Goal: Task Accomplishment & Management: Manage account settings

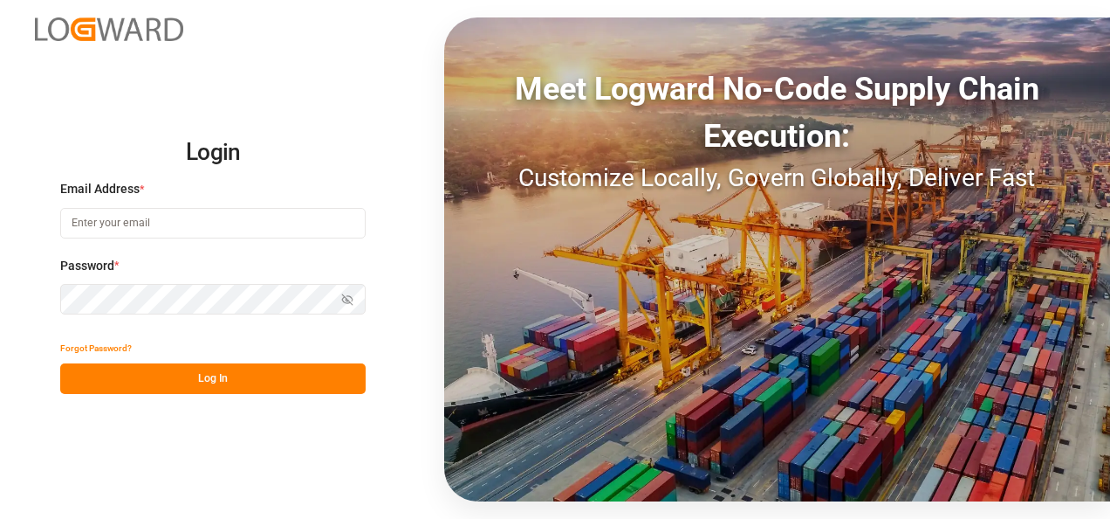
type input "[EMAIL_ADDRESS][DOMAIN_NAME]"
click at [189, 376] on button "Log In" at bounding box center [213, 378] width 306 height 31
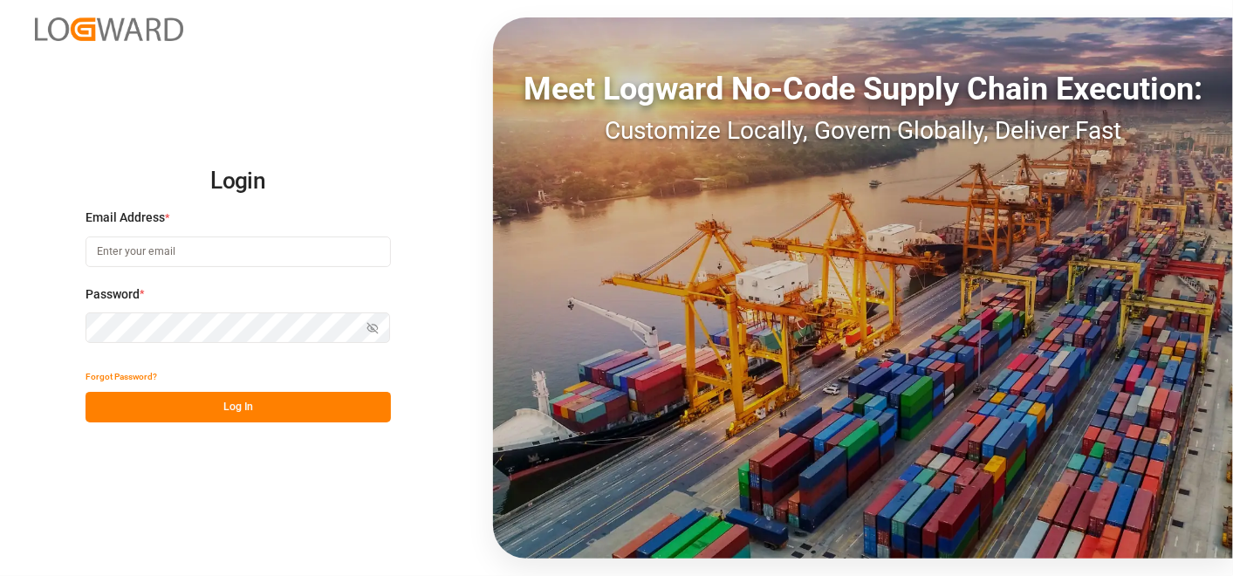
type input "[EMAIL_ADDRESS][DOMAIN_NAME]"
click at [336, 417] on button "Log In" at bounding box center [239, 407] width 306 height 31
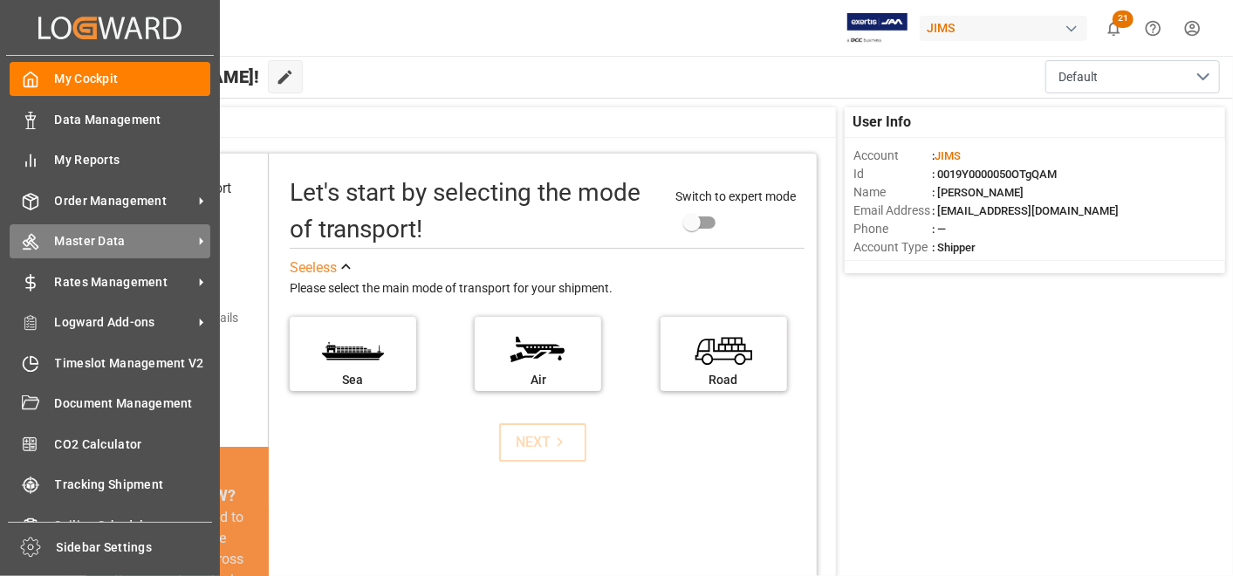
click at [196, 234] on icon at bounding box center [201, 241] width 18 height 18
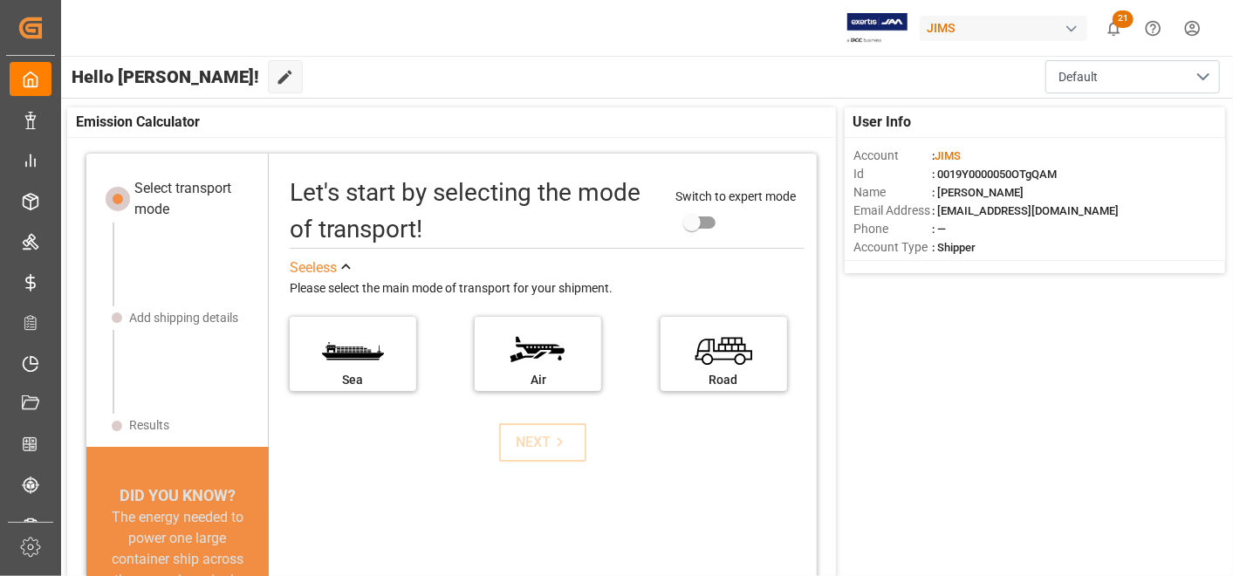
click at [587, 52] on div "JIMS 21 Notifications Only show unread All Watching Mark all categories read Do…" at bounding box center [641, 28] width 1185 height 56
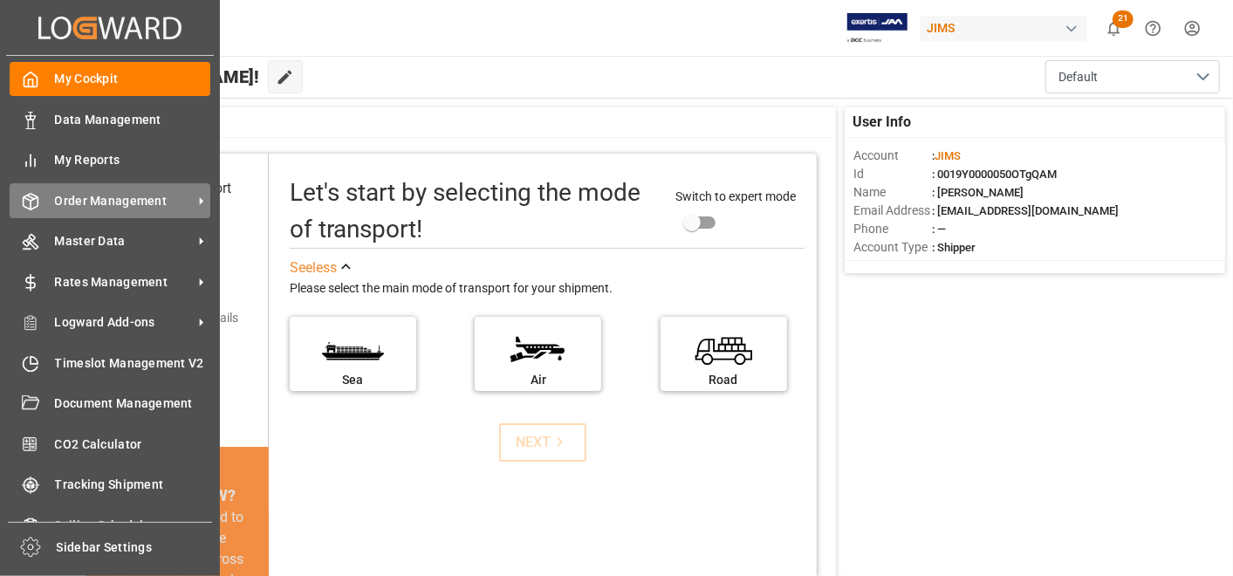
click at [109, 199] on span "Order Management" at bounding box center [124, 201] width 138 height 18
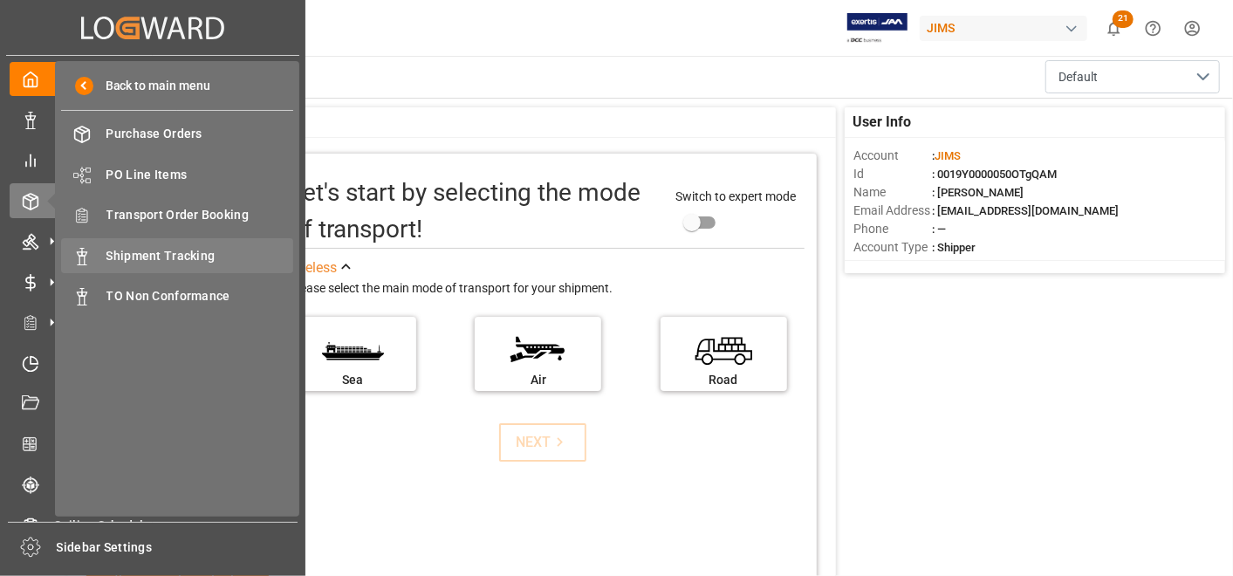
click at [233, 239] on div "Shipment Tracking Shipment Tracking" at bounding box center [177, 255] width 232 height 34
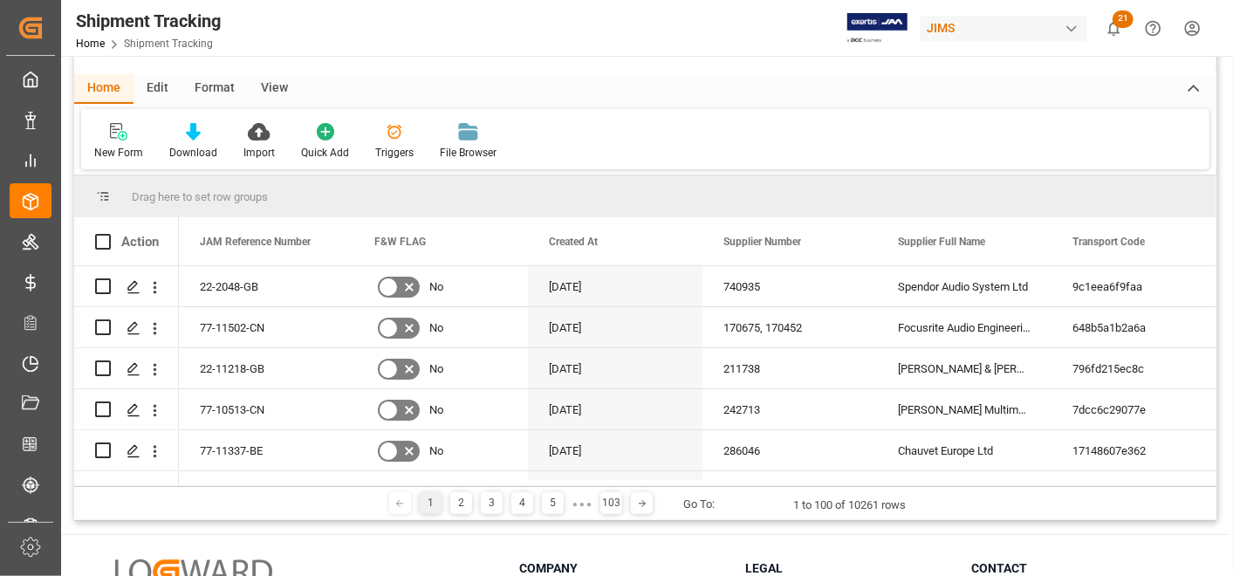
scroll to position [157, 0]
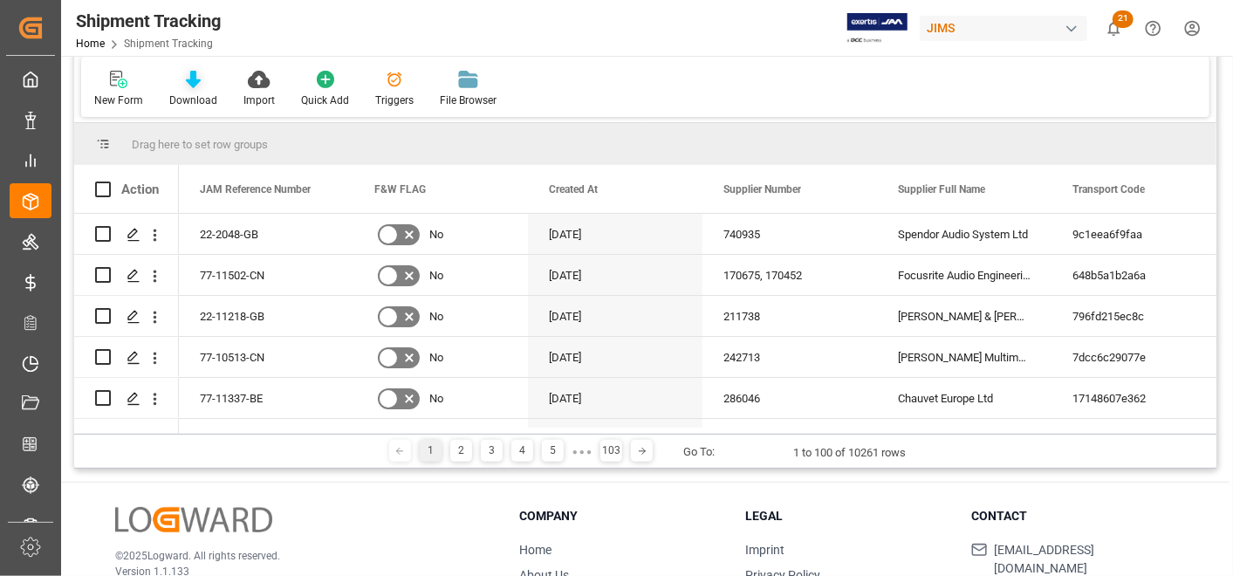
click at [198, 79] on icon at bounding box center [193, 79] width 15 height 17
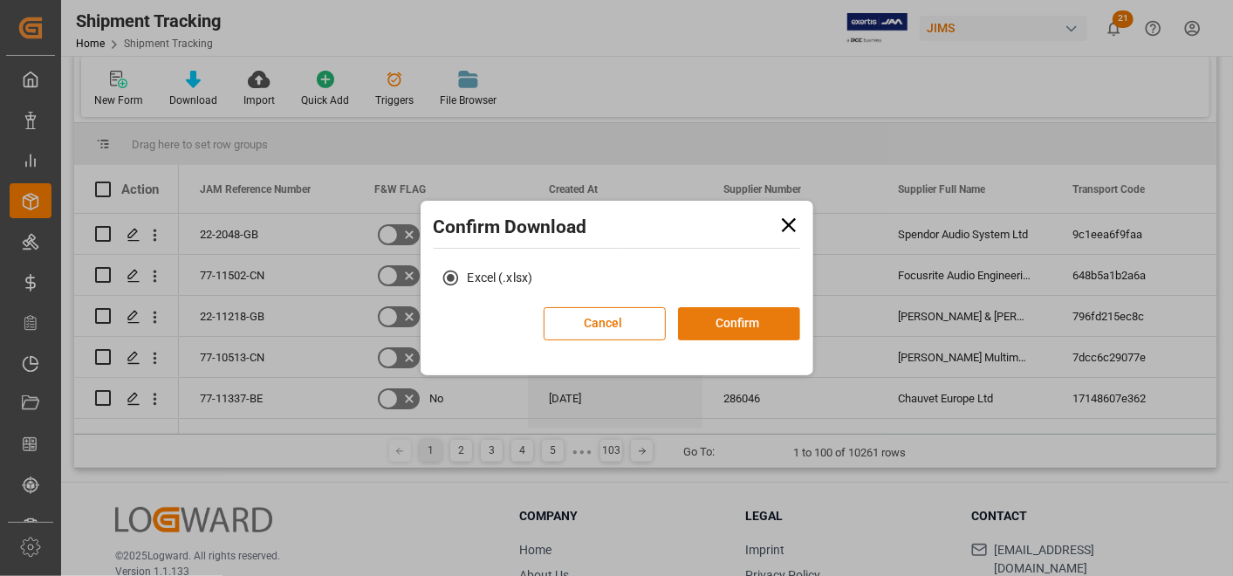
click at [719, 333] on button "Confirm" at bounding box center [739, 323] width 122 height 33
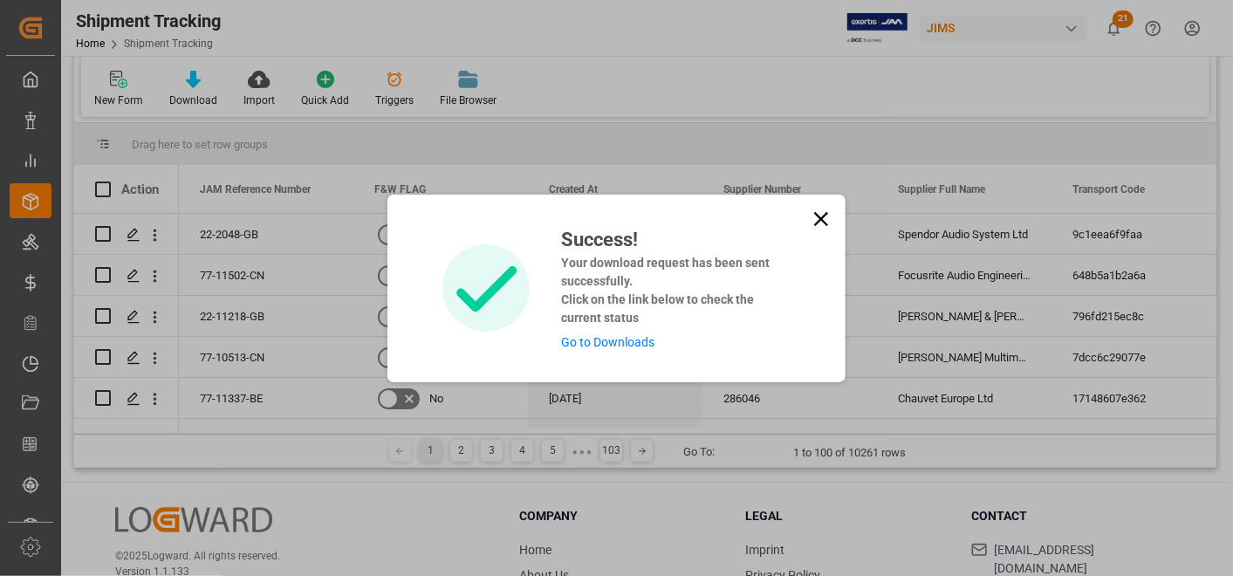
click at [632, 335] on link "Go to Downloads" at bounding box center [607, 342] width 93 height 14
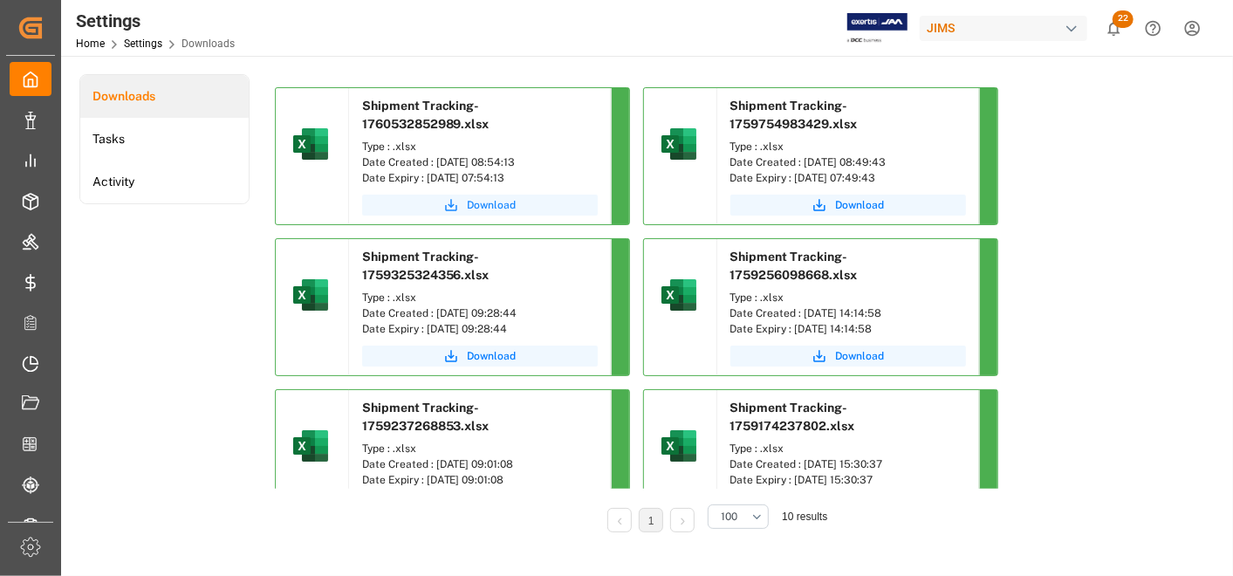
click at [483, 203] on span "Download" at bounding box center [492, 205] width 49 height 16
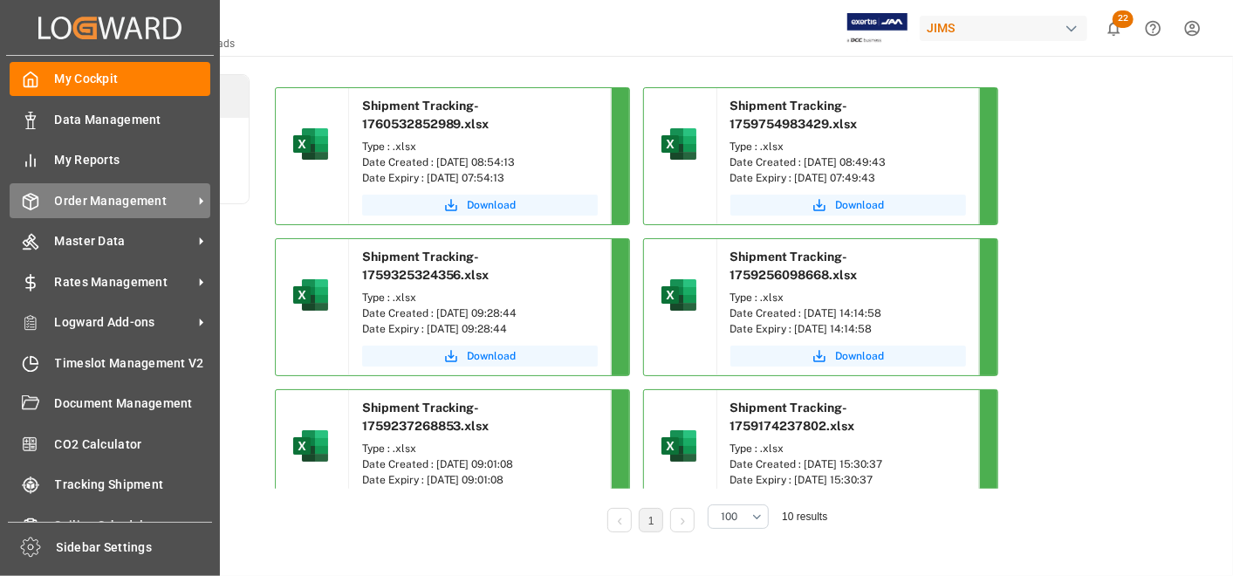
click at [155, 196] on span "Order Management" at bounding box center [124, 201] width 138 height 18
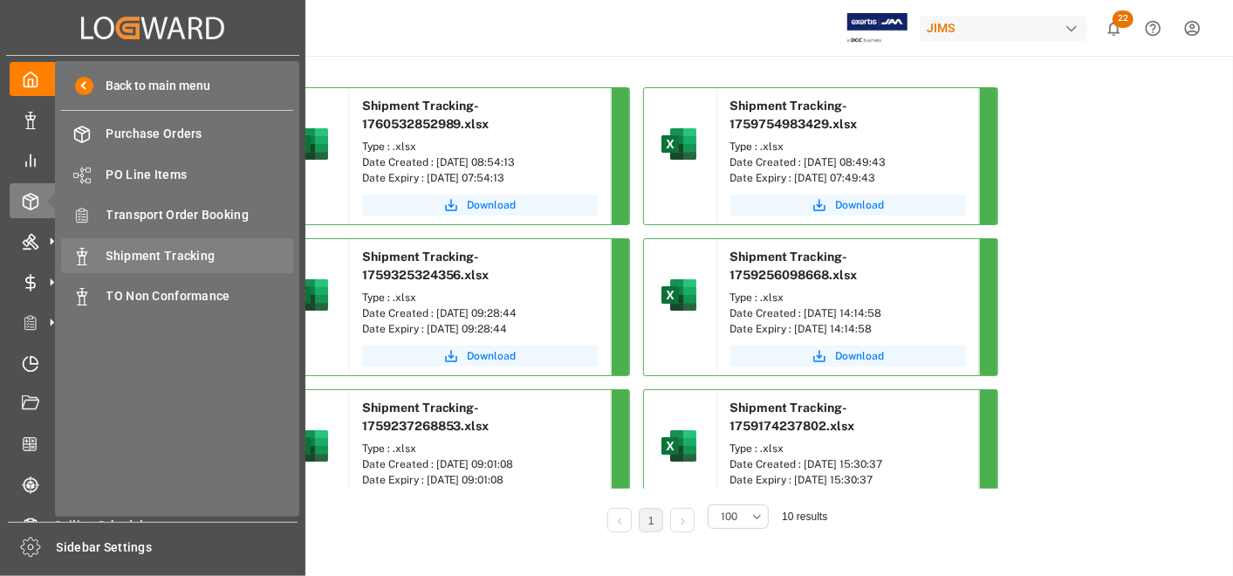
click at [187, 249] on span "Shipment Tracking" at bounding box center [200, 256] width 188 height 18
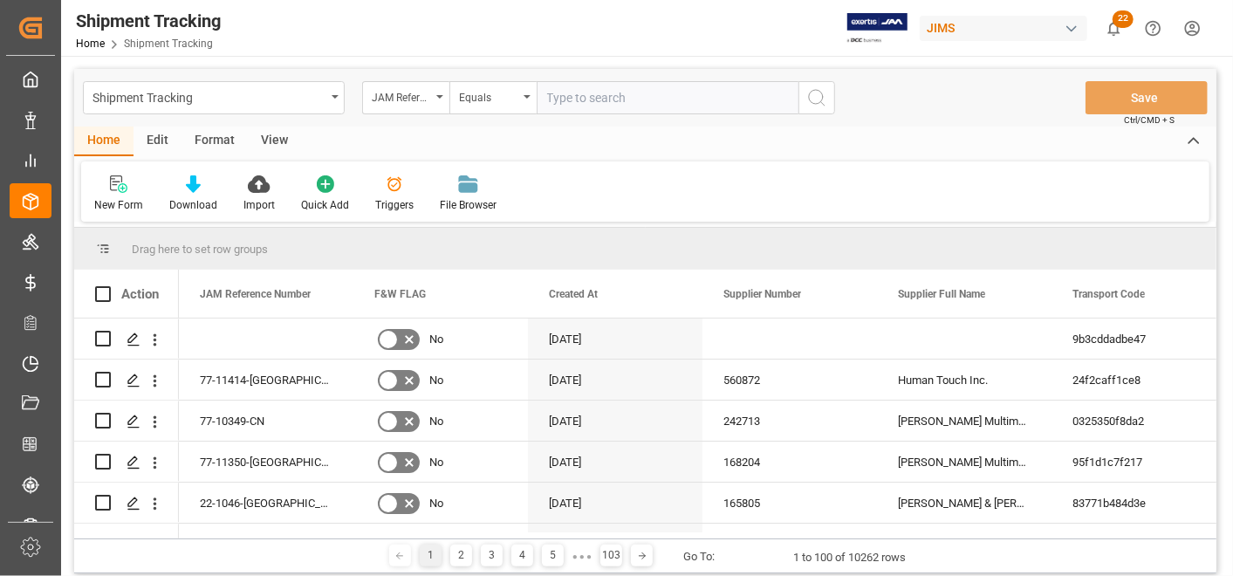
click at [650, 102] on input "text" at bounding box center [668, 97] width 262 height 33
type input "22-10280-TT"
click at [824, 100] on icon "search button" at bounding box center [817, 97] width 21 height 21
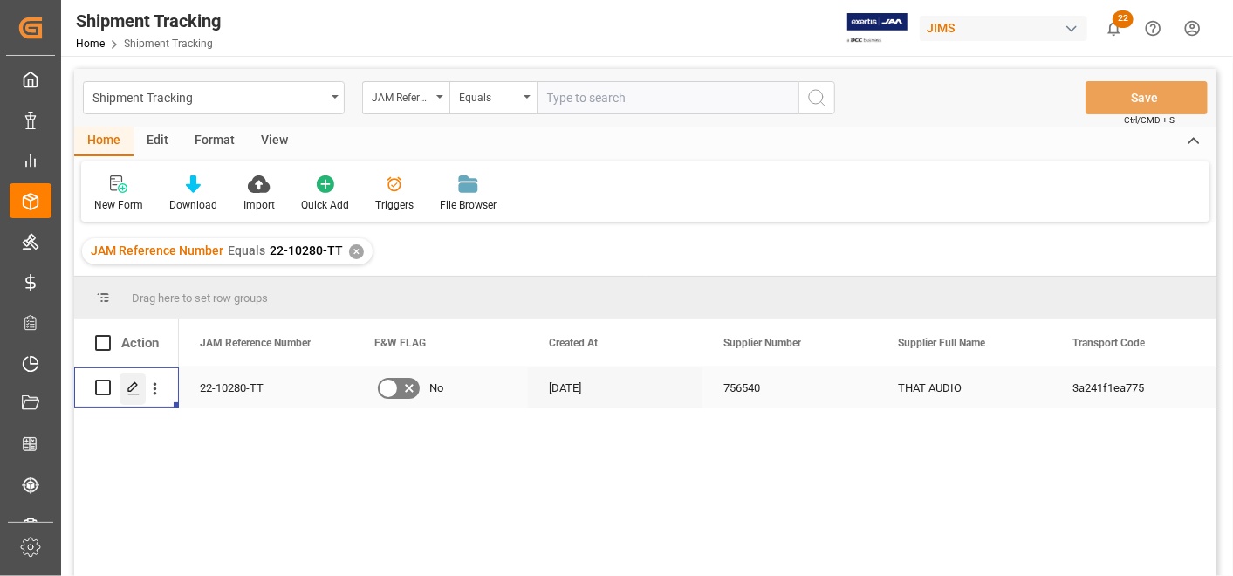
click at [132, 391] on icon "Press SPACE to select this row." at bounding box center [134, 388] width 14 height 14
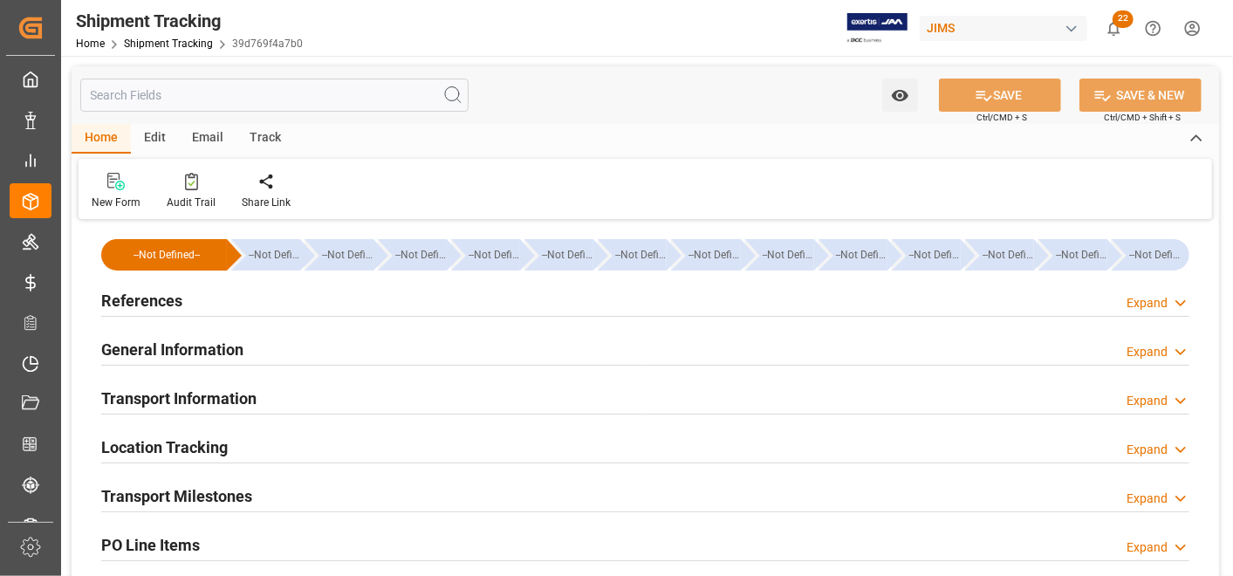
type input "25-07-2025 00:00"
click at [216, 347] on h2 "General Information" at bounding box center [172, 350] width 142 height 24
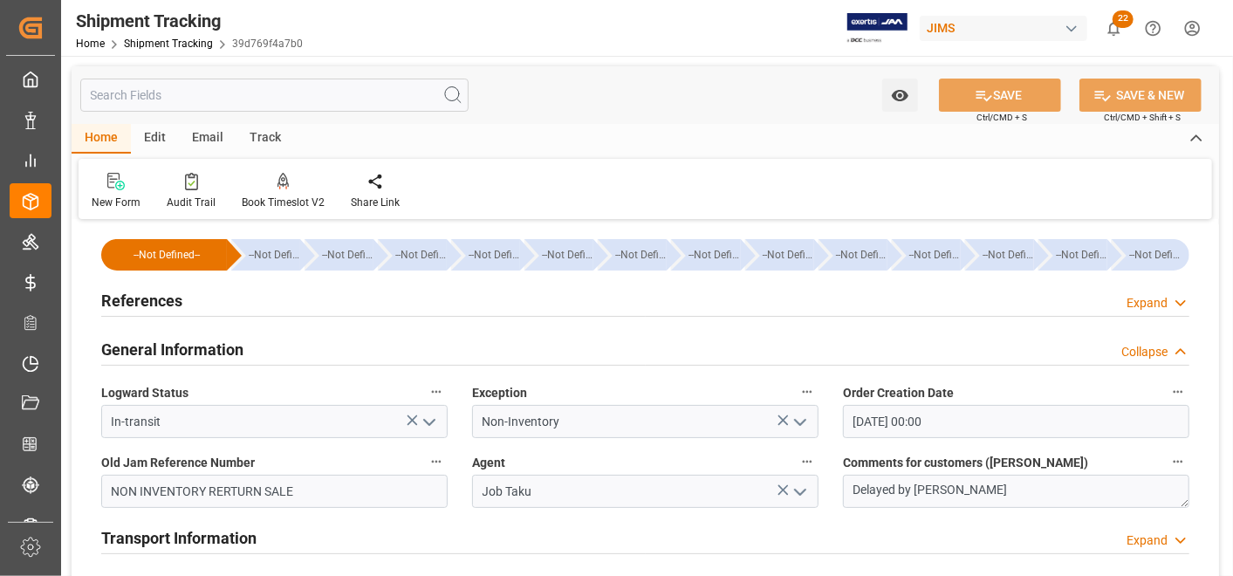
scroll to position [97, 0]
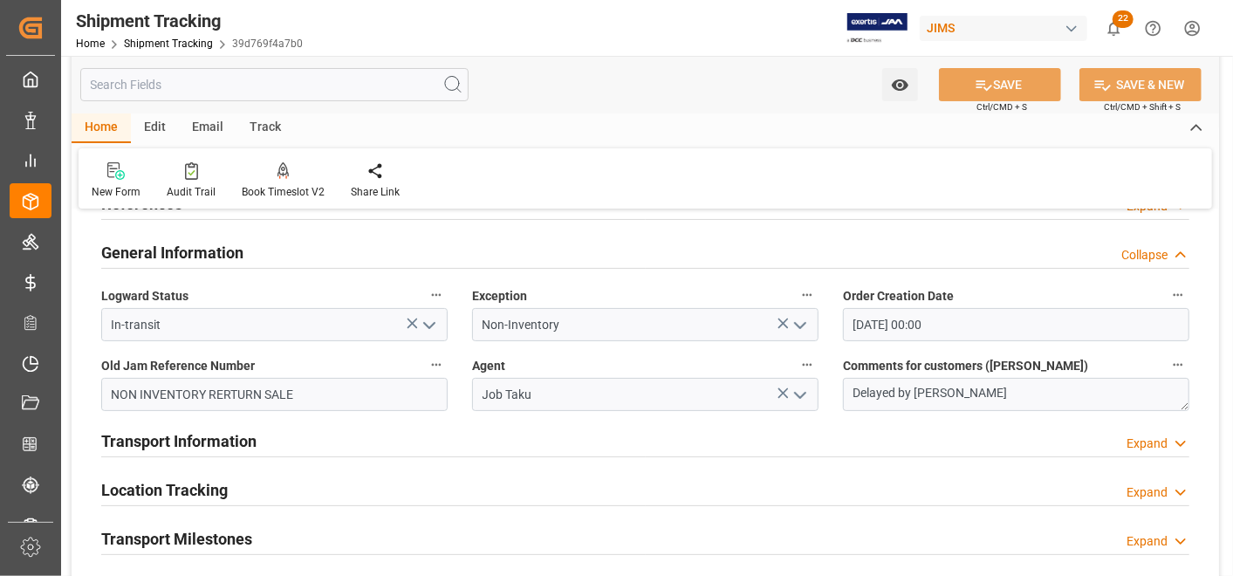
click at [431, 332] on icon "open menu" at bounding box center [429, 325] width 21 height 21
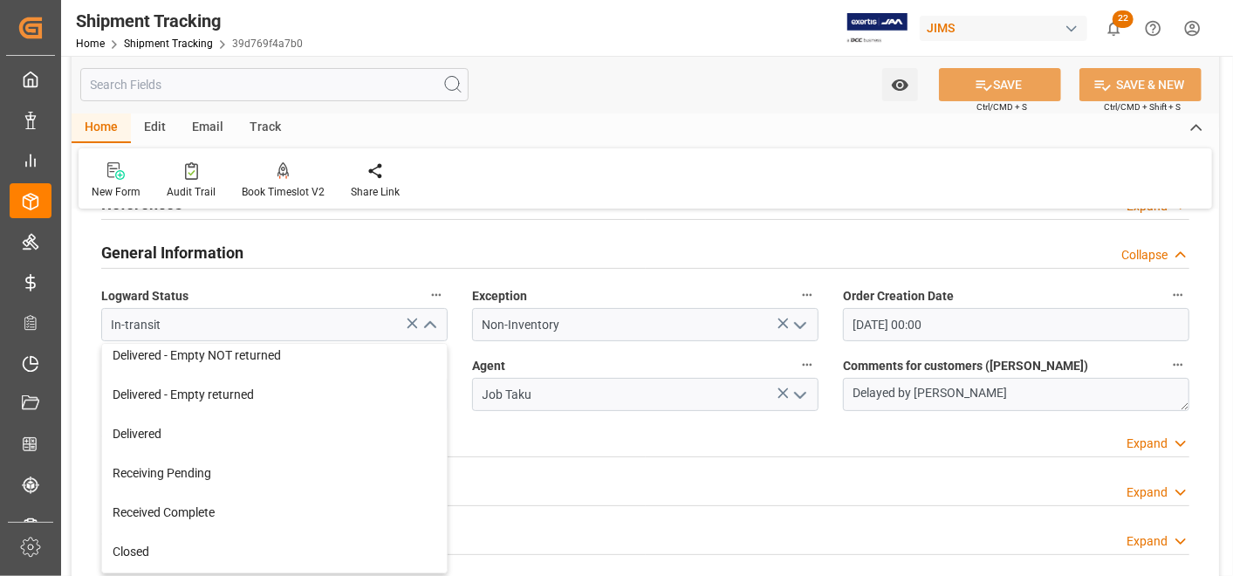
scroll to position [388, 0]
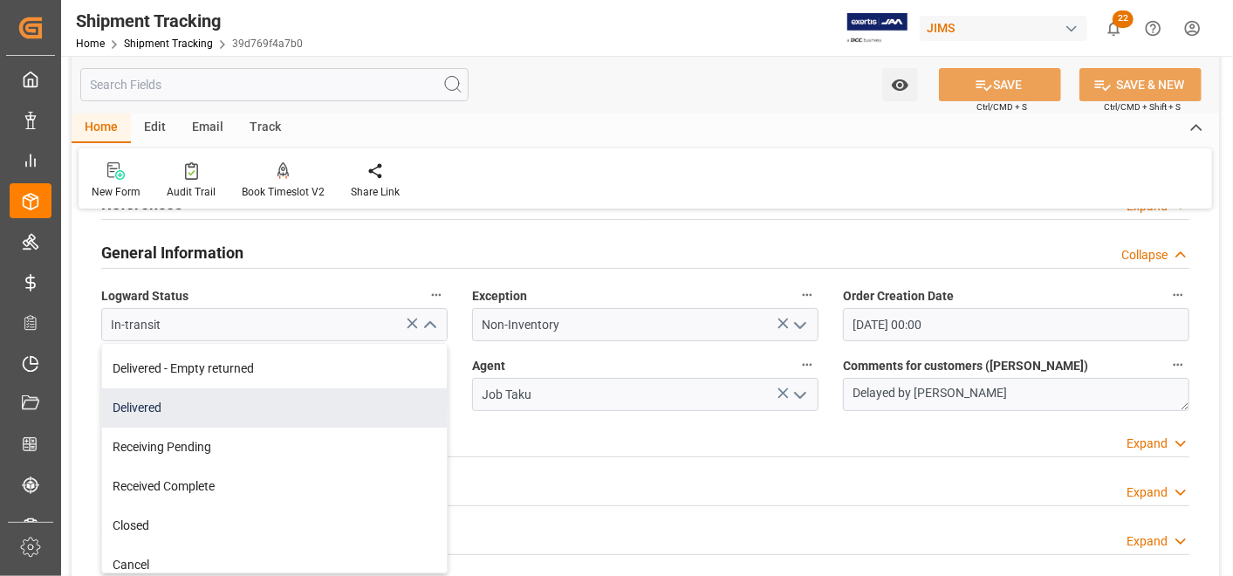
click at [341, 420] on div "Delivered" at bounding box center [274, 407] width 345 height 39
type input "Delivered"
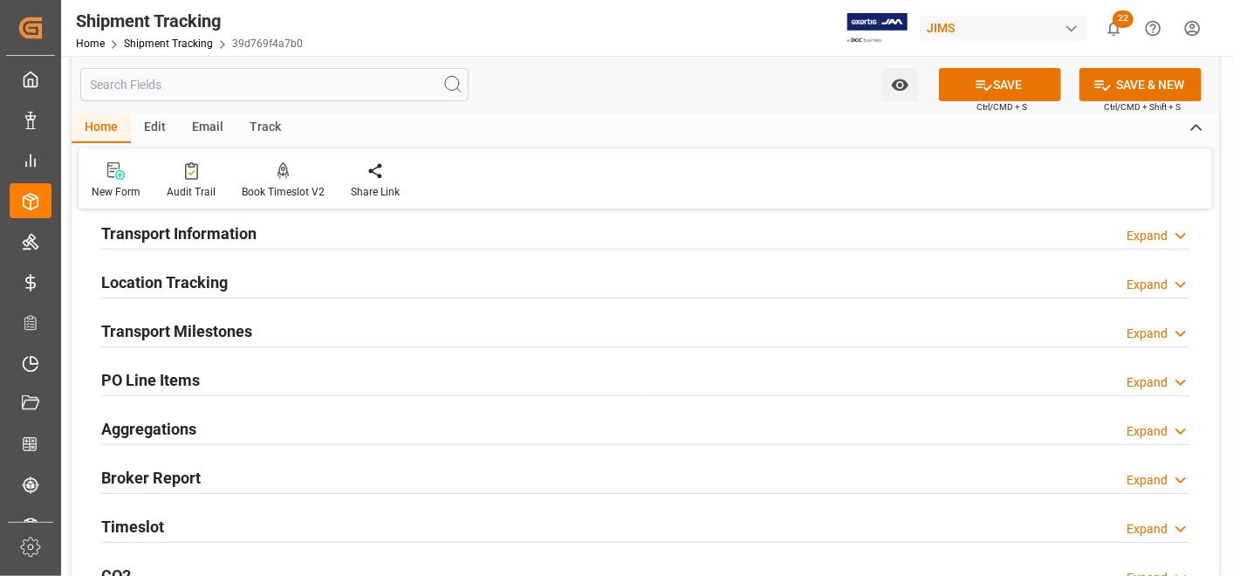
scroll to position [484, 0]
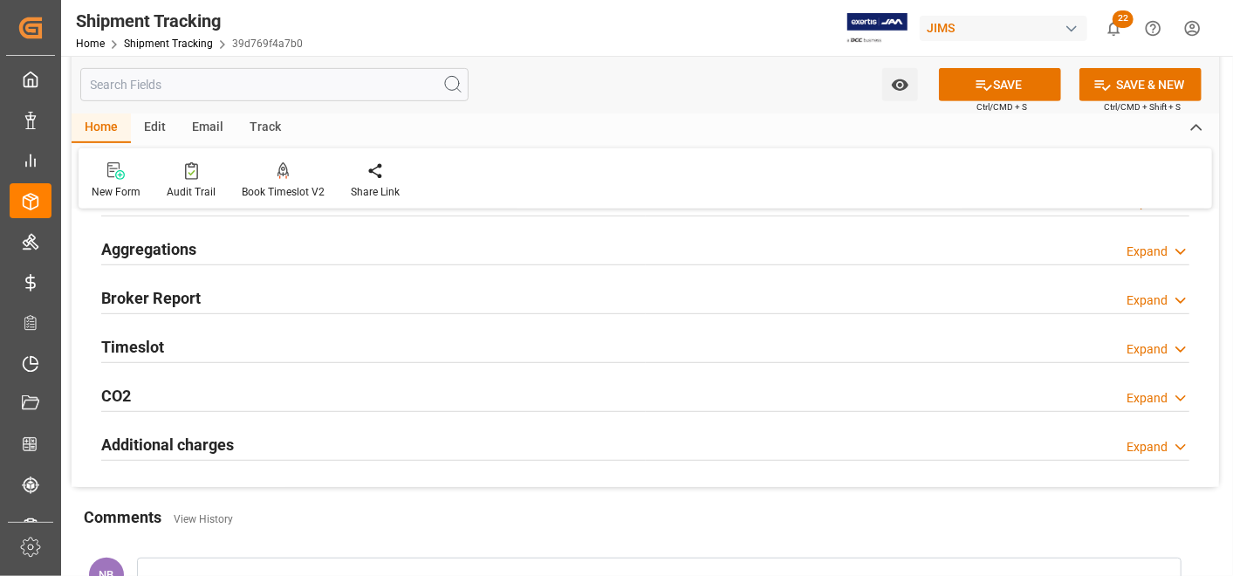
click at [213, 440] on h2 "Additional charges" at bounding box center [167, 445] width 133 height 24
click at [146, 332] on div "Timeslot" at bounding box center [132, 345] width 63 height 33
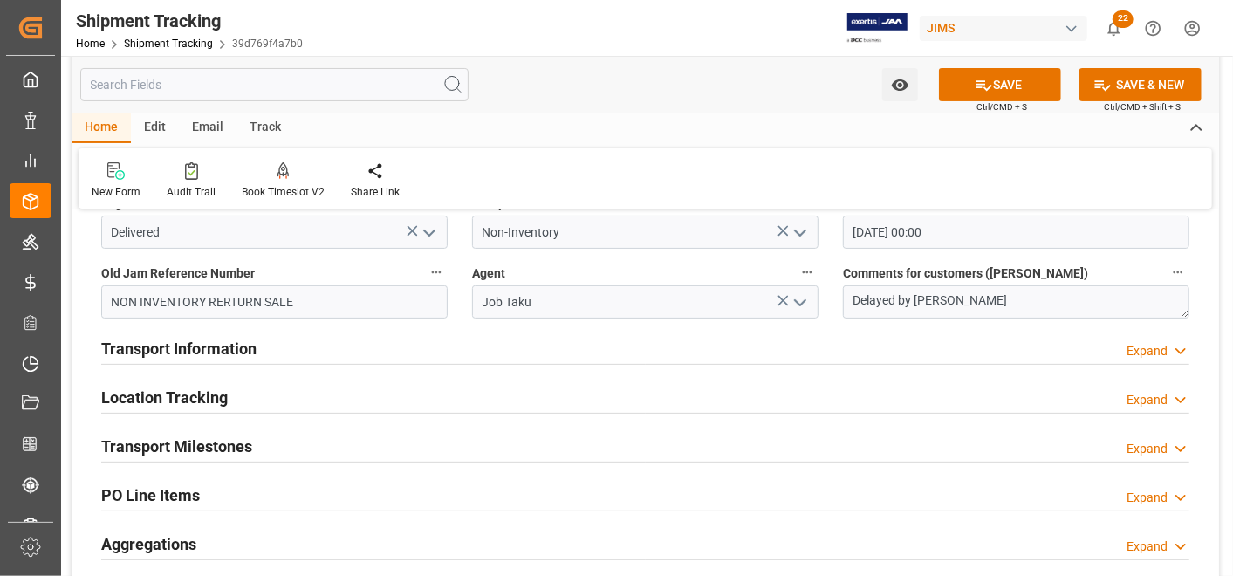
scroll to position [194, 0]
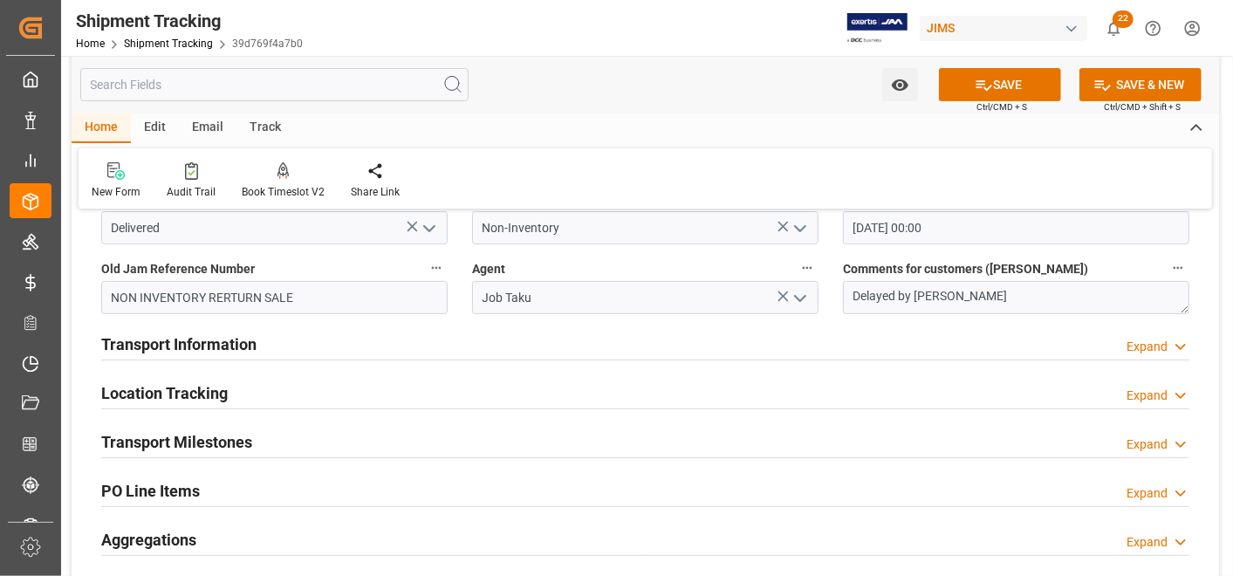
click at [202, 434] on h2 "Transport Milestones" at bounding box center [176, 442] width 151 height 24
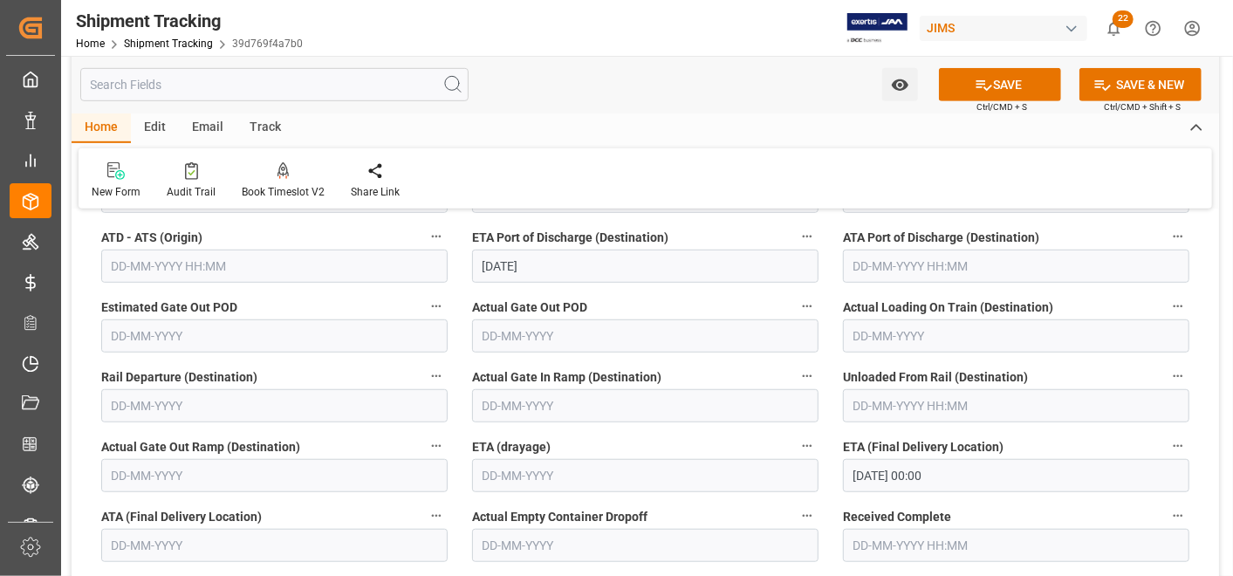
scroll to position [678, 0]
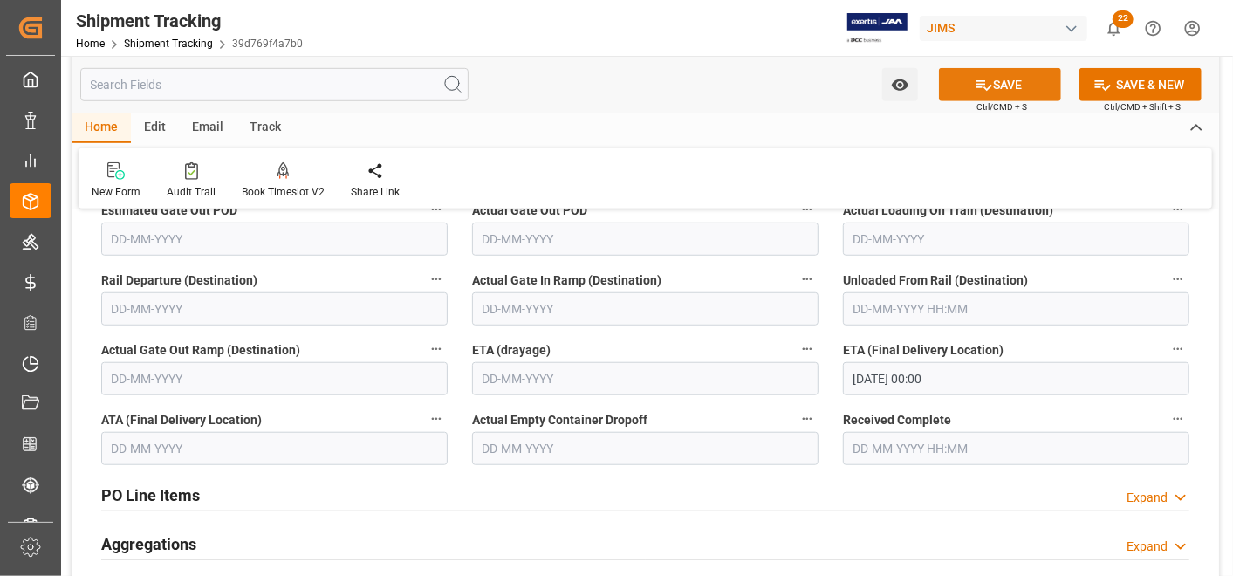
click at [986, 80] on icon at bounding box center [984, 85] width 18 height 18
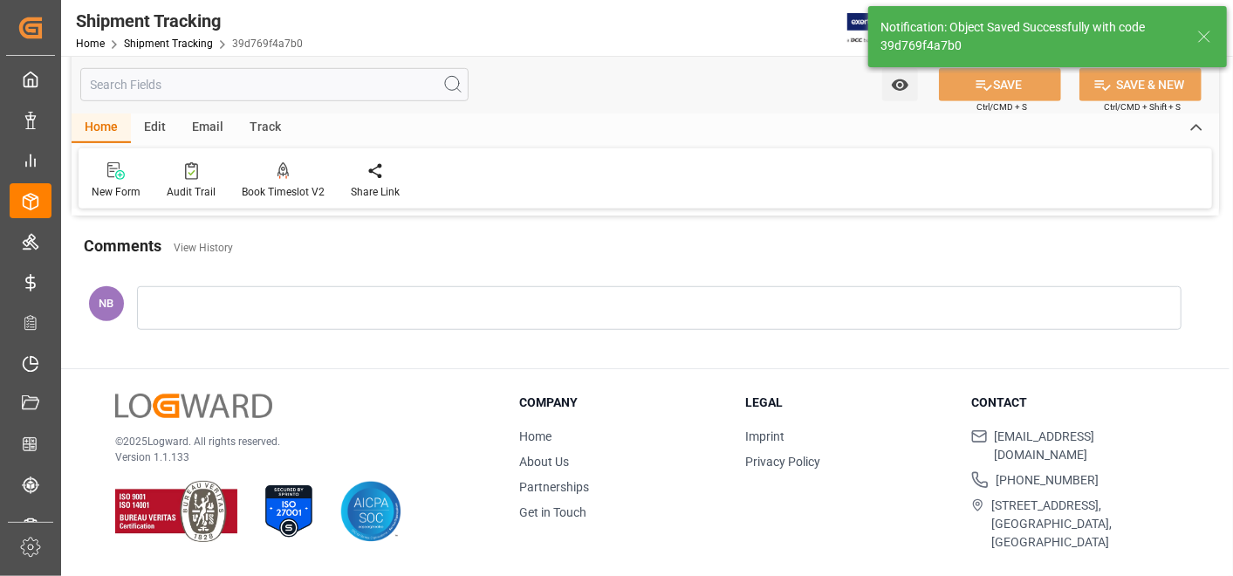
scroll to position [50, 0]
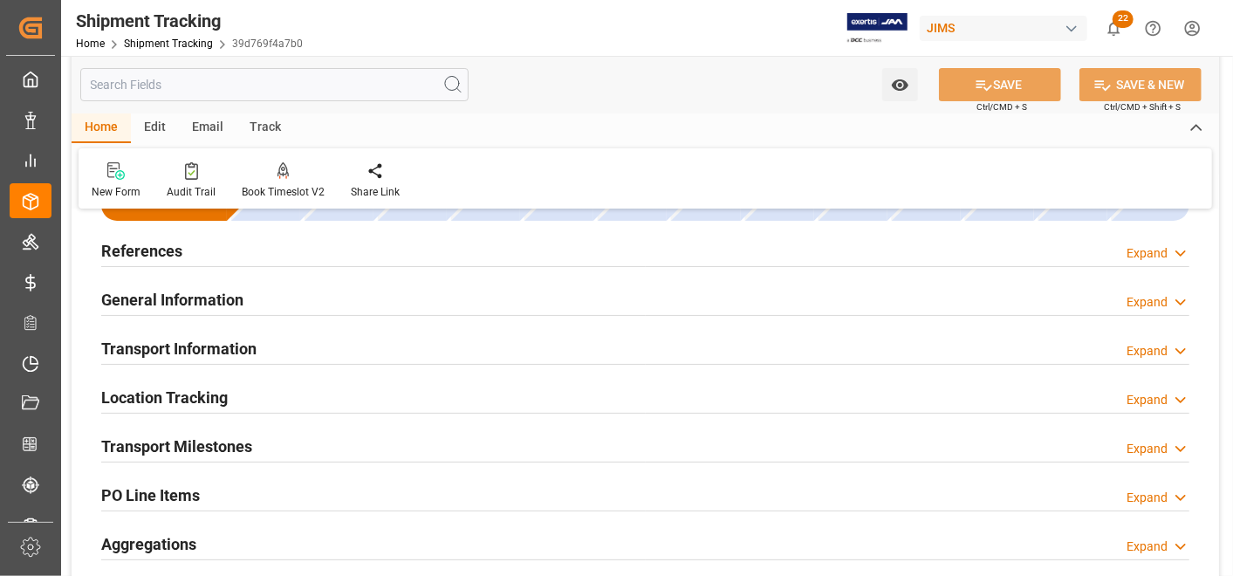
click at [1233, 167] on html "Created by potrace 1.15, written by Peter Selinger 2001-2017 Created by potrace…" at bounding box center [616, 288] width 1233 height 576
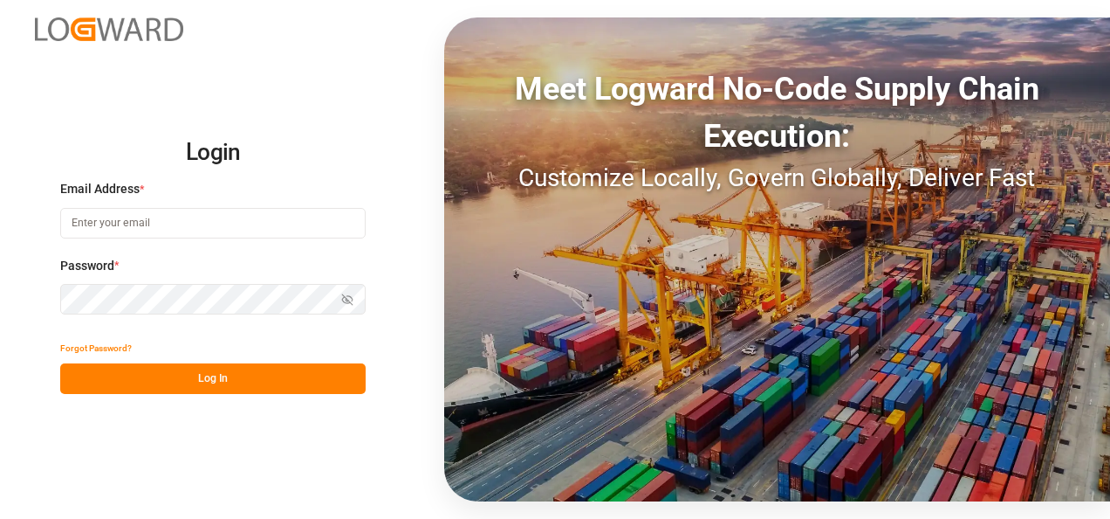
type input "[EMAIL_ADDRESS][DOMAIN_NAME]"
click at [284, 371] on button "Log In" at bounding box center [213, 378] width 306 height 31
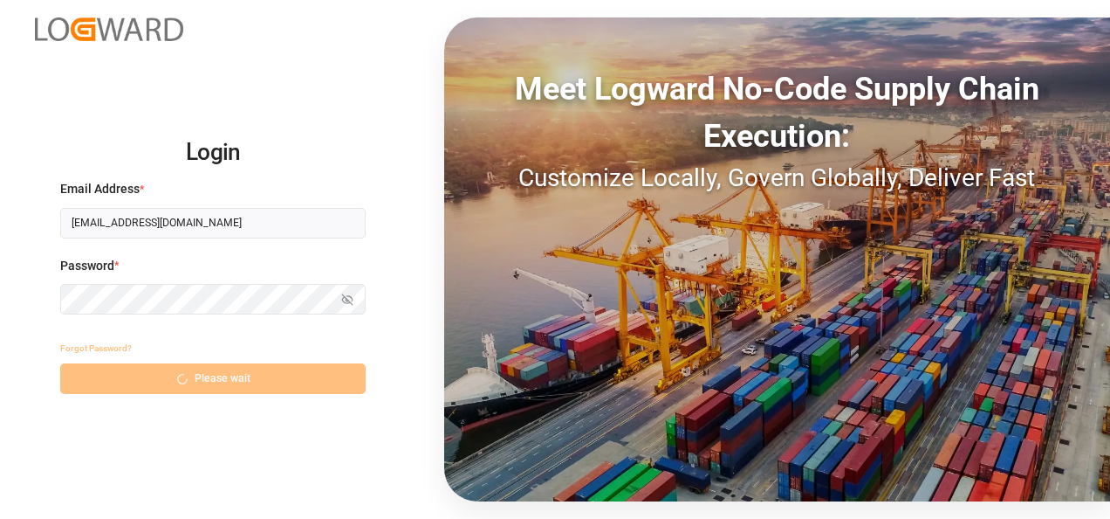
click at [1109, 185] on html "Login Email Address * nitin.bhugun@jamindustries.com Password * Show password F…" at bounding box center [555, 259] width 1110 height 519
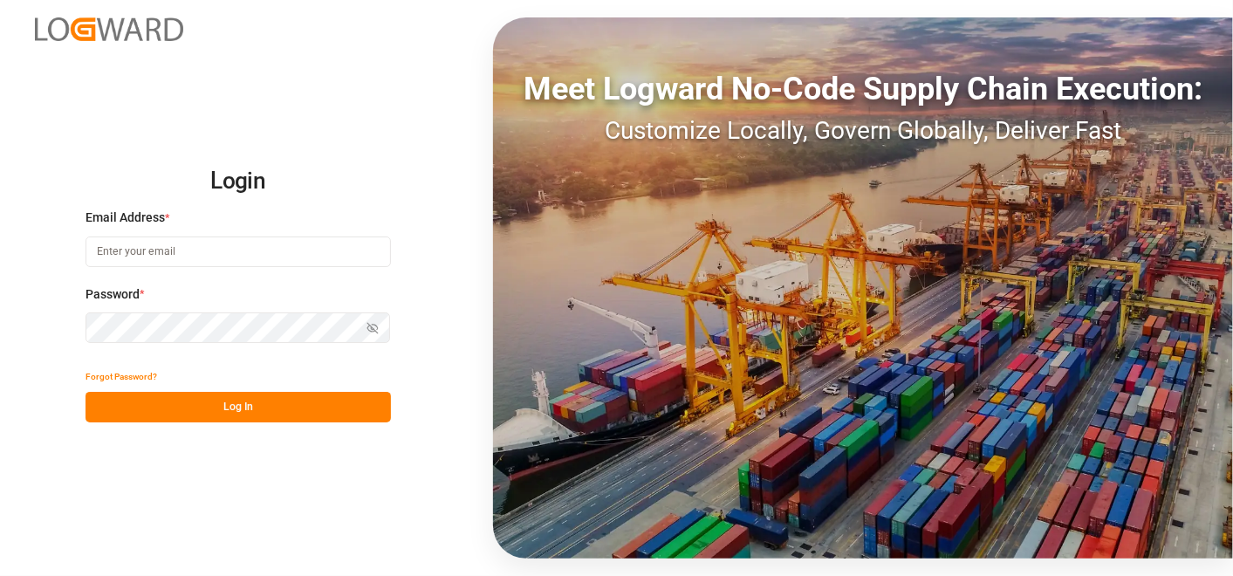
type input "[EMAIL_ADDRESS][DOMAIN_NAME]"
click at [257, 419] on button "Log In" at bounding box center [239, 407] width 306 height 31
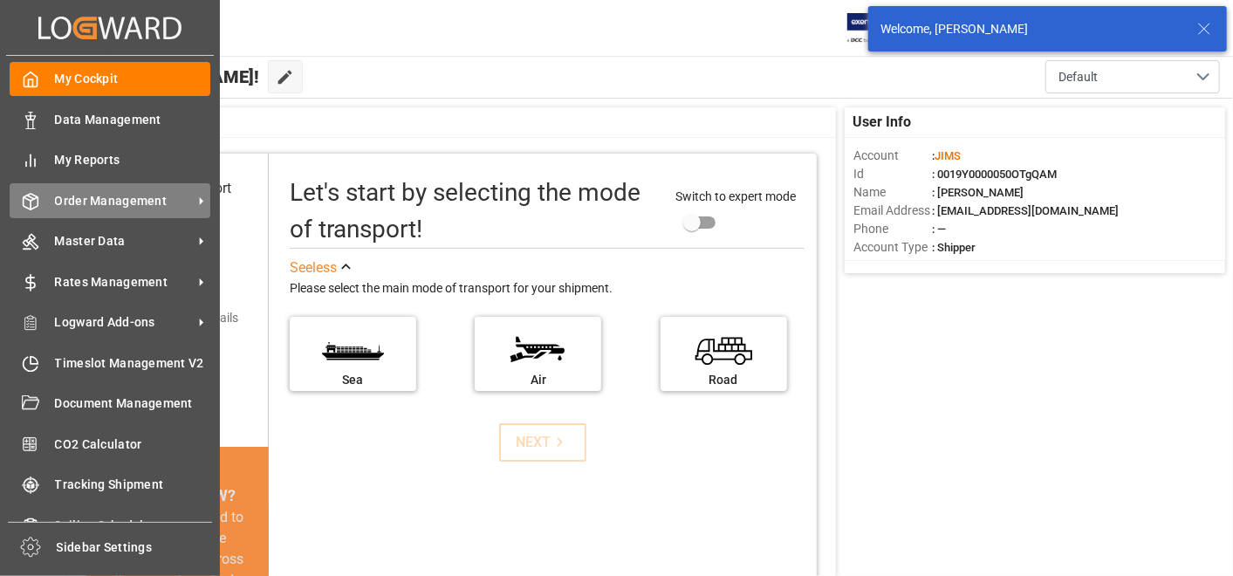
click at [97, 203] on span "Order Management" at bounding box center [124, 201] width 138 height 18
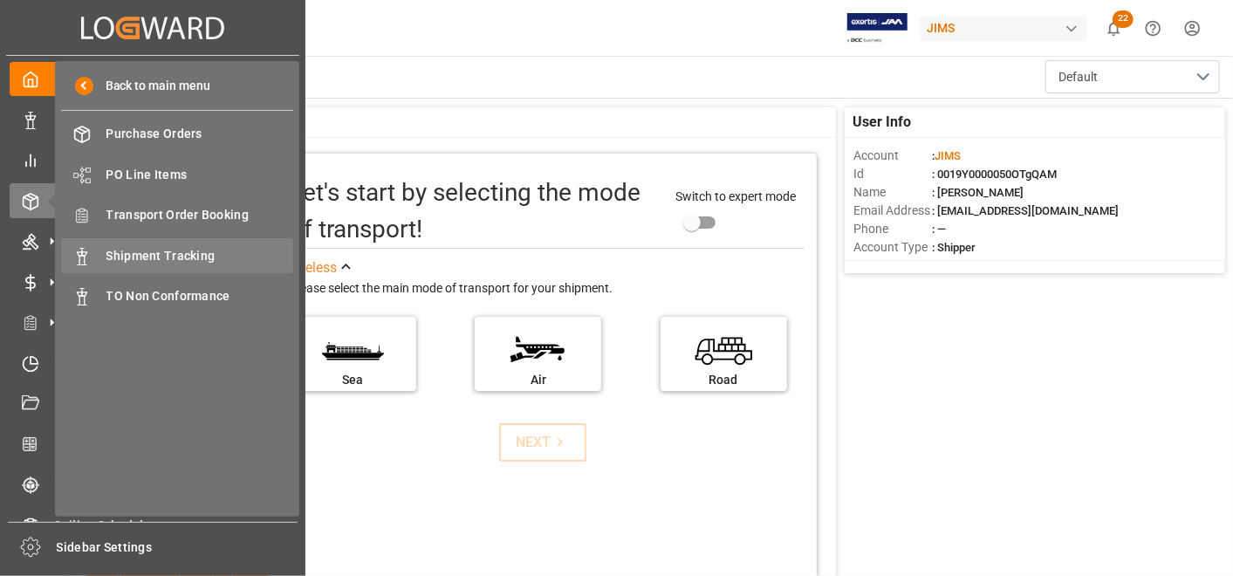
click at [168, 244] on div "Shipment Tracking Shipment Tracking" at bounding box center [177, 255] width 232 height 34
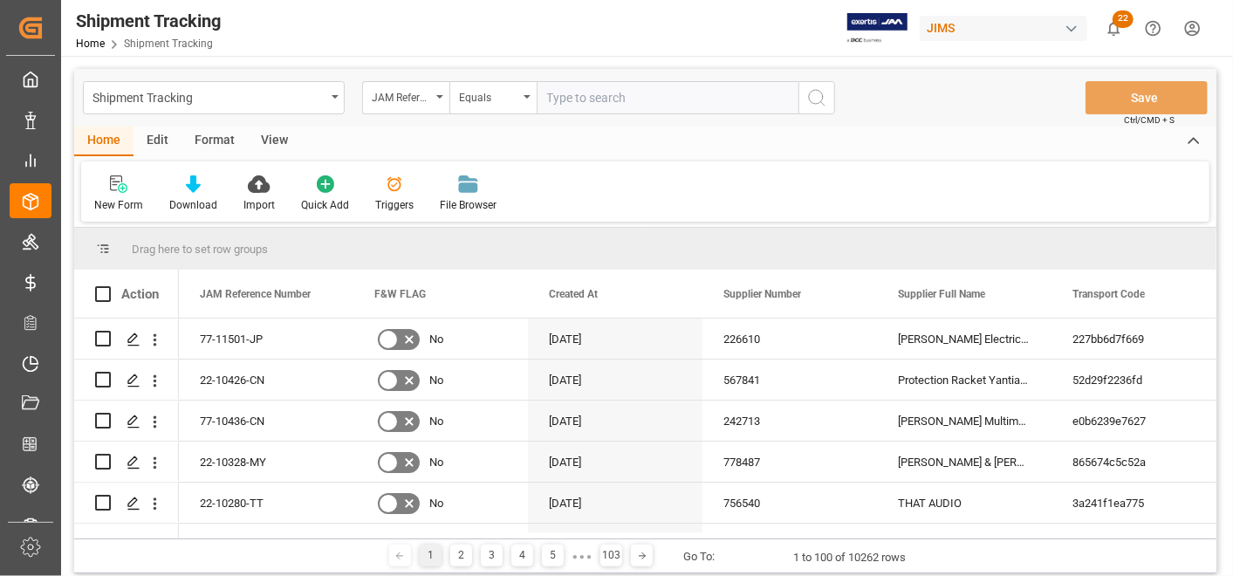
click at [1233, 293] on html "Created by potrace 1.15, written by [PERSON_NAME] [DATE]-[DATE] Created by potr…" at bounding box center [616, 288] width 1233 height 576
click at [661, 89] on input "text" at bounding box center [668, 97] width 262 height 33
paste input "77-9918-ID"
type input "77-9918-ID"
click at [830, 103] on button "search button" at bounding box center [817, 97] width 37 height 33
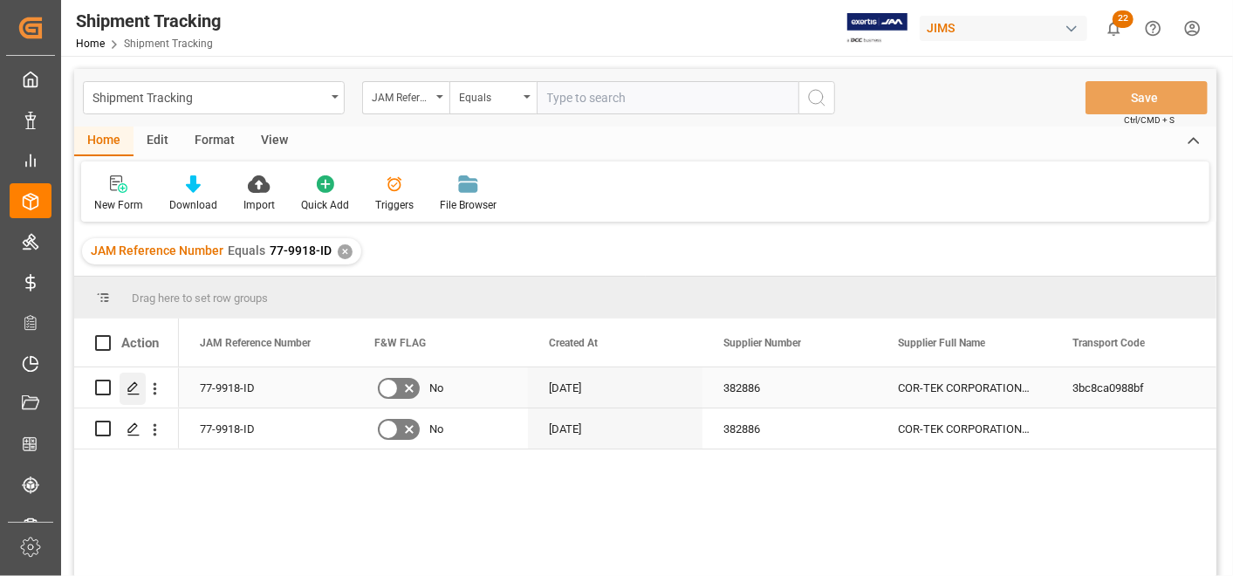
click at [140, 391] on div "Press SPACE to select this row." at bounding box center [133, 389] width 26 height 32
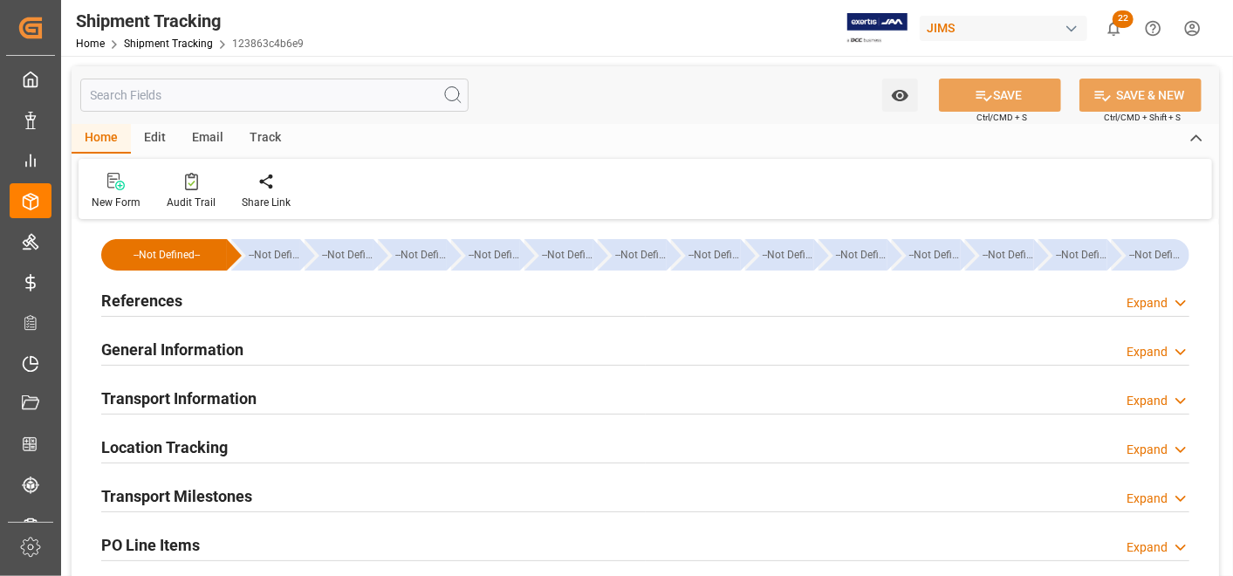
type input "[DATE] 00:00"
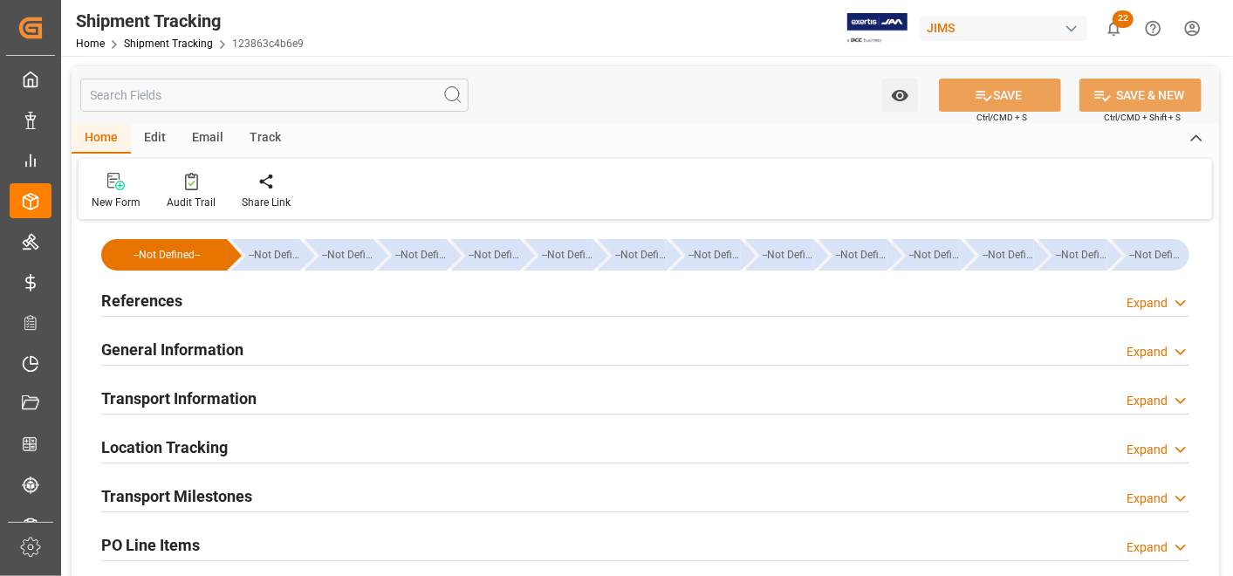
type input "[DATE]"
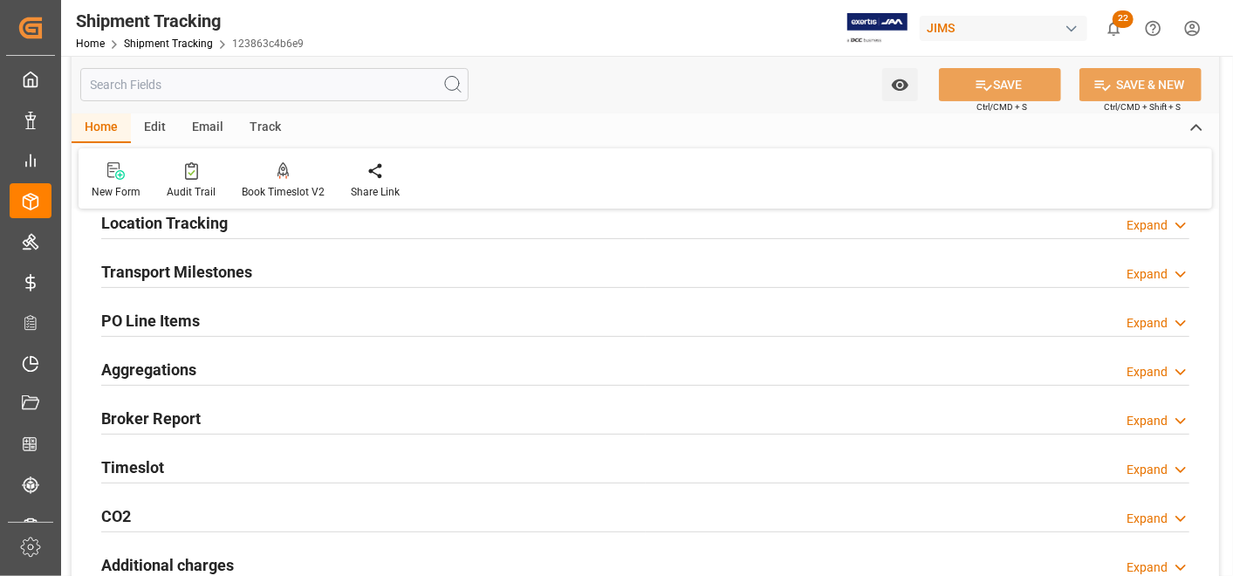
scroll to position [194, 0]
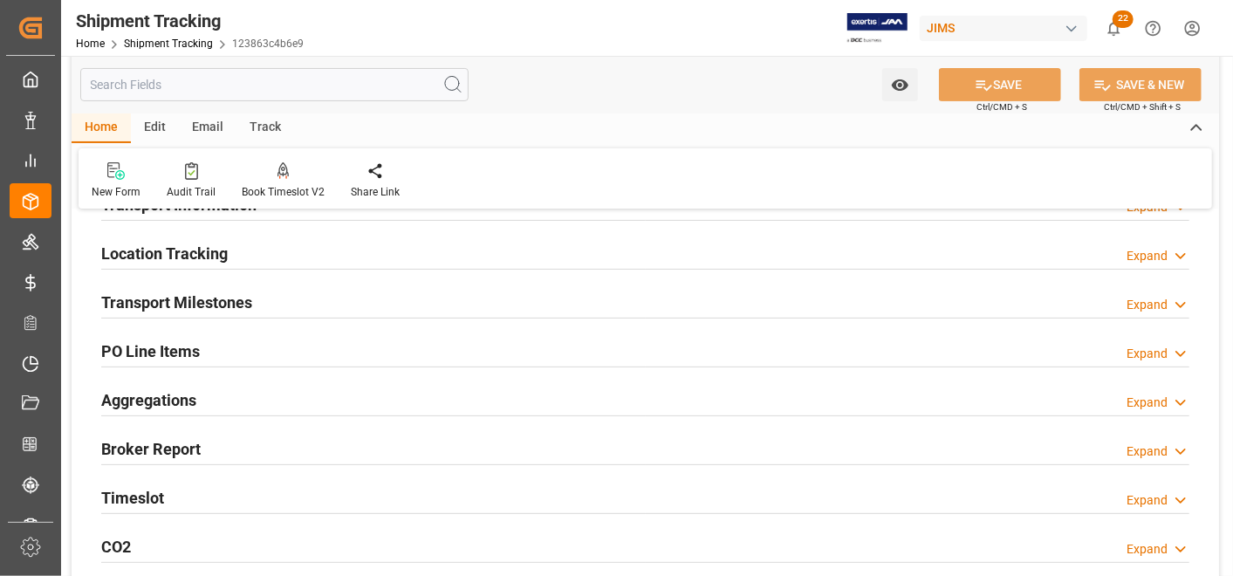
click at [242, 311] on h2 "Transport Milestones" at bounding box center [176, 303] width 151 height 24
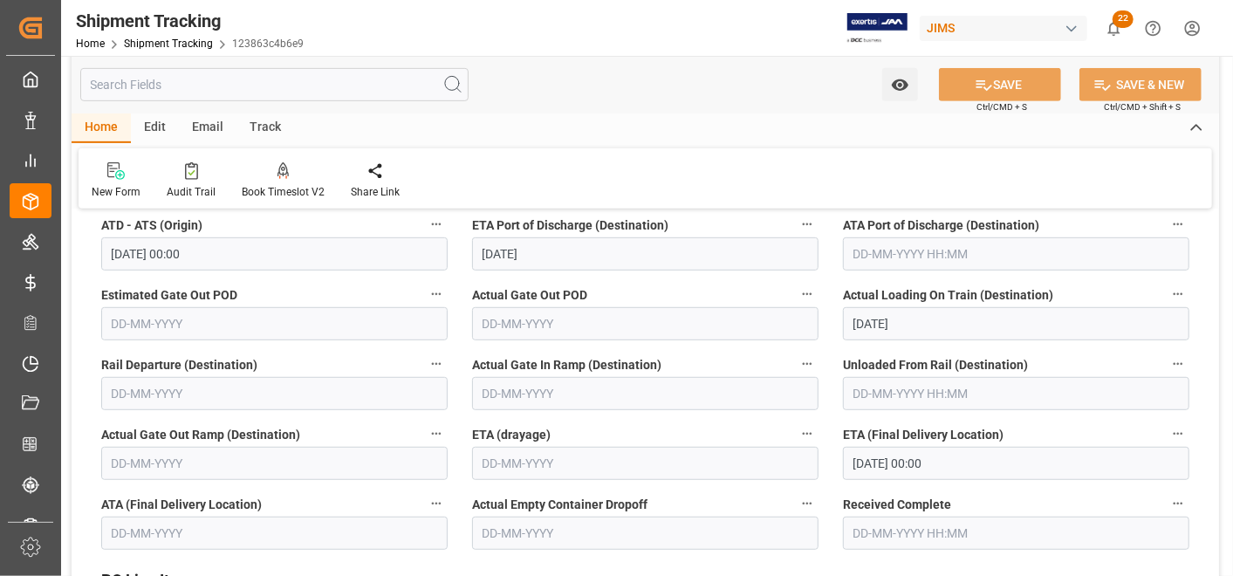
scroll to position [484, 0]
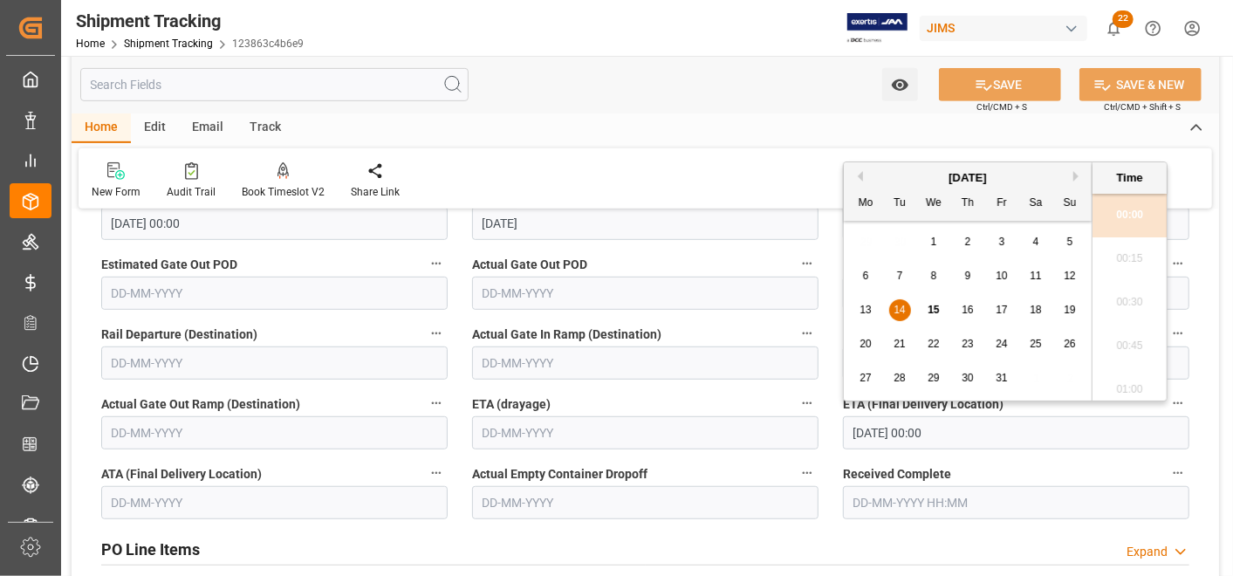
click at [954, 431] on input "[DATE] 00:00" at bounding box center [1016, 432] width 347 height 33
click at [1007, 308] on div "17" at bounding box center [1003, 310] width 22 height 21
type input "[DATE] 00:00"
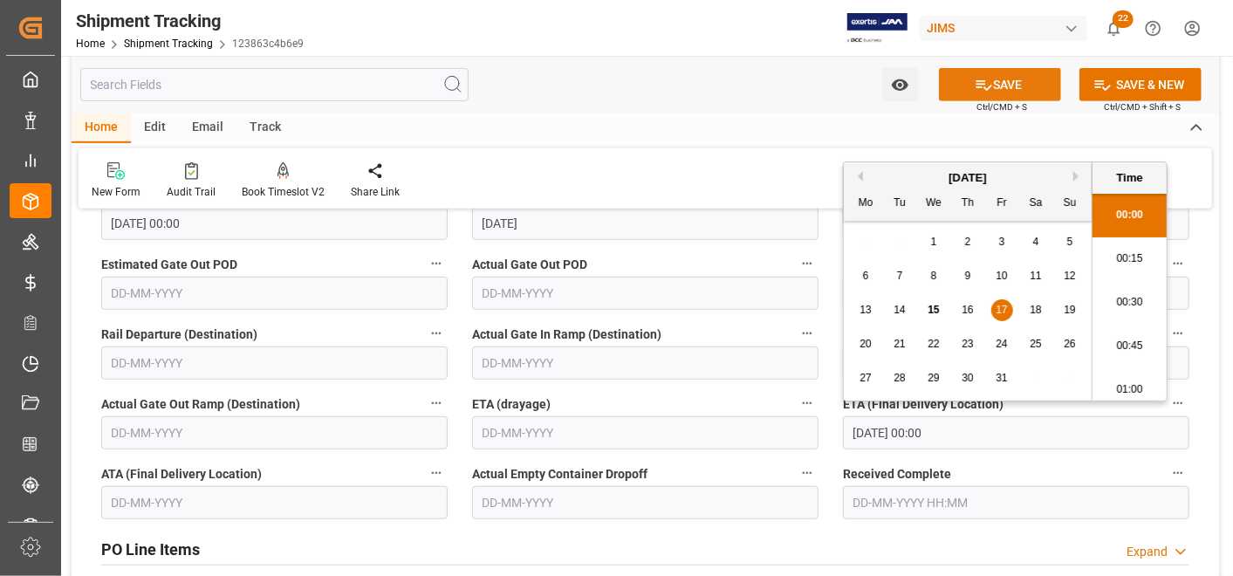
click at [1017, 83] on button "SAVE" at bounding box center [1000, 84] width 122 height 33
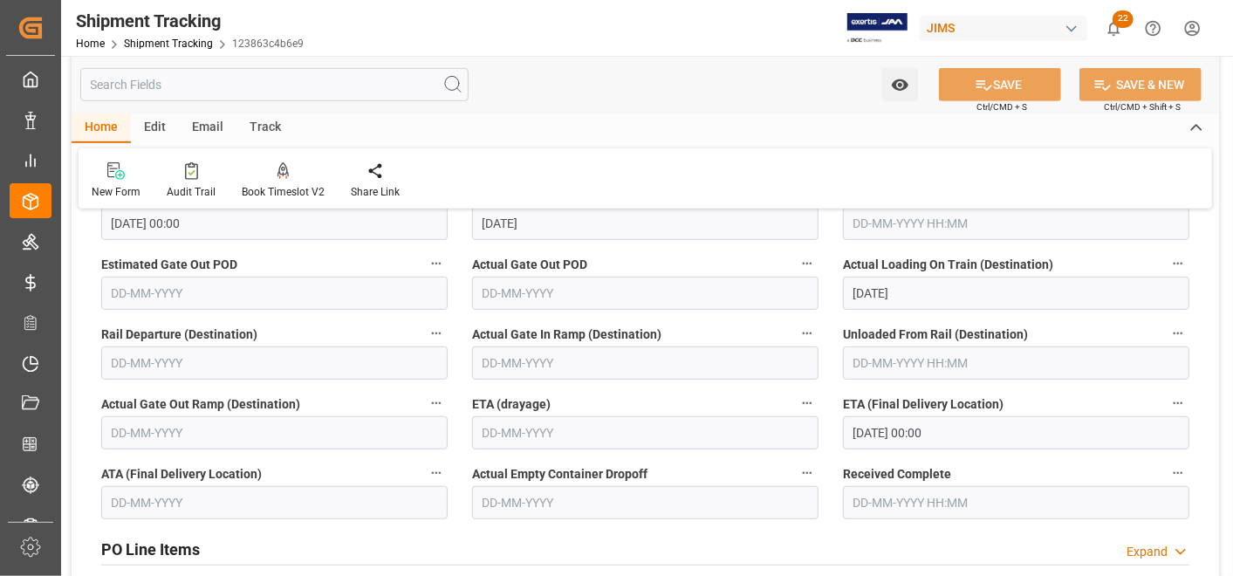
click at [1233, 96] on html "Created by potrace 1.15, written by [PERSON_NAME] [DATE]-[DATE] Created by potr…" at bounding box center [616, 288] width 1233 height 576
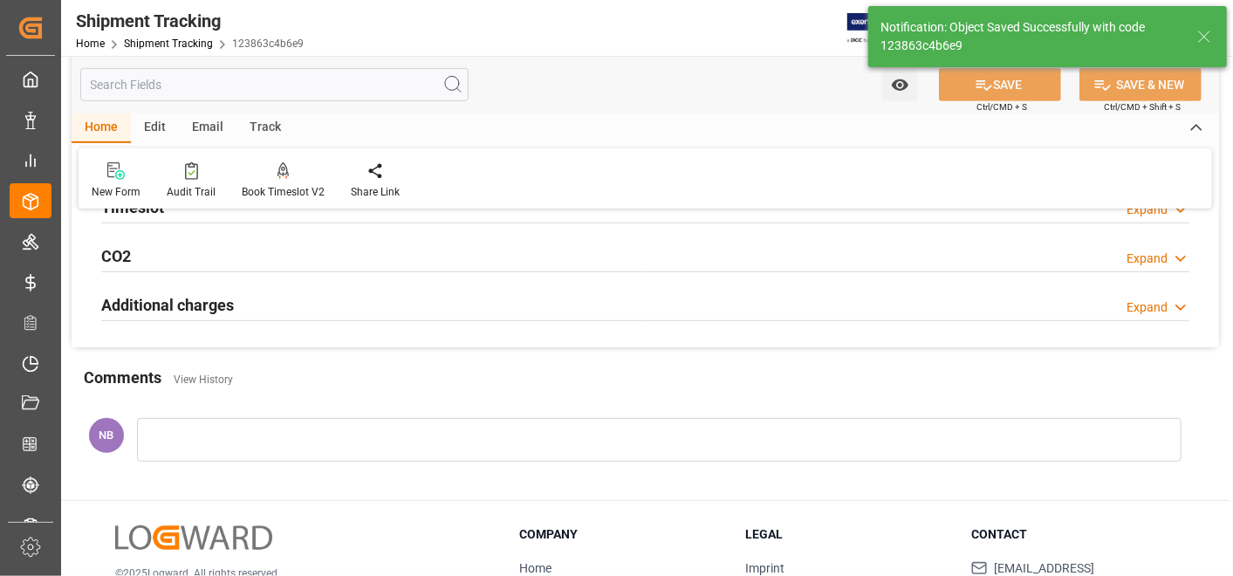
scroll to position [0, 0]
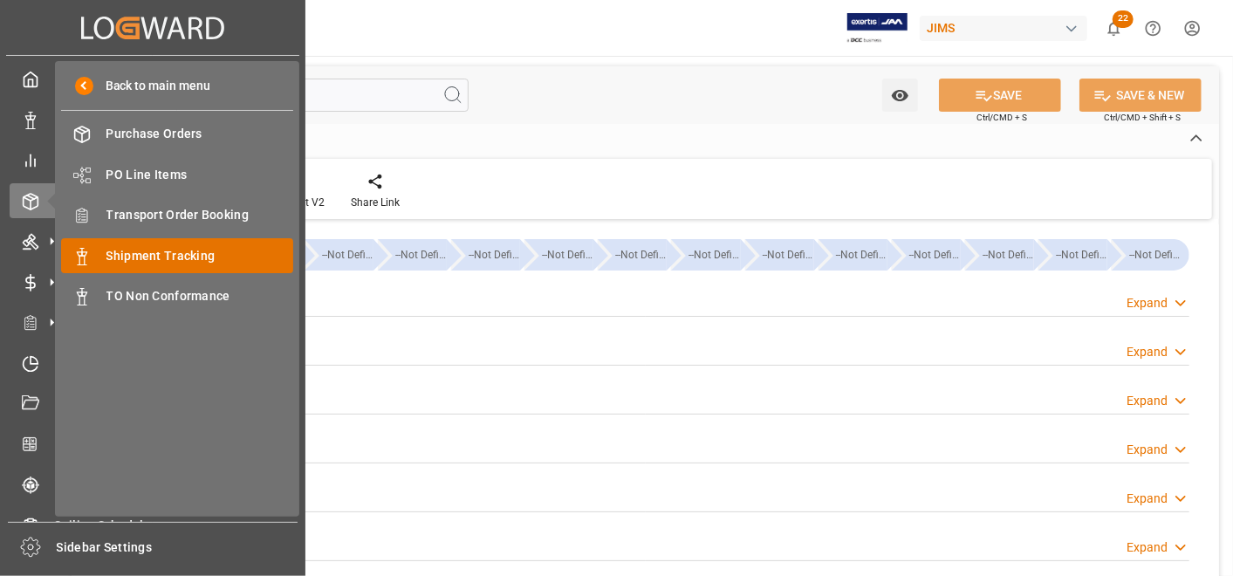
click at [157, 247] on span "Shipment Tracking" at bounding box center [200, 256] width 188 height 18
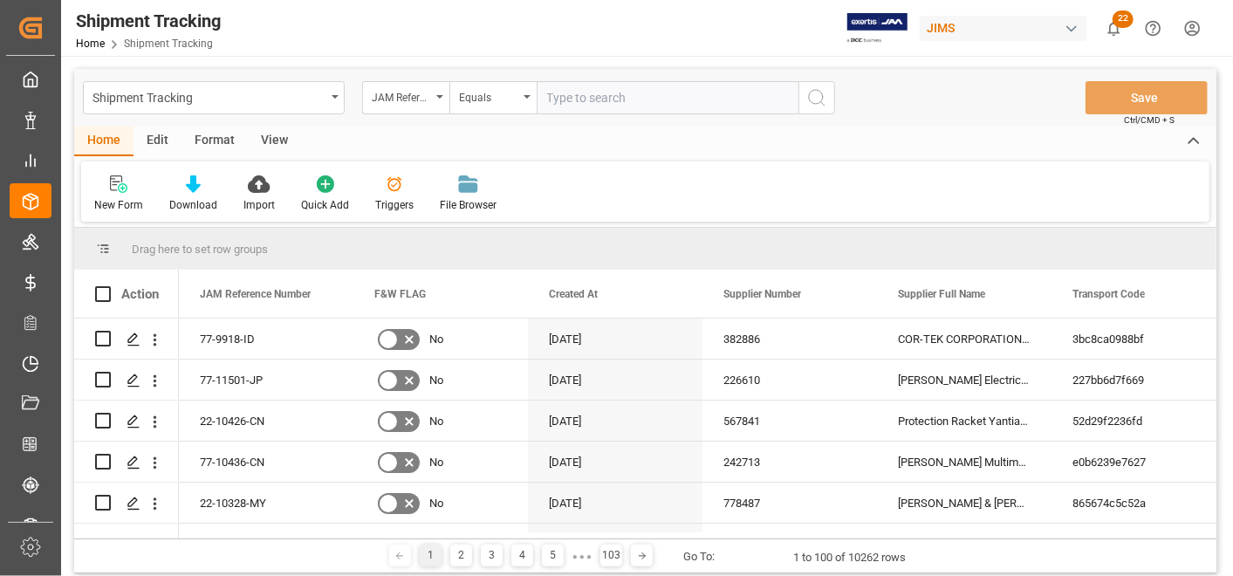
click at [686, 97] on input "text" at bounding box center [668, 97] width 262 height 33
type input "77-10299-ID"
click at [814, 100] on icon "search button" at bounding box center [817, 97] width 21 height 21
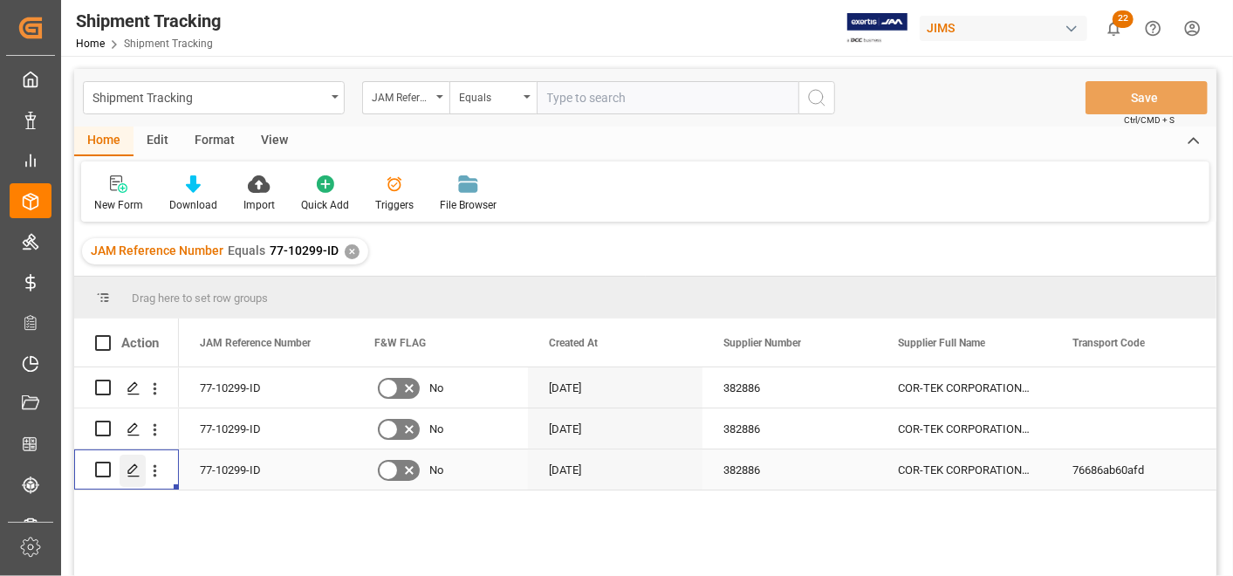
click at [139, 469] on icon "Press SPACE to select this row." at bounding box center [134, 471] width 14 height 14
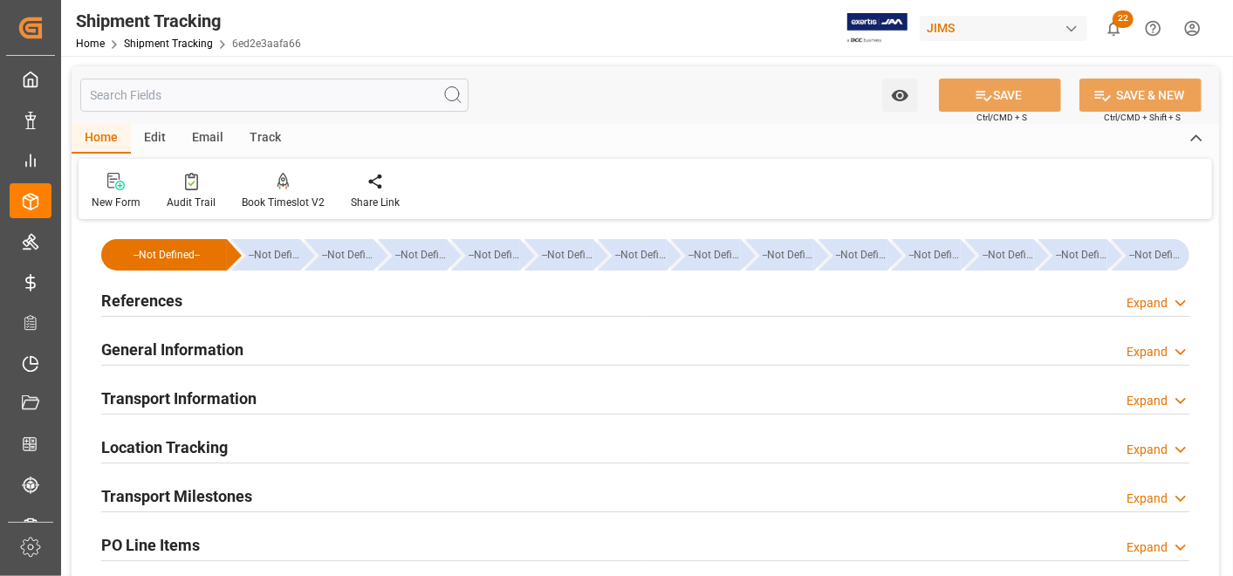
type input "[DATE] 00:00"
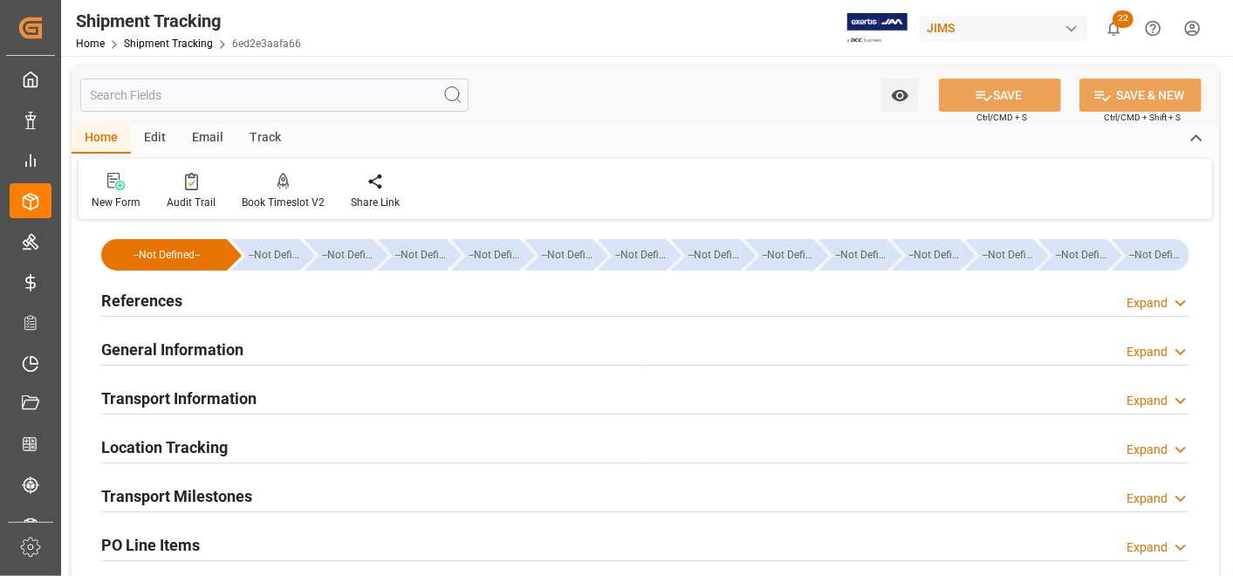
type input "[DATE]"
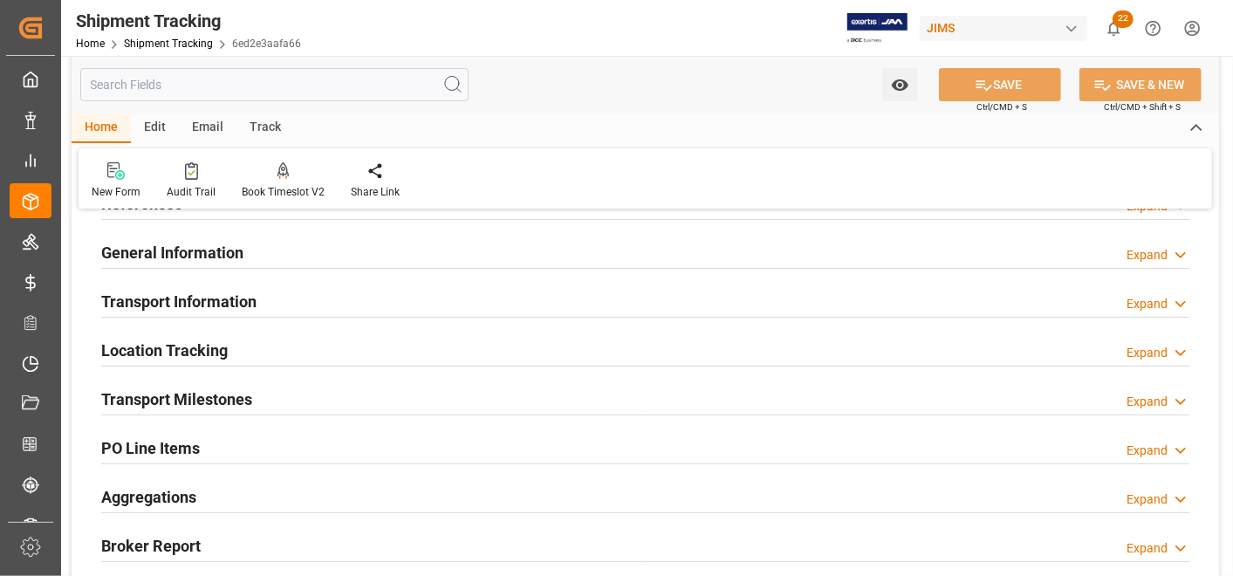
scroll to position [194, 0]
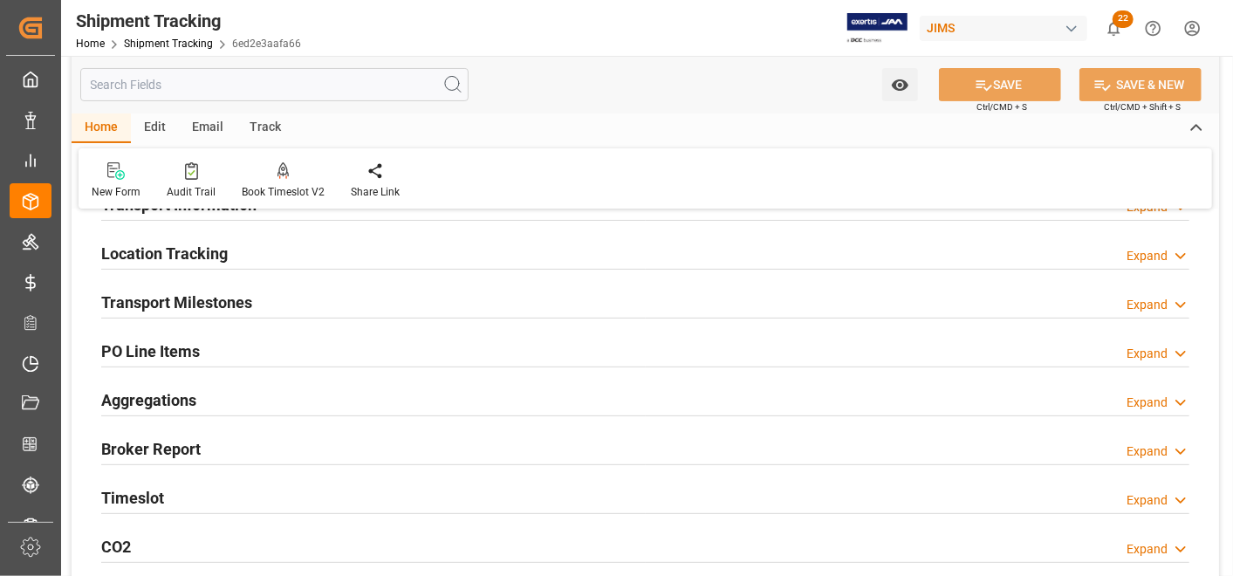
click at [230, 291] on h2 "Transport Milestones" at bounding box center [176, 303] width 151 height 24
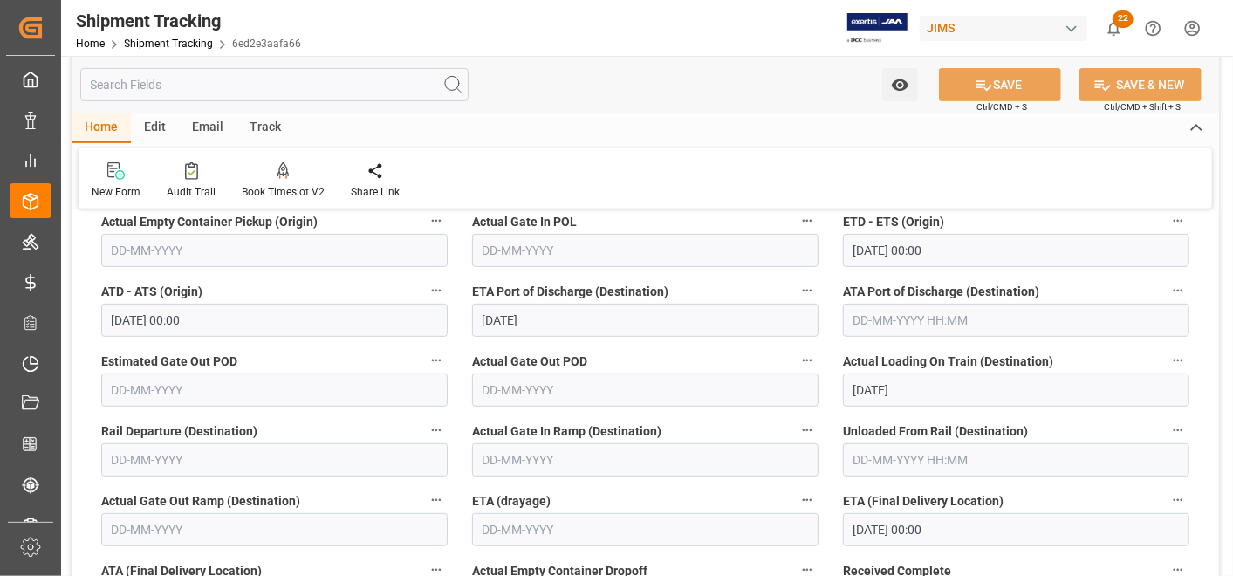
scroll to position [484, 0]
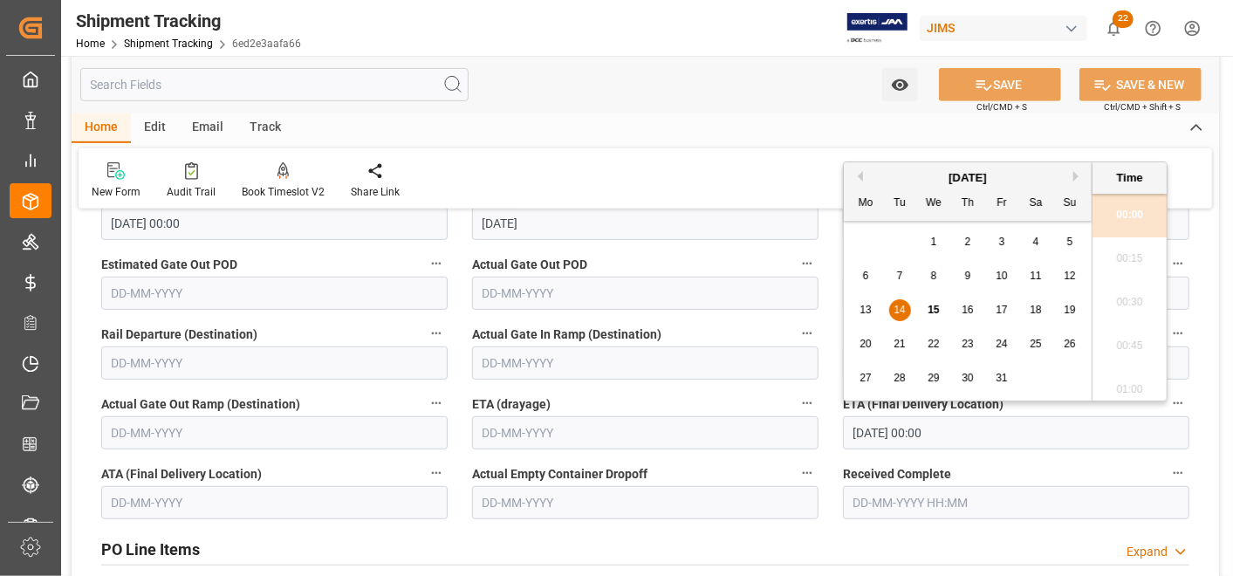
click at [940, 423] on input "[DATE] 00:00" at bounding box center [1016, 432] width 347 height 33
click at [1005, 312] on span "17" at bounding box center [1001, 310] width 11 height 12
type input "[DATE] 00:00"
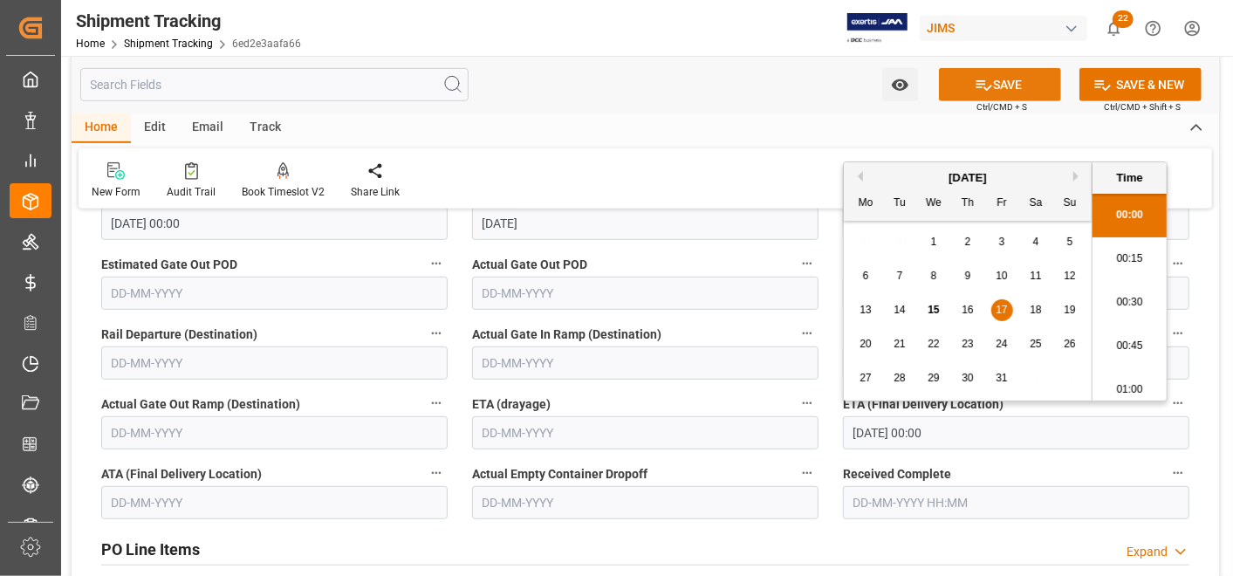
click at [1013, 87] on button "SAVE" at bounding box center [1000, 84] width 122 height 33
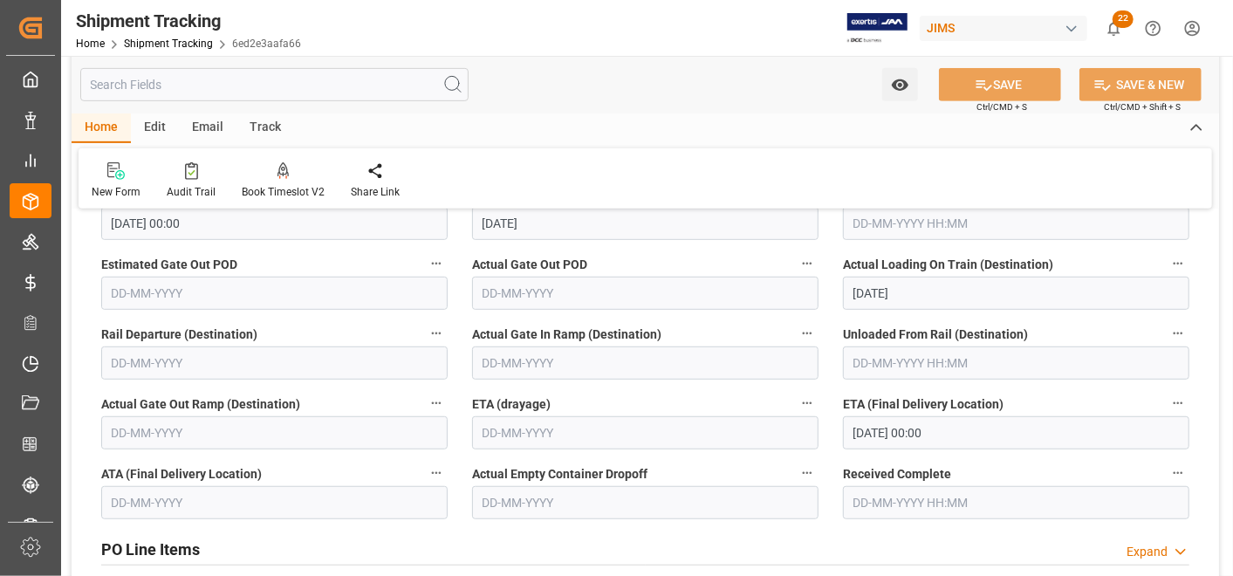
click at [1233, 72] on html "Created by potrace 1.15, written by [PERSON_NAME] [DATE]-[DATE] Created by potr…" at bounding box center [616, 288] width 1233 height 576
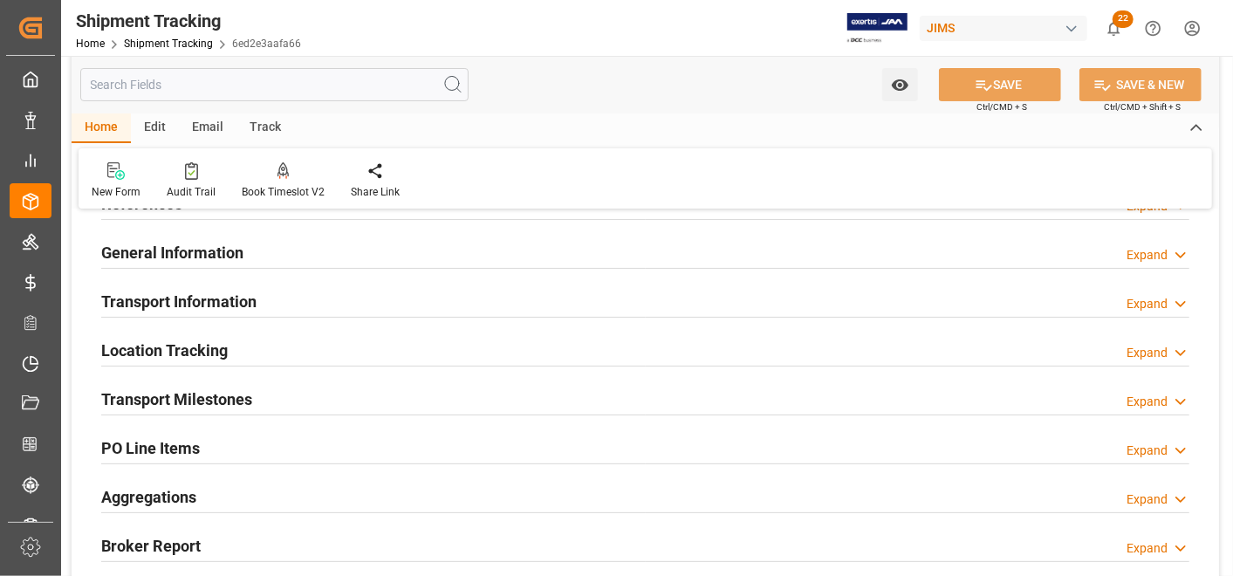
scroll to position [97, 0]
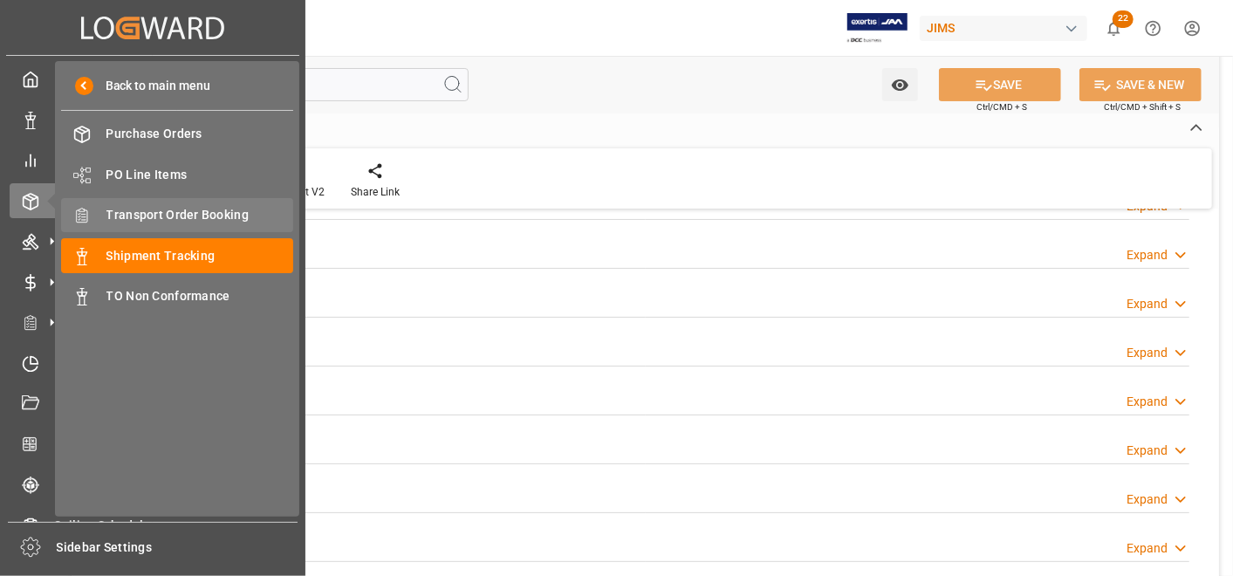
click at [168, 206] on span "Transport Order Booking" at bounding box center [200, 215] width 188 height 18
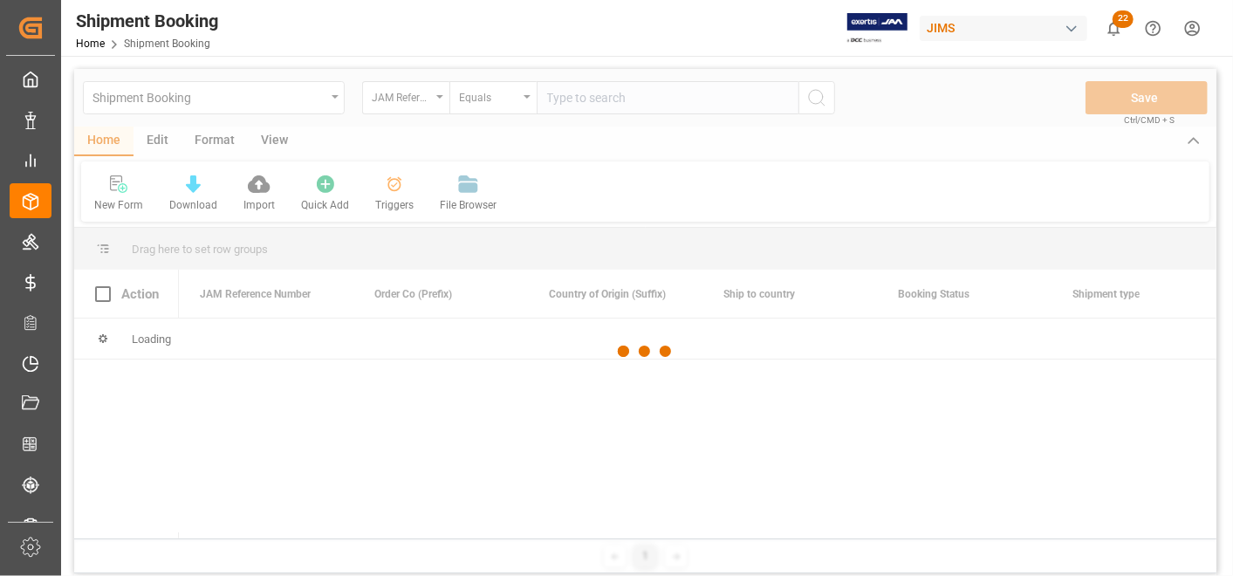
click at [623, 106] on div at bounding box center [645, 352] width 1143 height 566
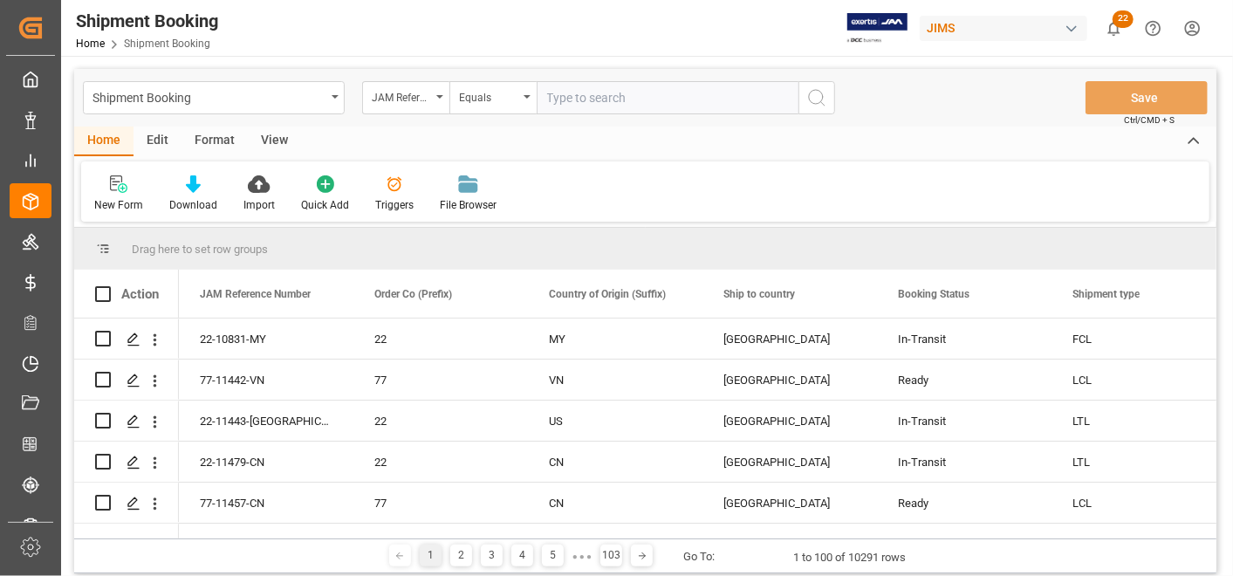
click at [634, 99] on input "text" at bounding box center [668, 97] width 262 height 33
type input "77-11376-IT"
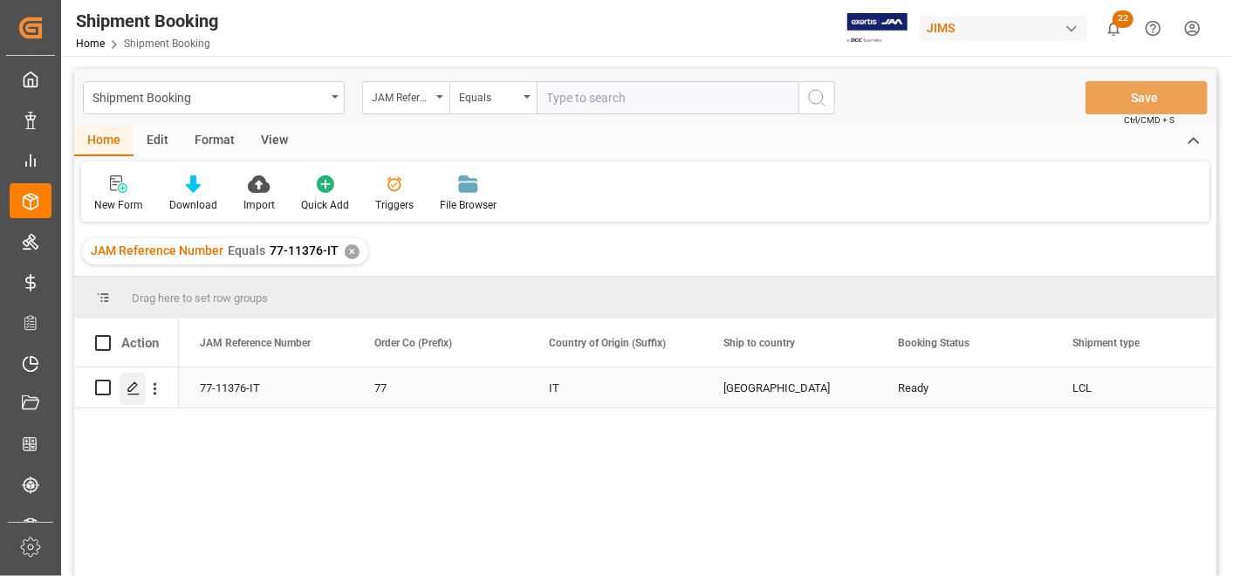
click at [132, 398] on div "Press SPACE to select this row." at bounding box center [133, 389] width 26 height 32
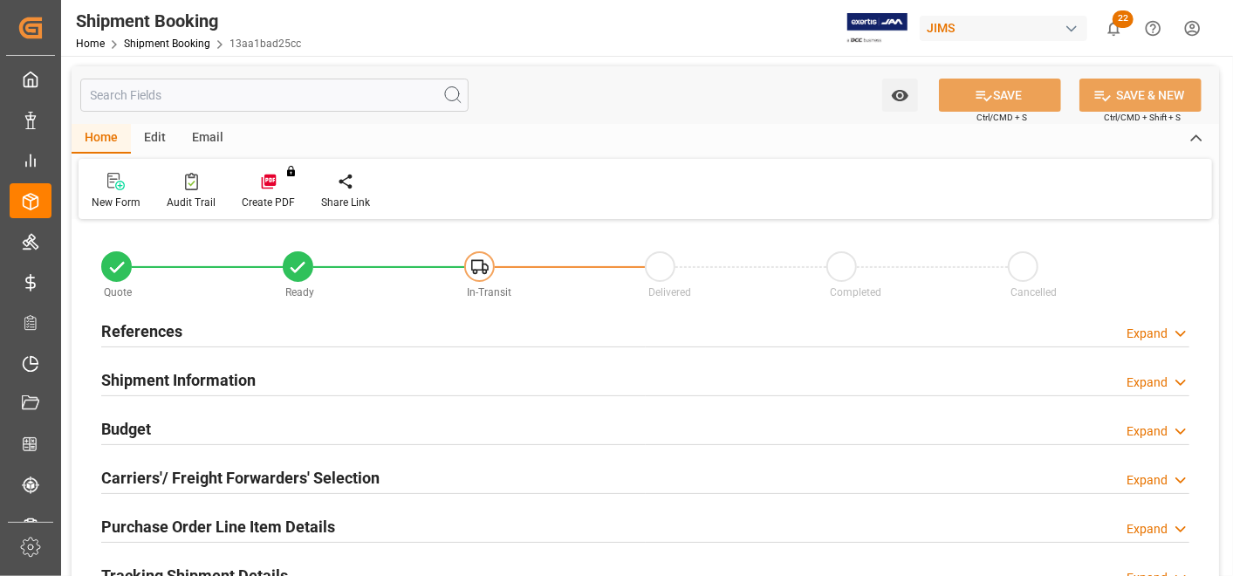
type input "23"
click at [196, 368] on h2 "Shipment Information" at bounding box center [178, 380] width 155 height 24
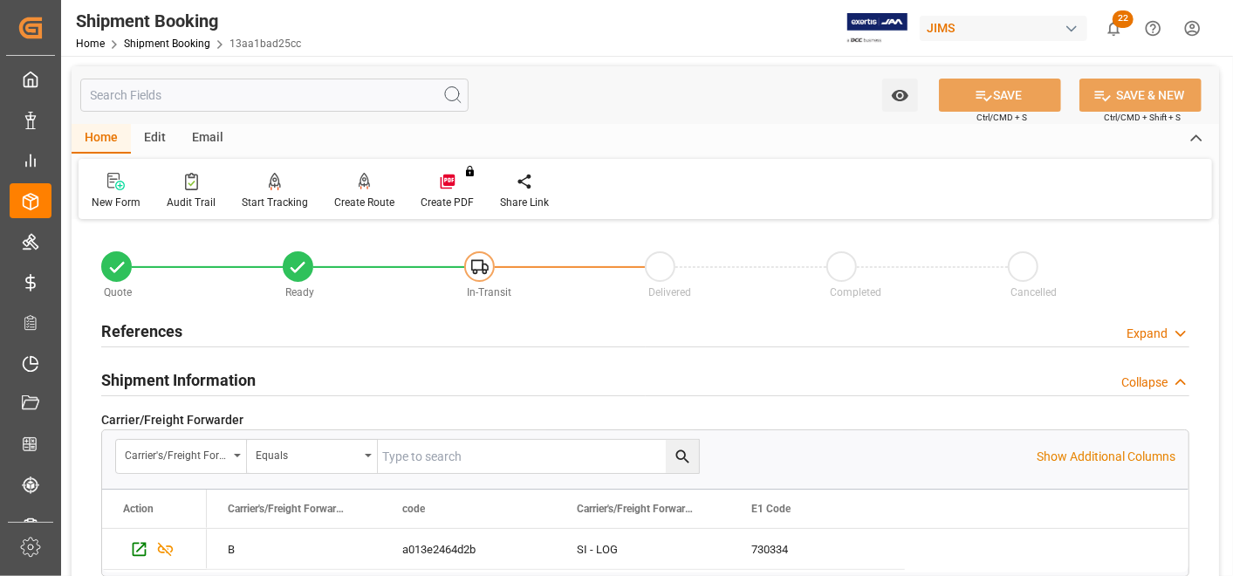
click at [161, 325] on h2 "References" at bounding box center [141, 331] width 81 height 24
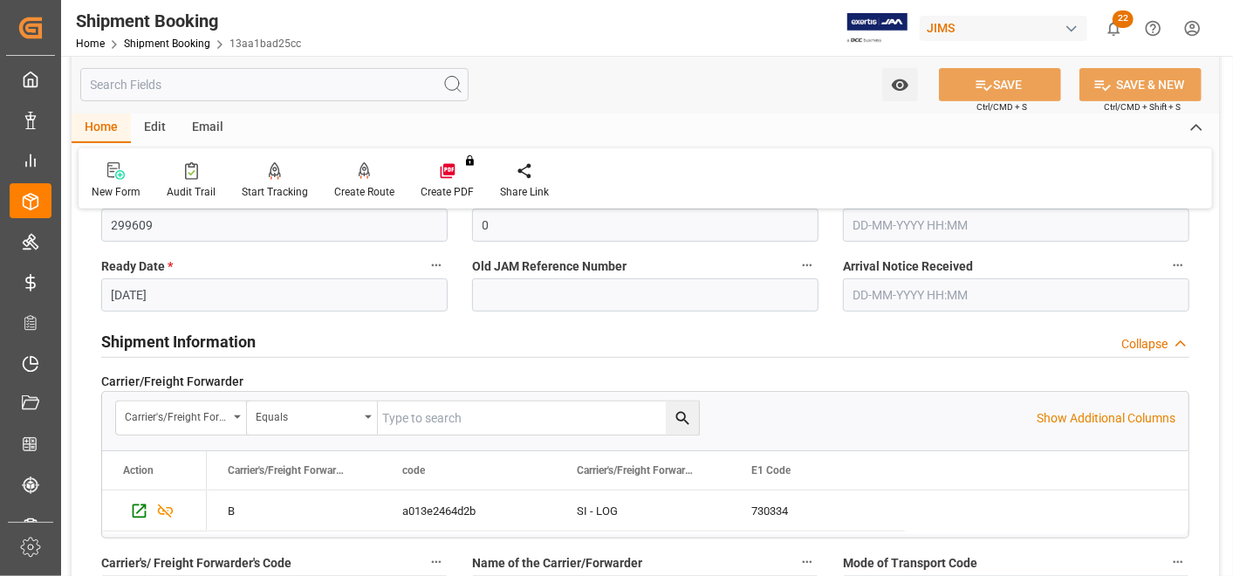
scroll to position [194, 0]
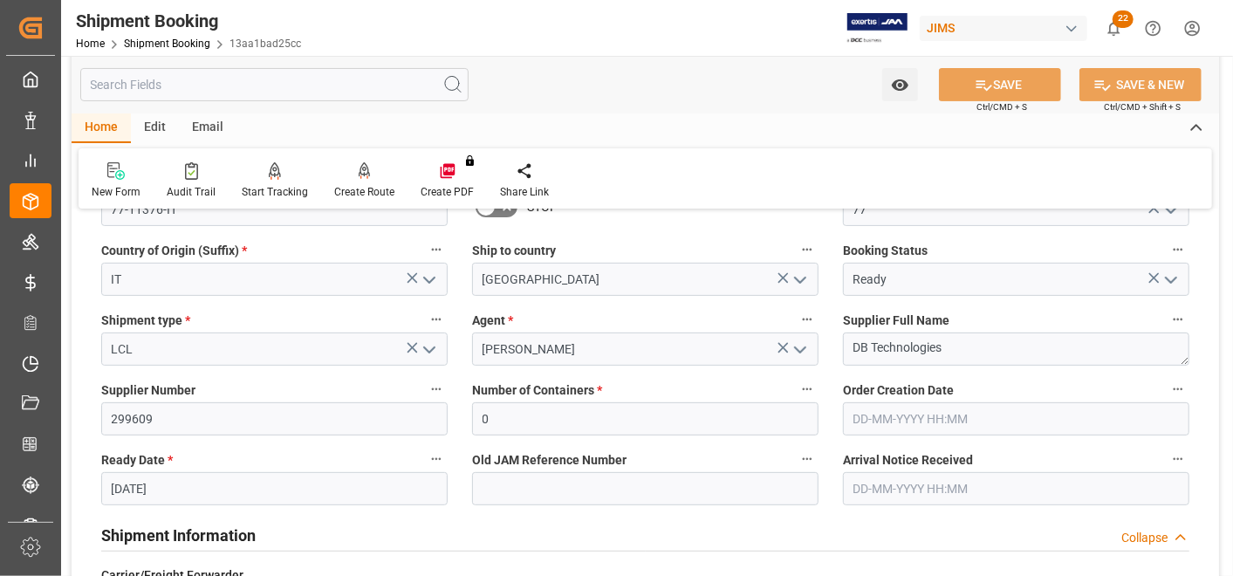
click at [199, 532] on h2 "Shipment Information" at bounding box center [178, 536] width 155 height 24
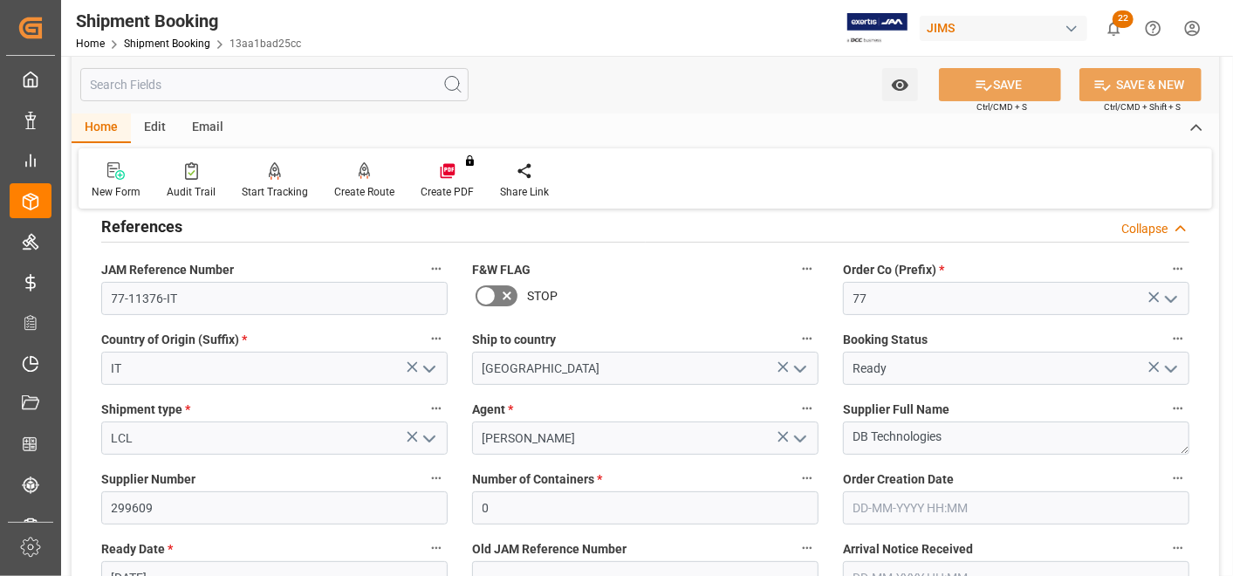
scroll to position [97, 0]
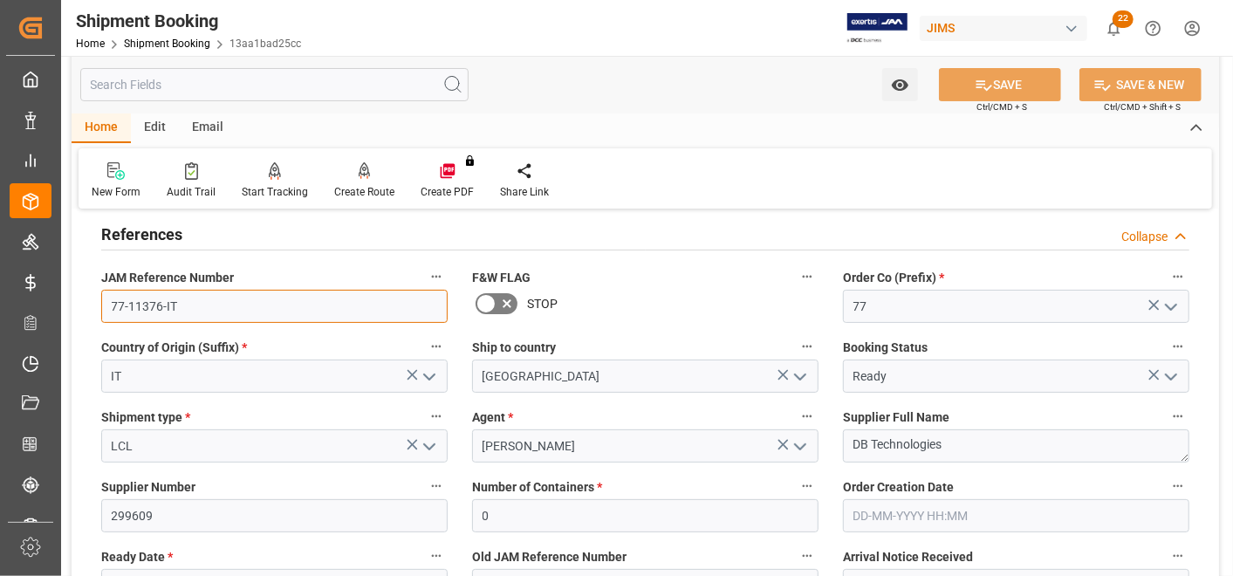
click at [279, 304] on input "77-11376-IT" at bounding box center [274, 306] width 347 height 33
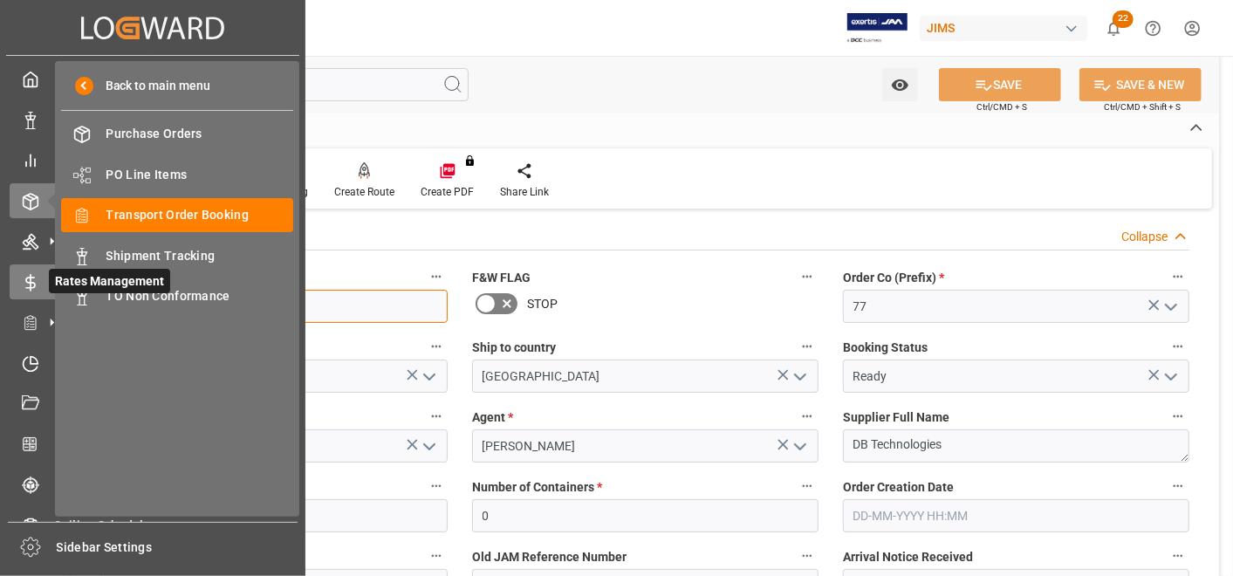
drag, startPoint x: 290, startPoint y: 293, endPoint x: 35, endPoint y: 275, distance: 255.5
click at [35, 275] on div "Created by potrace 1.15, written by [PERSON_NAME] [DATE]-[DATE] Created by potr…" at bounding box center [616, 288] width 1233 height 576
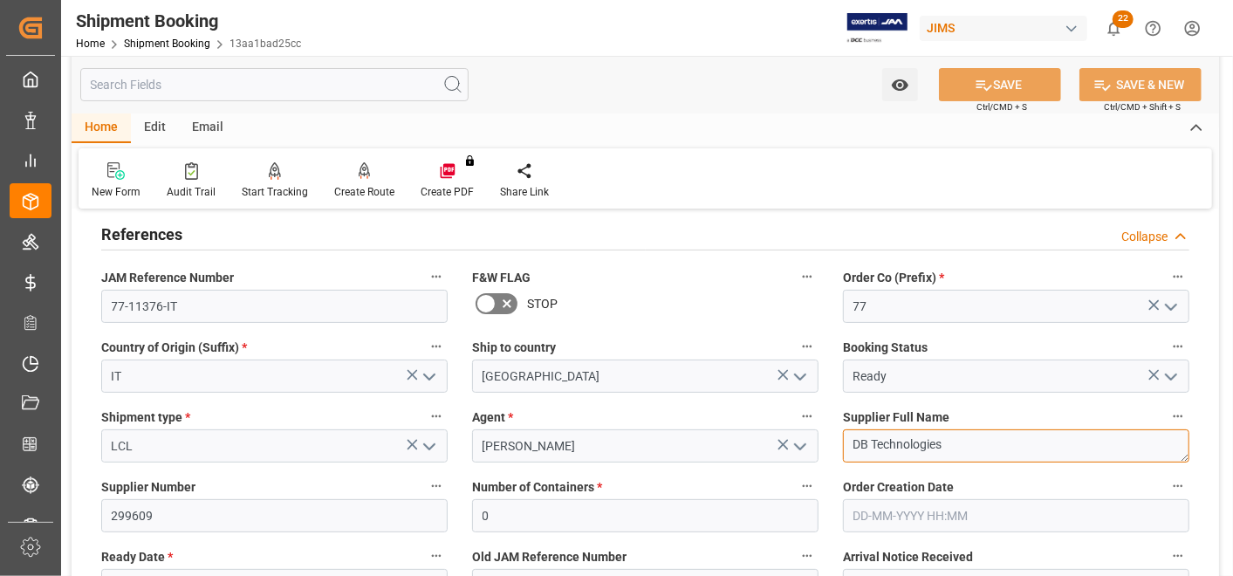
click at [1008, 449] on textarea "DB Technologies" at bounding box center [1016, 445] width 347 height 33
drag, startPoint x: 985, startPoint y: 440, endPoint x: 759, endPoint y: 431, distance: 226.2
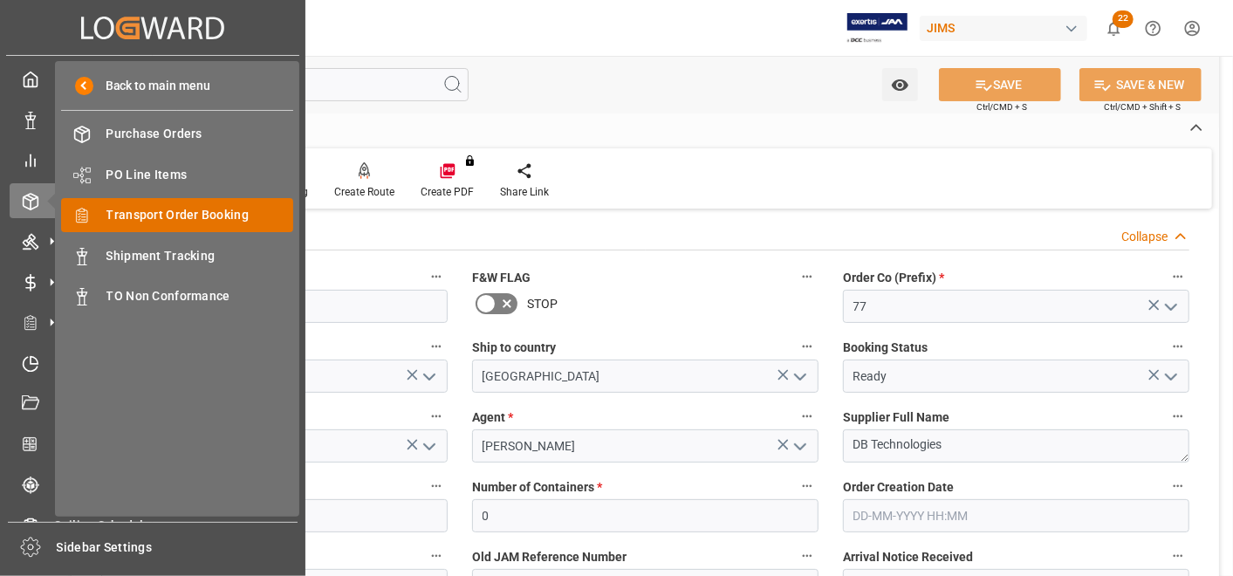
click at [178, 214] on span "Transport Order Booking" at bounding box center [200, 215] width 188 height 18
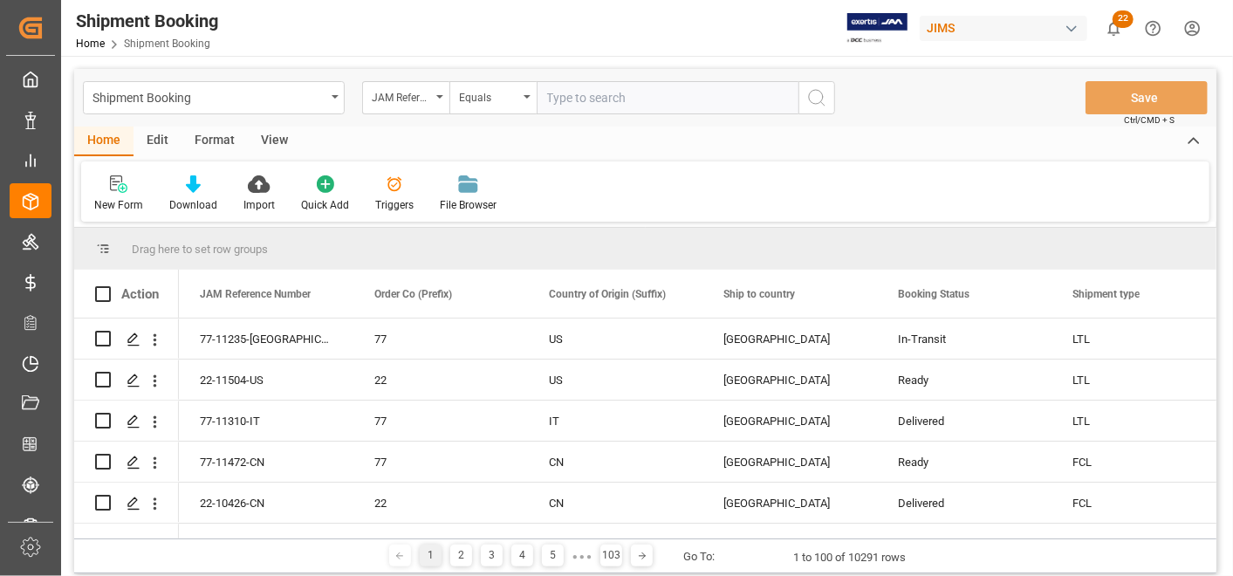
click at [697, 97] on input "text" at bounding box center [668, 97] width 262 height 33
type input "22-10732-IT"
click at [813, 99] on icon "search button" at bounding box center [817, 97] width 21 height 21
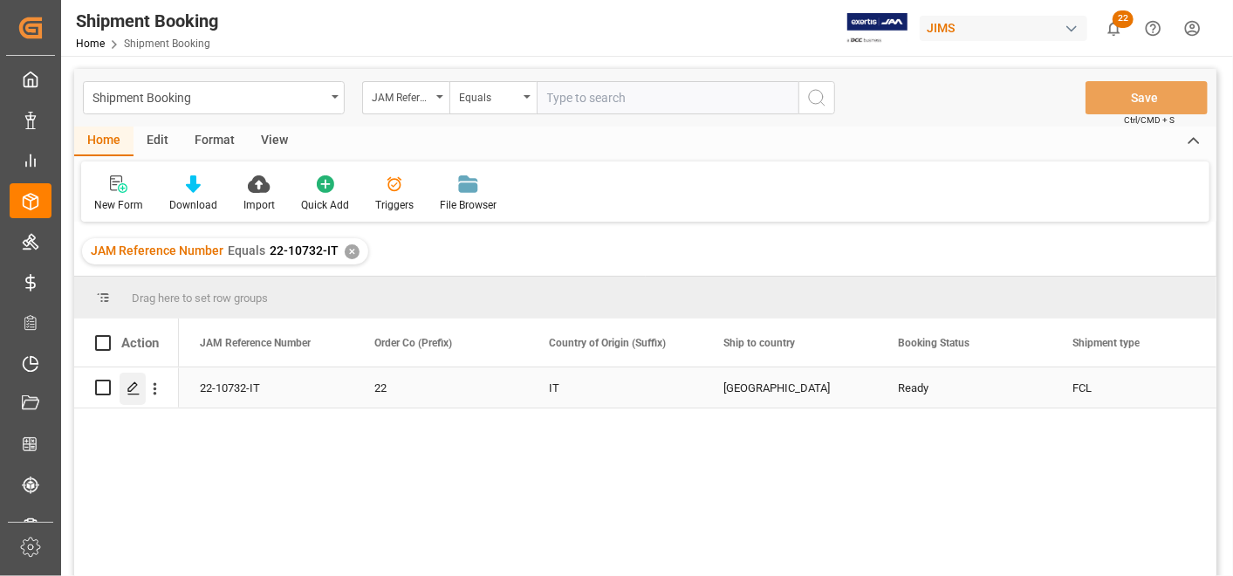
click at [132, 388] on polygon "Press SPACE to select this row." at bounding box center [132, 386] width 9 height 9
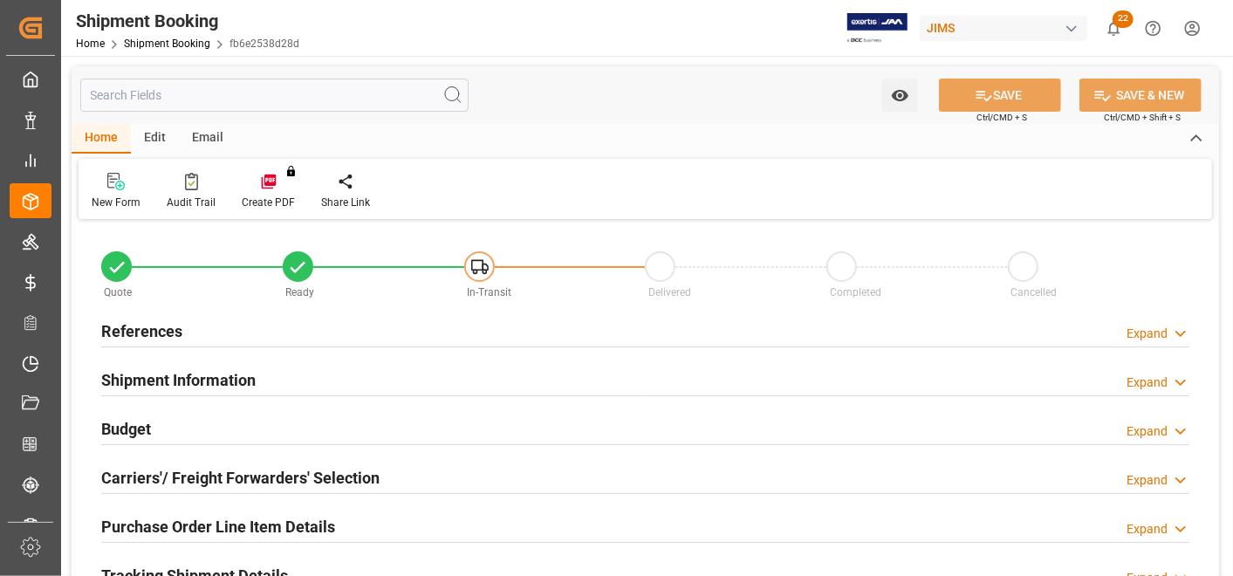
type input "2"
type input "[DATE]"
click at [148, 326] on h2 "References" at bounding box center [141, 331] width 81 height 24
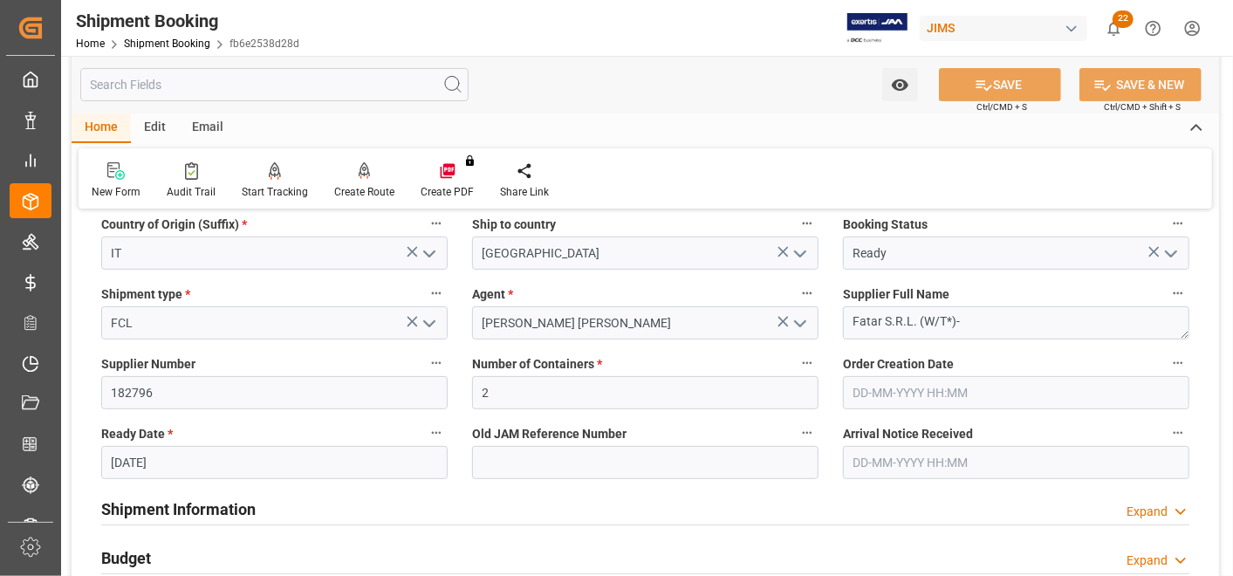
scroll to position [291, 0]
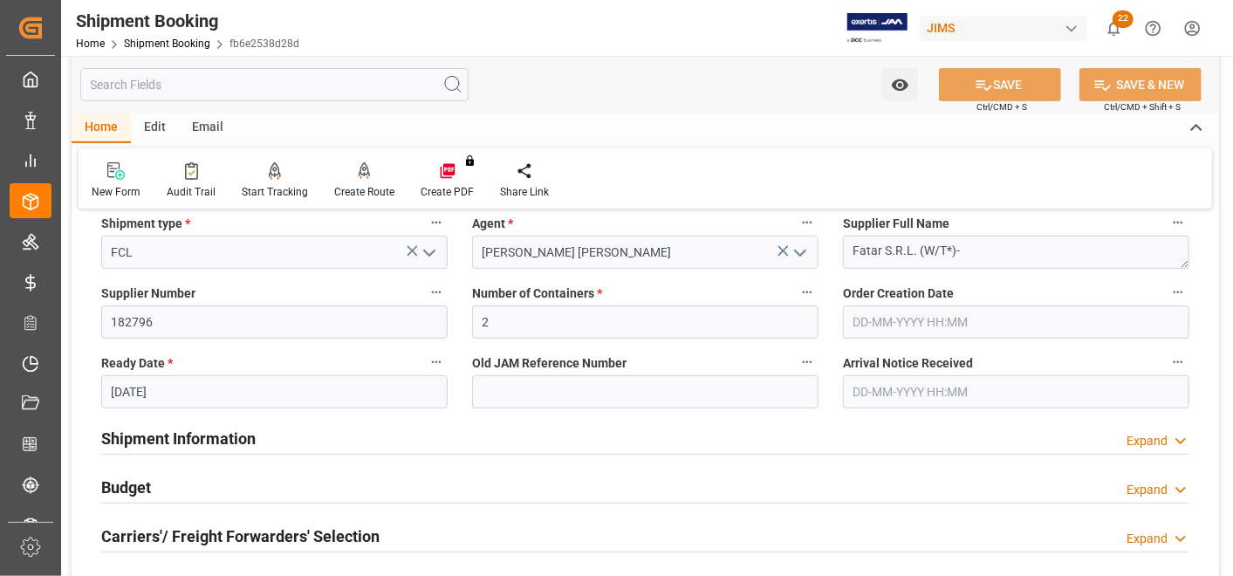
click at [227, 441] on h2 "Shipment Information" at bounding box center [178, 439] width 155 height 24
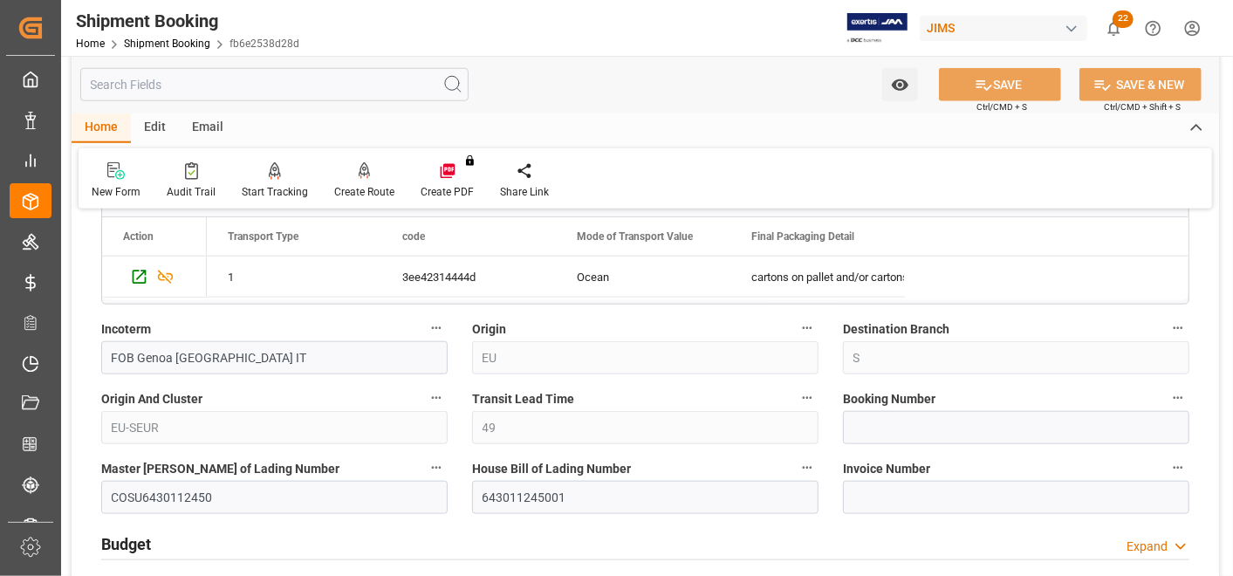
scroll to position [970, 0]
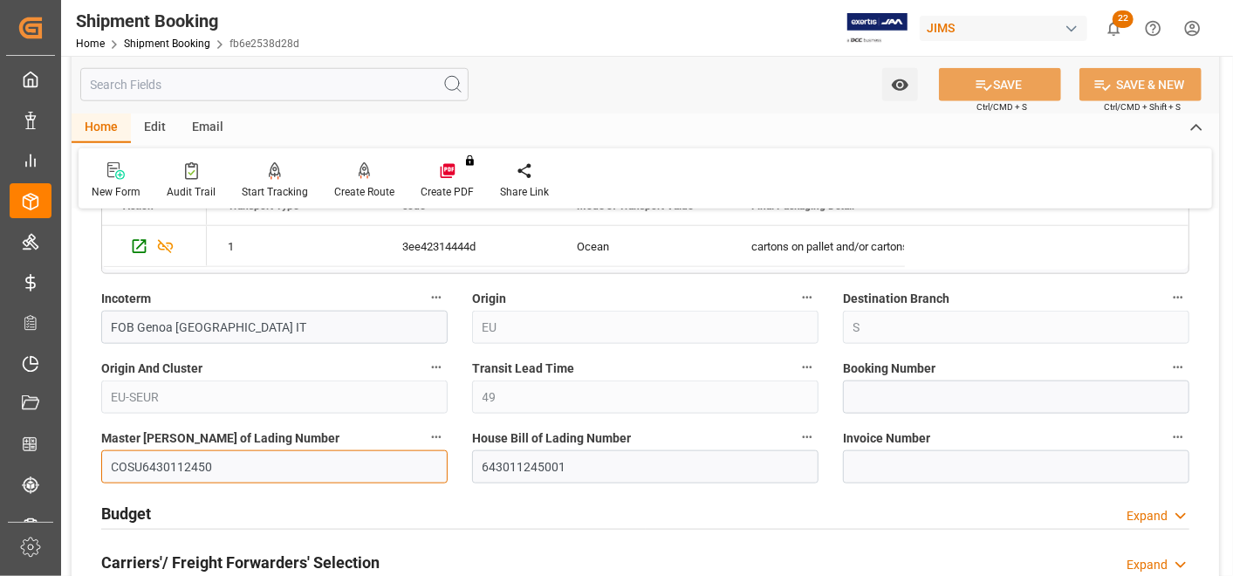
click at [256, 452] on input "COSU6430112450" at bounding box center [274, 466] width 347 height 33
drag, startPoint x: 224, startPoint y: 464, endPoint x: 140, endPoint y: 454, distance: 85.2
click at [140, 454] on input "COSU6430112450" at bounding box center [274, 466] width 347 height 33
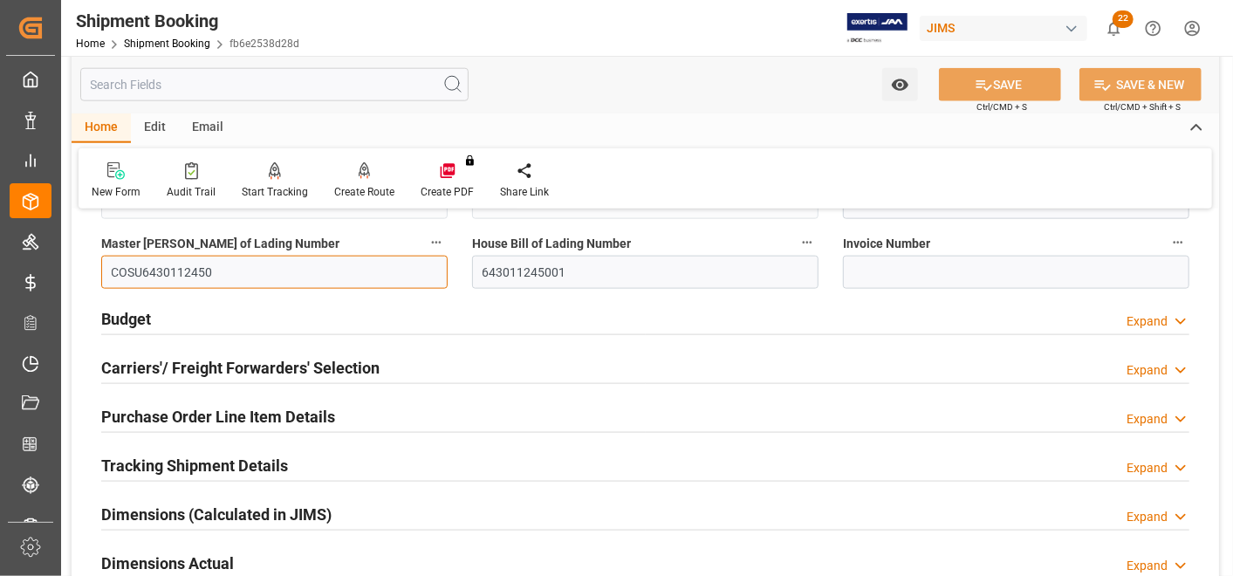
scroll to position [1164, 0]
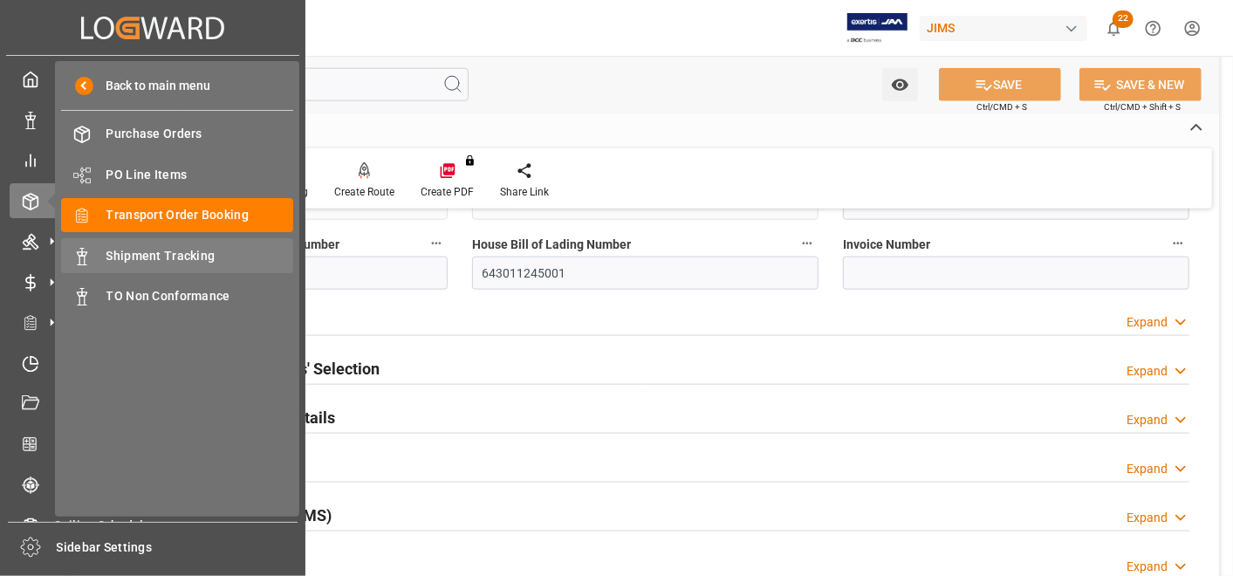
click at [129, 242] on div "Shipment Tracking Shipment Tracking" at bounding box center [177, 255] width 232 height 34
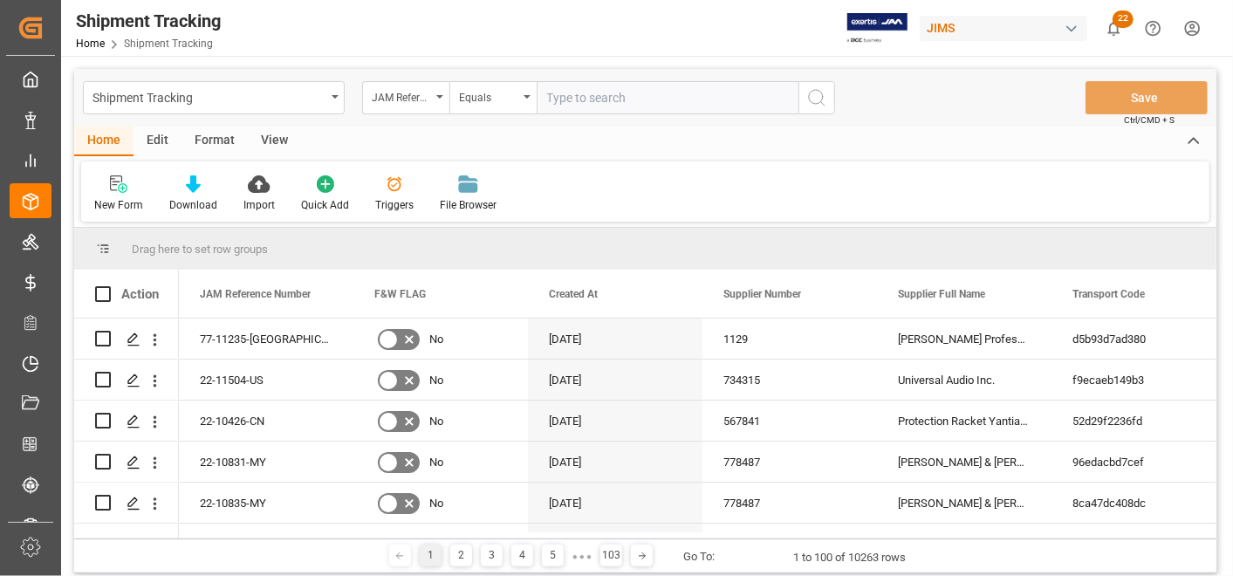
click at [625, 102] on input "text" at bounding box center [668, 97] width 262 height 33
paste input "22-10732-IT"
type input "22-10732-IT"
click at [824, 106] on icon "search button" at bounding box center [817, 97] width 21 height 21
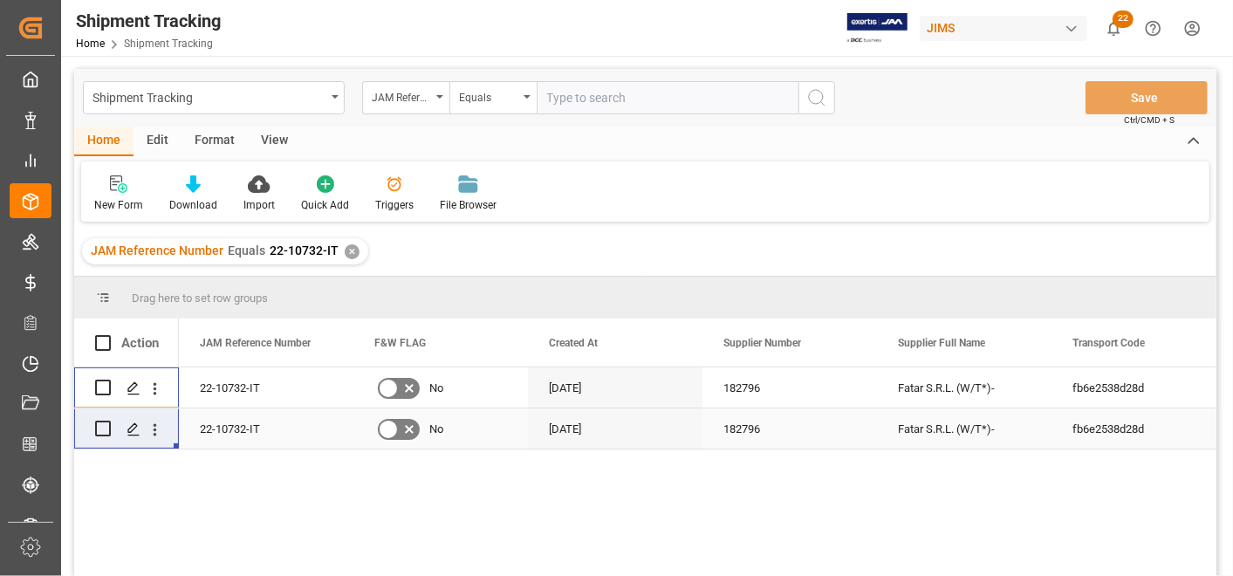
drag, startPoint x: 136, startPoint y: 398, endPoint x: 168, endPoint y: 433, distance: 47.0
click at [168, 433] on div at bounding box center [126, 408] width 105 height 82
click at [850, 339] on span at bounding box center [849, 343] width 16 height 16
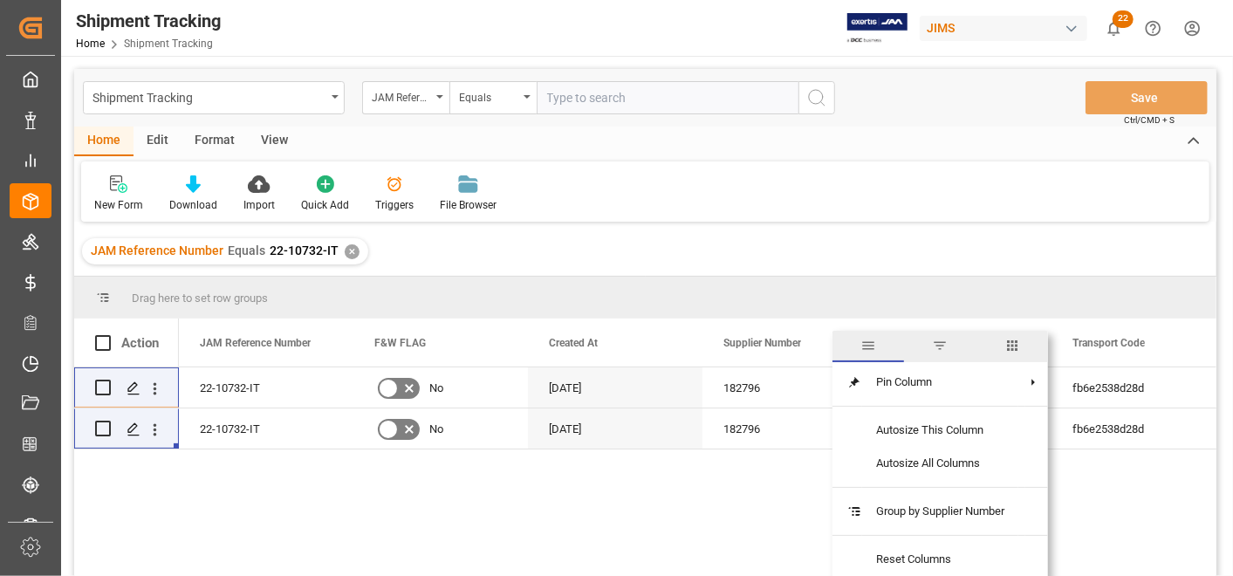
click at [1020, 344] on span "columns" at bounding box center [1013, 346] width 16 height 16
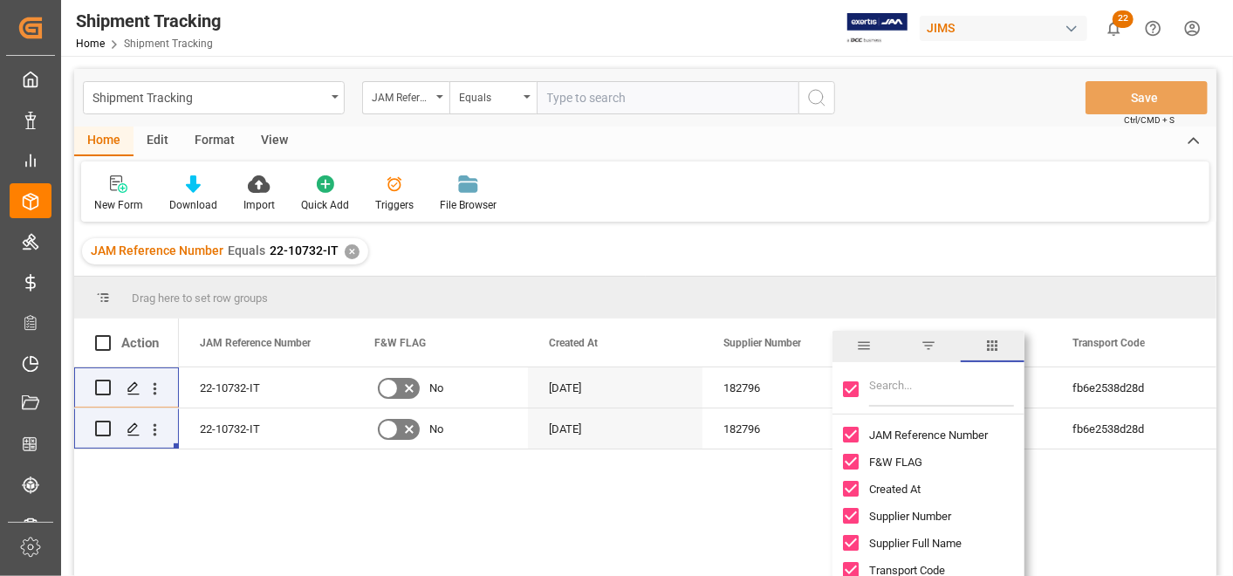
click at [948, 381] on input "Filter Columns Input" at bounding box center [941, 389] width 145 height 35
type input "eta"
click at [855, 460] on input "ETA (drayage) column toggle visibility (visible)" at bounding box center [851, 462] width 16 height 16
checkbox input "false"
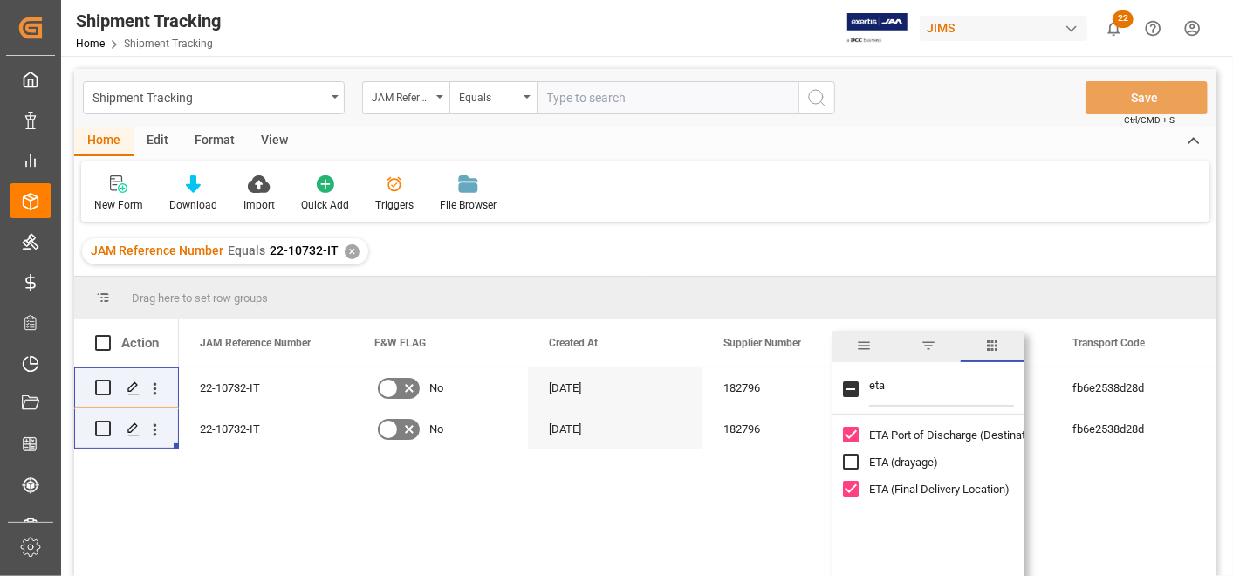
click at [853, 443] on div "ETA Port of Discharge (Destination)" at bounding box center [939, 435] width 192 height 27
click at [852, 436] on input "ETA Port of Discharge (Destination) column toggle visibility (visible)" at bounding box center [851, 435] width 16 height 16
checkbox input "false"
drag, startPoint x: 903, startPoint y: 381, endPoint x: 846, endPoint y: 381, distance: 56.7
click at [846, 381] on div "eta" at bounding box center [929, 390] width 192 height 49
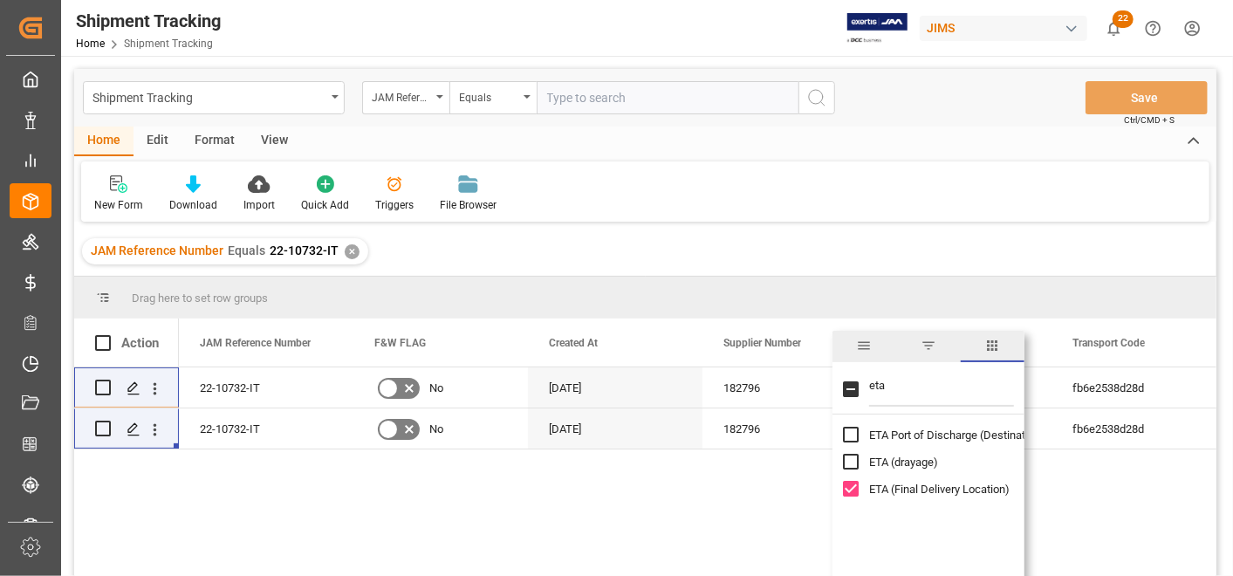
type input "j"
checkbox input "true"
type input "j"
click at [855, 387] on input "Toggle Select All Columns" at bounding box center [851, 389] width 16 height 16
checkbox input "false"
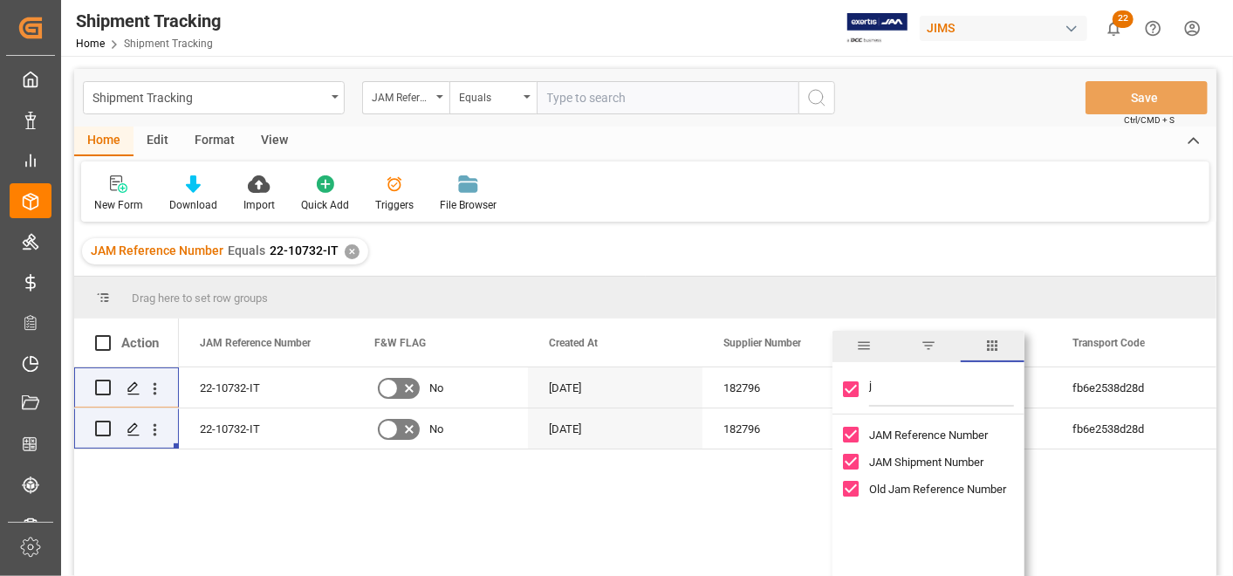
checkbox input "false"
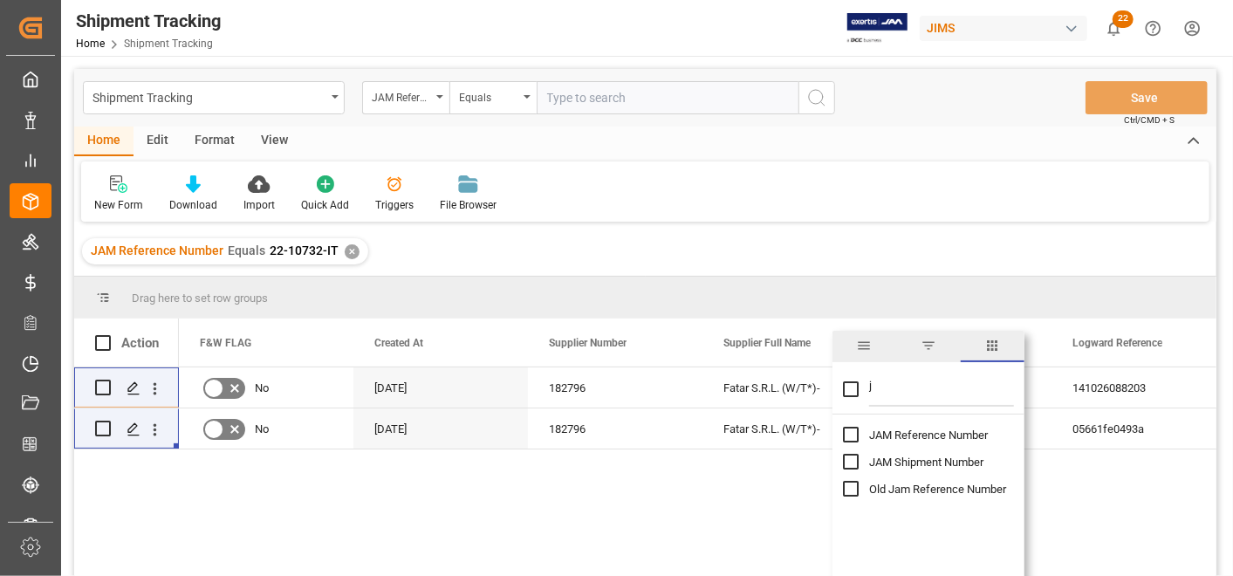
click at [853, 436] on input "JAM Reference Number column toggle visibility (hidden)" at bounding box center [851, 435] width 16 height 16
checkbox input "true"
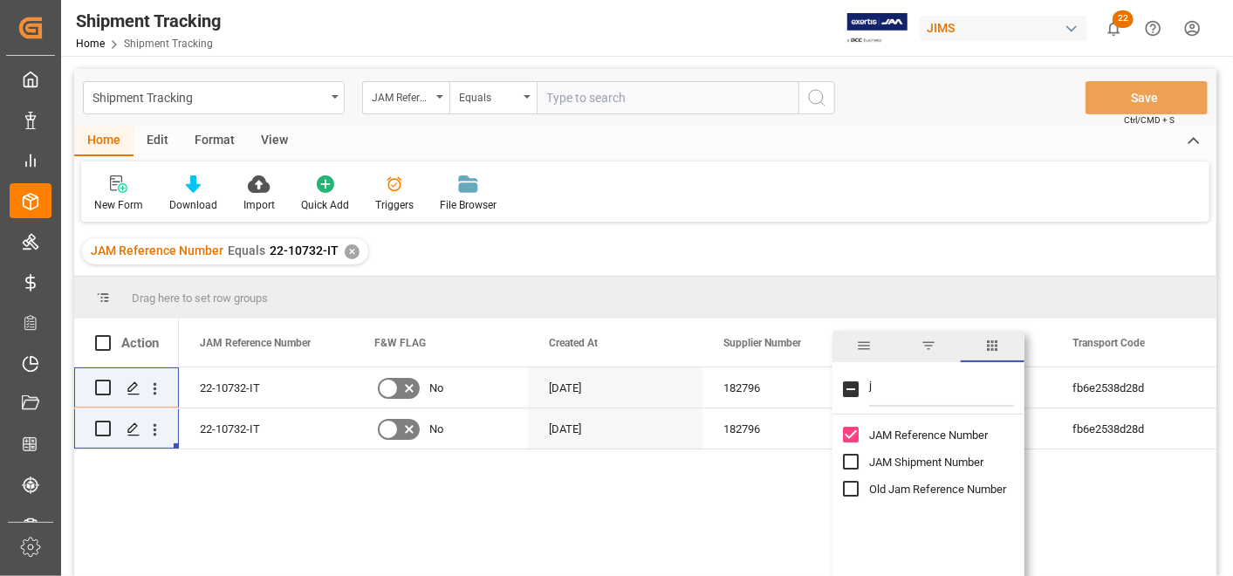
click at [885, 393] on input "j" at bounding box center [941, 389] width 145 height 35
drag, startPoint x: 893, startPoint y: 387, endPoint x: 858, endPoint y: 387, distance: 34.9
click at [858, 387] on div "j" at bounding box center [929, 390] width 192 height 49
click at [850, 393] on input "Toggle Select All Columns" at bounding box center [851, 389] width 16 height 16
checkbox input "true"
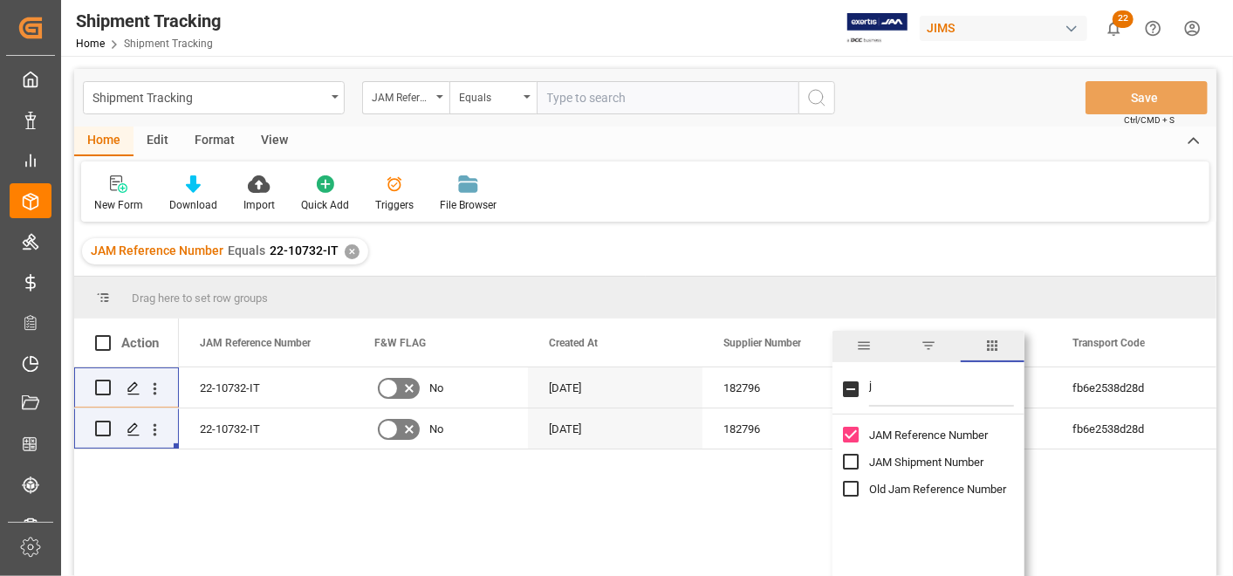
checkbox input "true"
click at [850, 393] on input "Toggle Select All Columns" at bounding box center [851, 389] width 16 height 16
checkbox input "false"
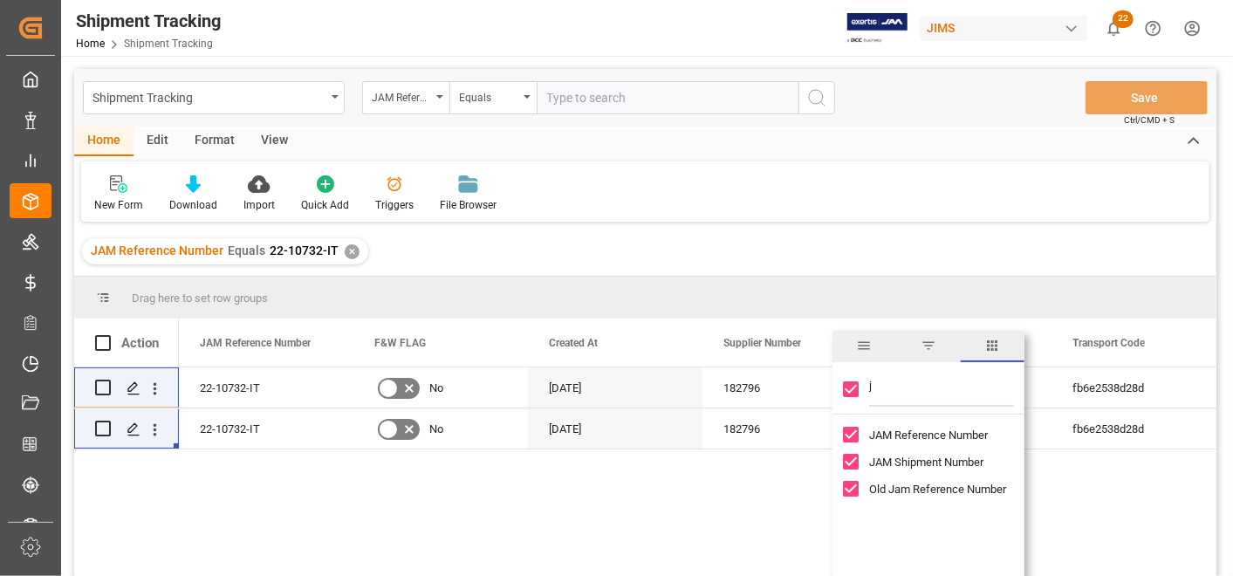
checkbox input "false"
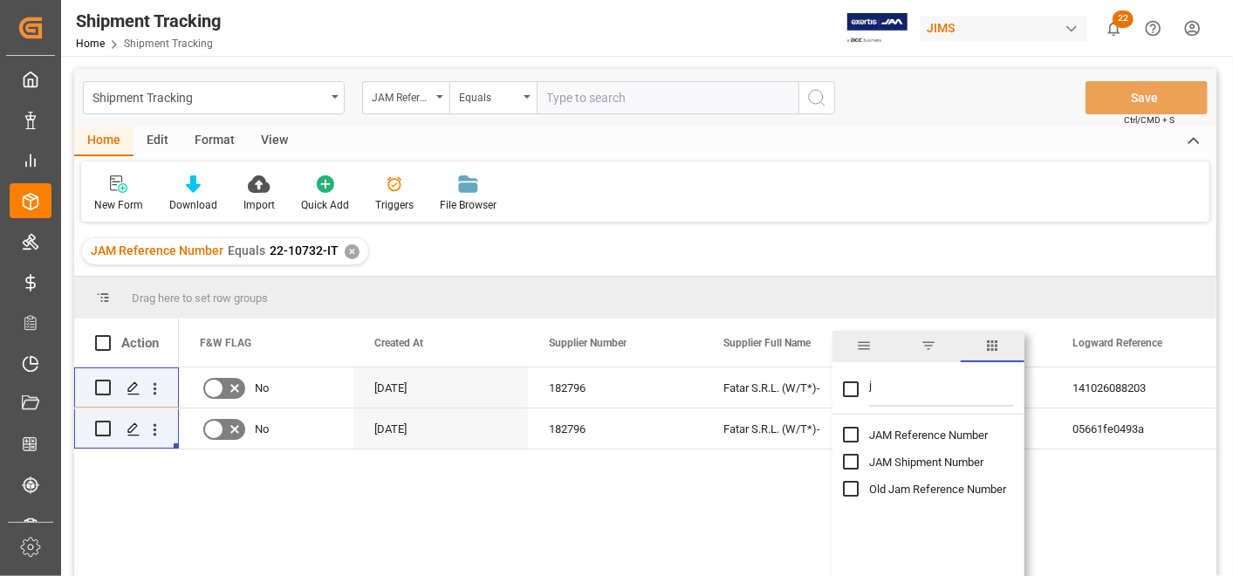
click at [924, 356] on span "filter" at bounding box center [928, 346] width 64 height 31
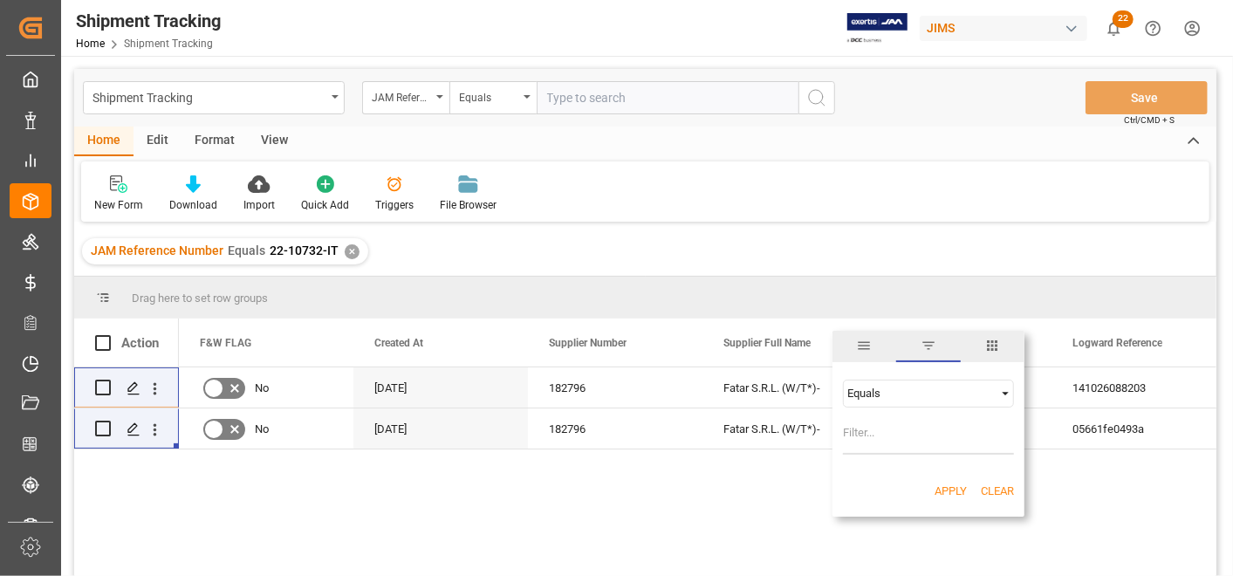
click at [868, 347] on span "general" at bounding box center [865, 346] width 16 height 16
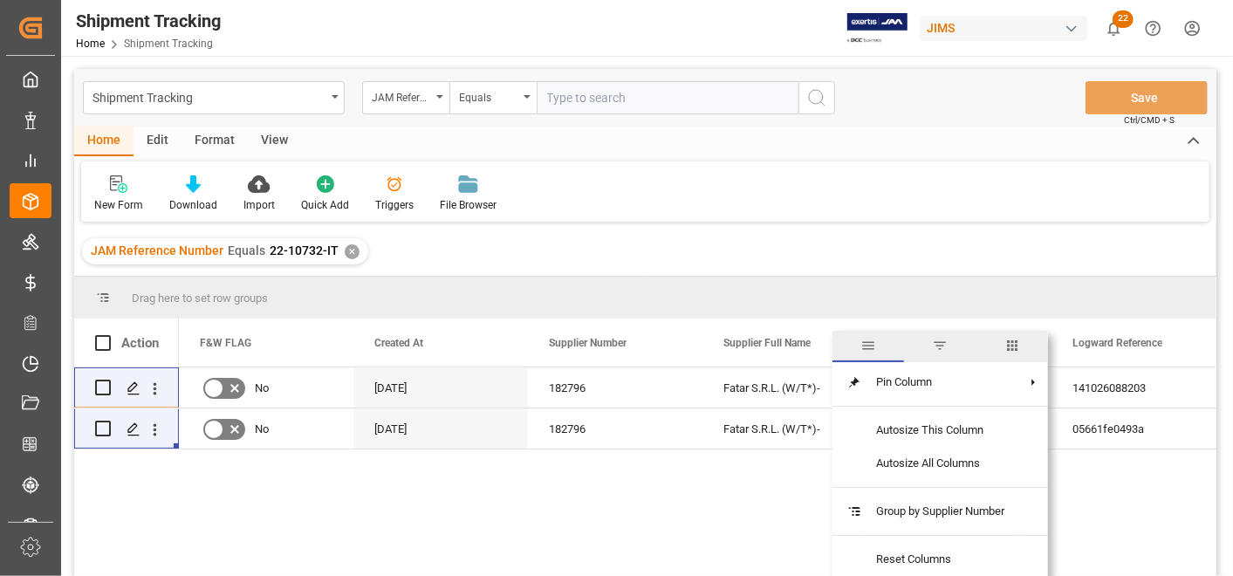
click at [1033, 351] on span "columns" at bounding box center [1013, 346] width 72 height 31
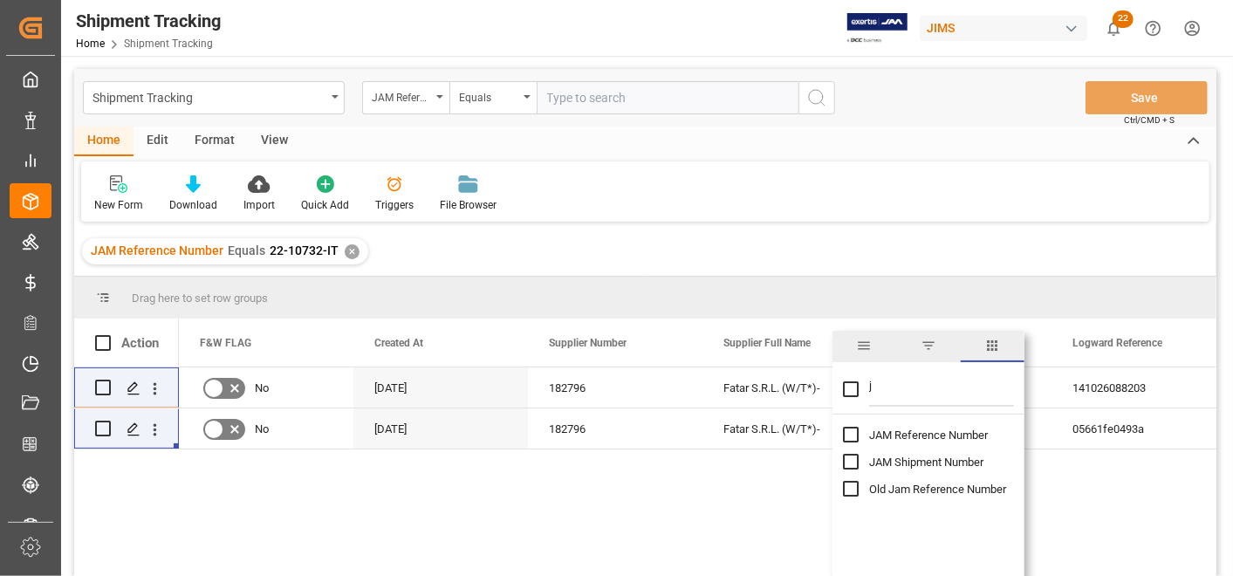
click at [877, 394] on input "j" at bounding box center [941, 389] width 145 height 35
checkbox input "false"
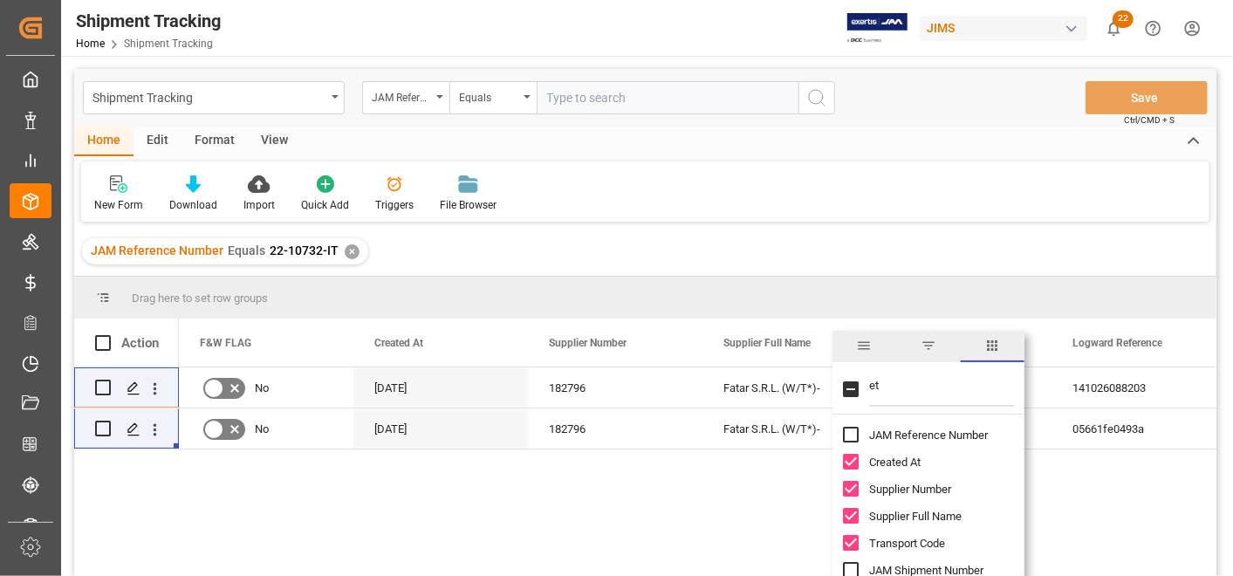
type input "eta"
click at [725, 391] on div "Fatar S.R.L. (W/T*)-" at bounding box center [790, 387] width 175 height 40
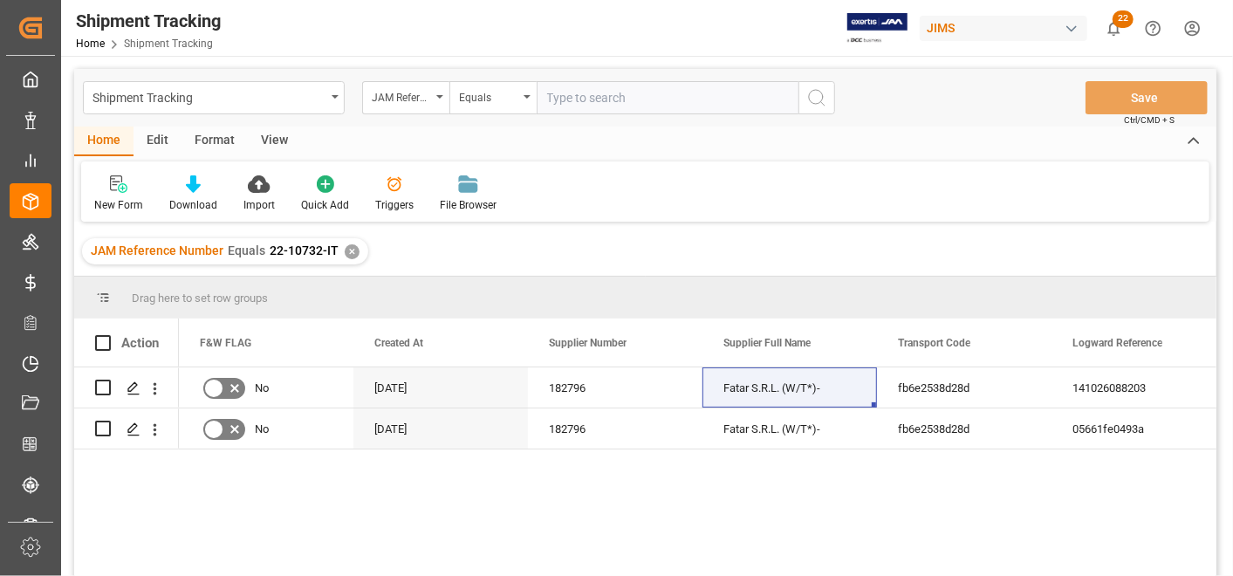
click at [349, 251] on div "✕" at bounding box center [352, 251] width 15 height 15
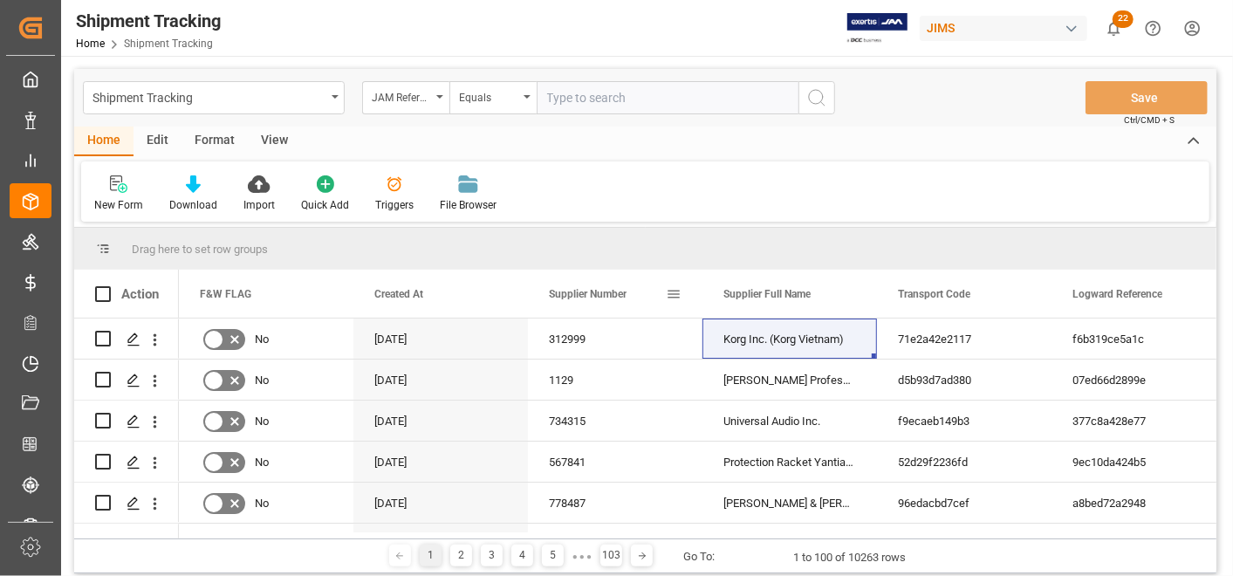
click at [673, 292] on span at bounding box center [674, 294] width 16 height 16
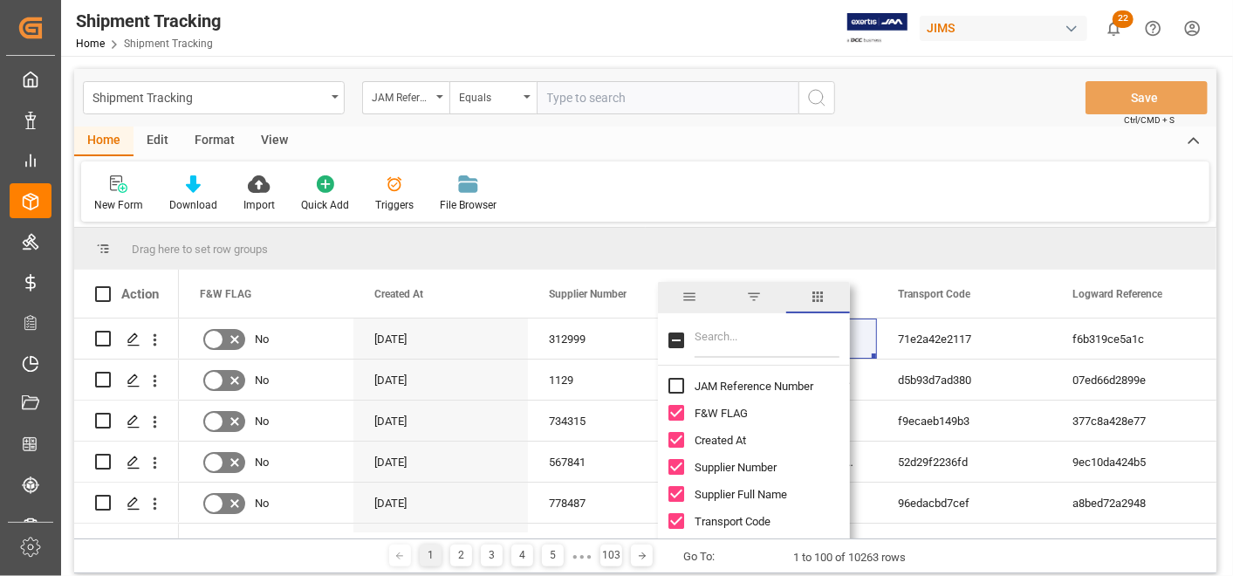
click at [674, 385] on input "JAM Reference Number column toggle visibility (hidden)" at bounding box center [677, 386] width 16 height 16
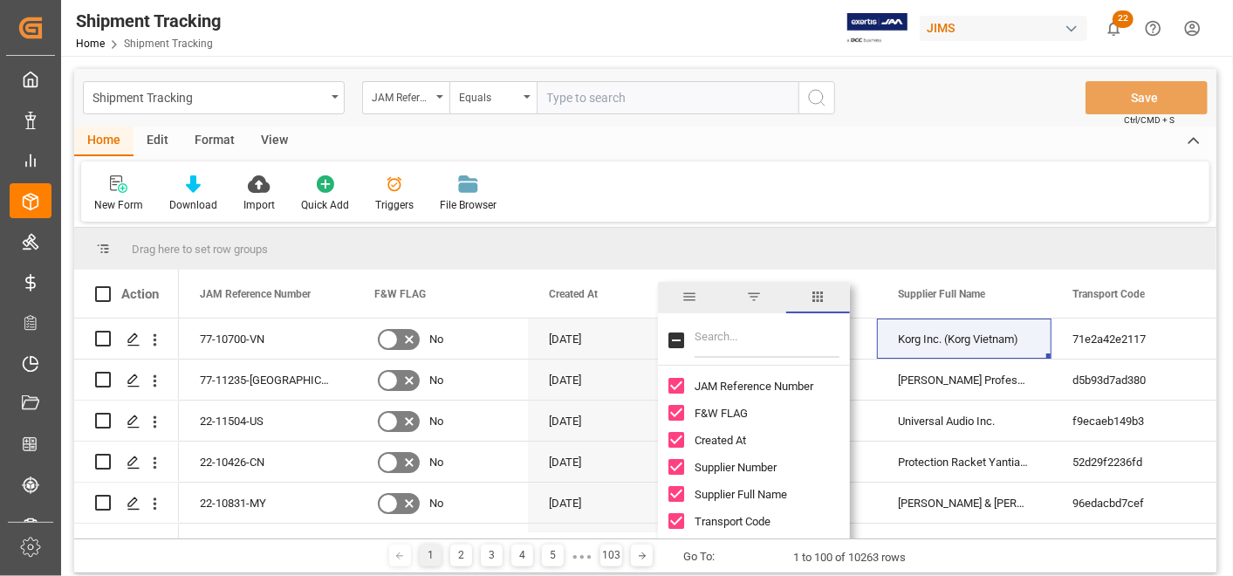
click at [674, 385] on input "JAM Reference Number column toggle visibility (visible)" at bounding box center [677, 386] width 16 height 16
checkbox input "false"
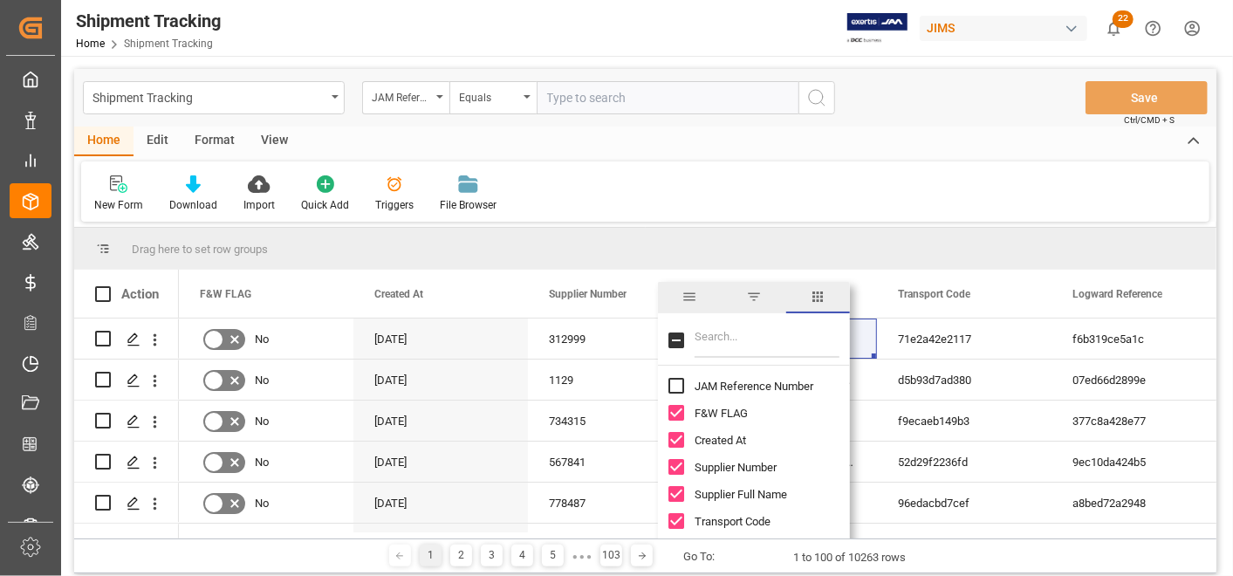
click at [670, 341] on input "Toggle Select All Columns" at bounding box center [677, 341] width 16 height 16
checkbox input "true"
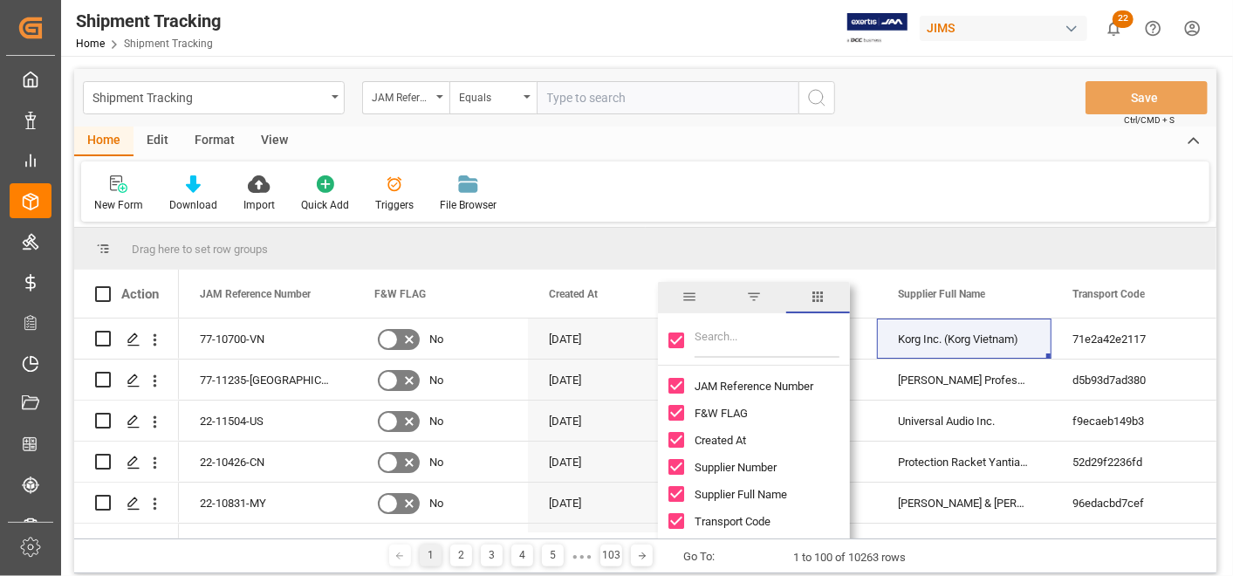
click at [673, 340] on input "Toggle Select All Columns" at bounding box center [677, 341] width 16 height 16
checkbox input "false"
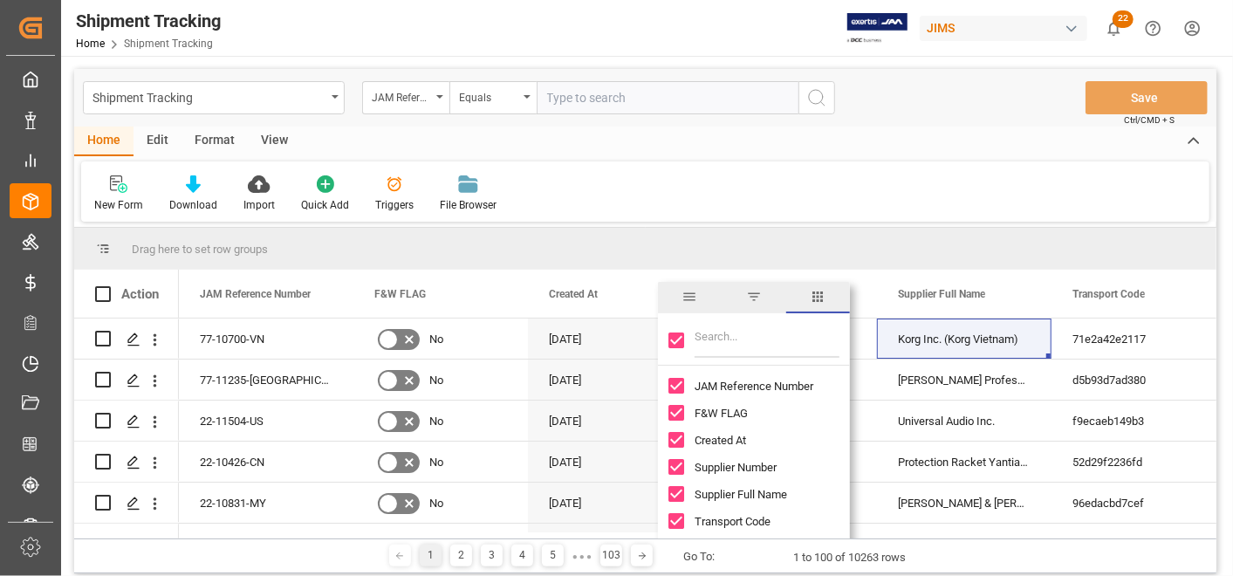
checkbox input "false"
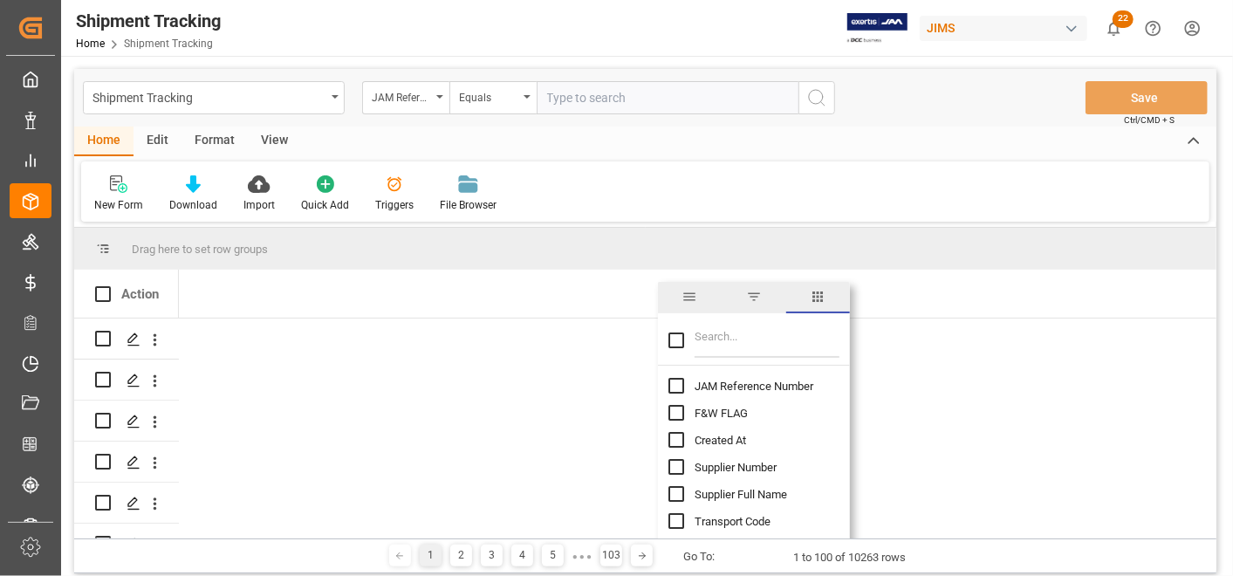
click at [676, 382] on input "JAM Reference Number column toggle visibility (hidden)" at bounding box center [677, 386] width 16 height 16
checkbox input "true"
checkbox input "false"
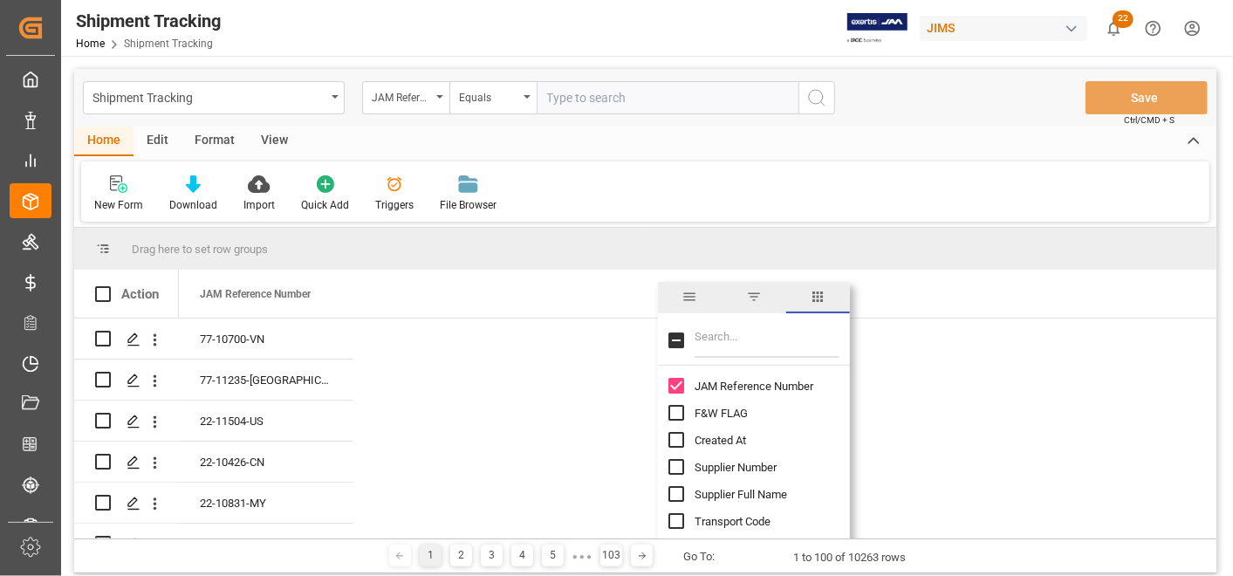
click at [726, 342] on input "Filter Columns Input" at bounding box center [767, 340] width 145 height 35
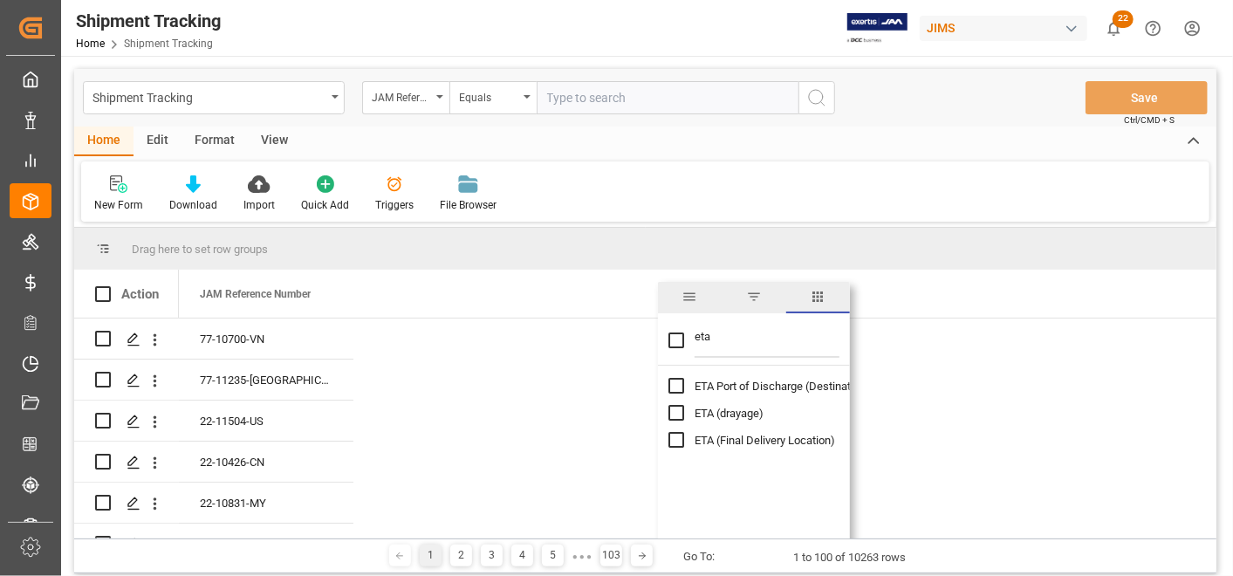
type input "eta"
click at [681, 438] on input "ETA (Final Delivery Location) column toggle visibility (hidden)" at bounding box center [677, 440] width 16 height 16
checkbox input "true"
checkbox input "false"
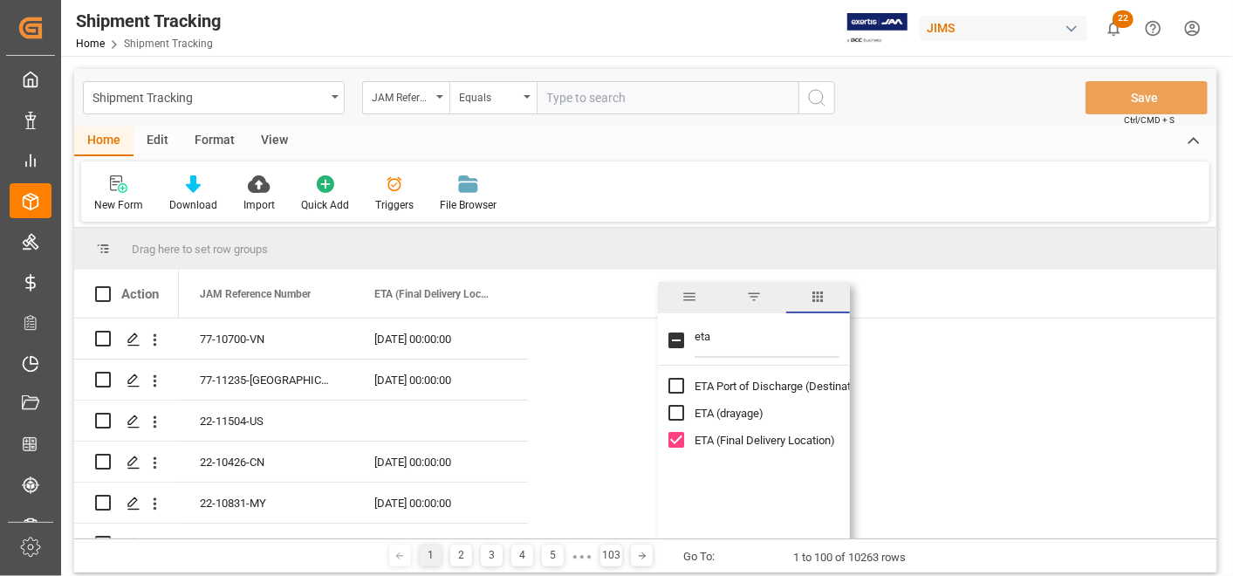
drag, startPoint x: 612, startPoint y: 101, endPoint x: 621, endPoint y: 94, distance: 11.2
click at [612, 100] on input "text" at bounding box center [668, 97] width 262 height 33
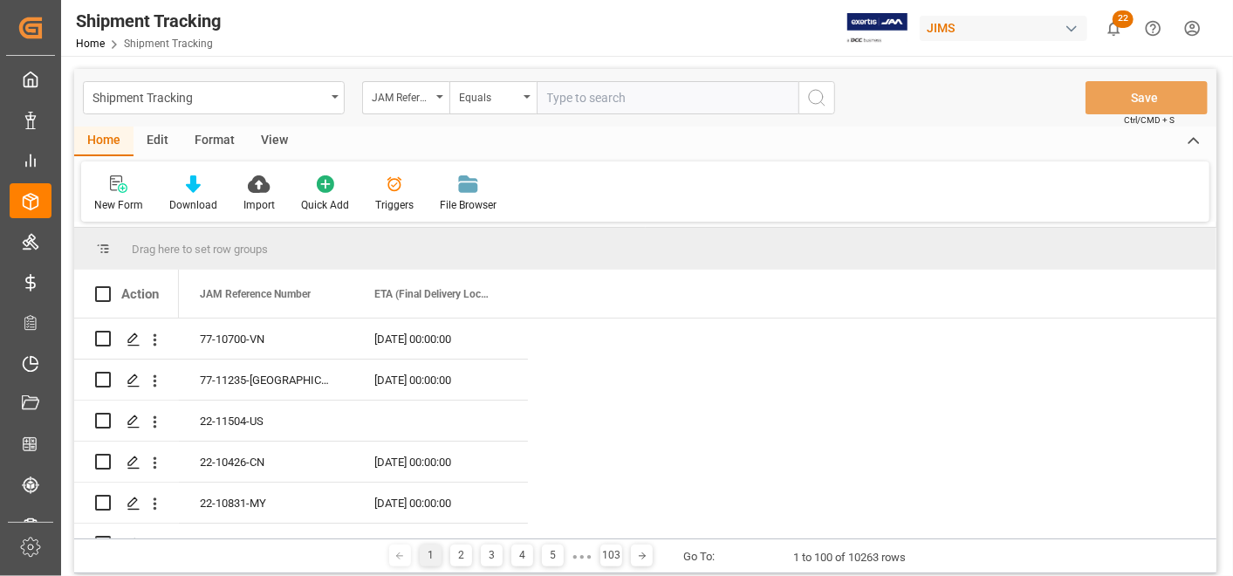
paste input "22-10732-IT"
type input "22-10732-IT"
click at [825, 100] on icon "search button" at bounding box center [817, 97] width 21 height 21
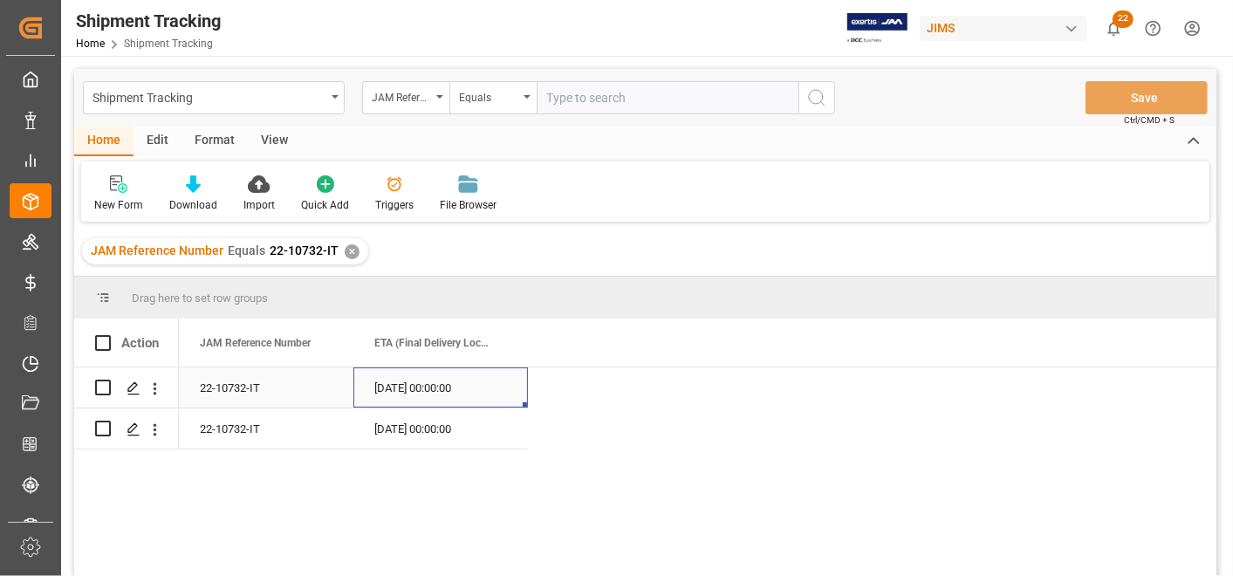
click at [424, 392] on div "[DATE] 00:00:00" at bounding box center [441, 387] width 175 height 40
click at [428, 387] on div "[DATE] 00:00:00" at bounding box center [441, 387] width 175 height 40
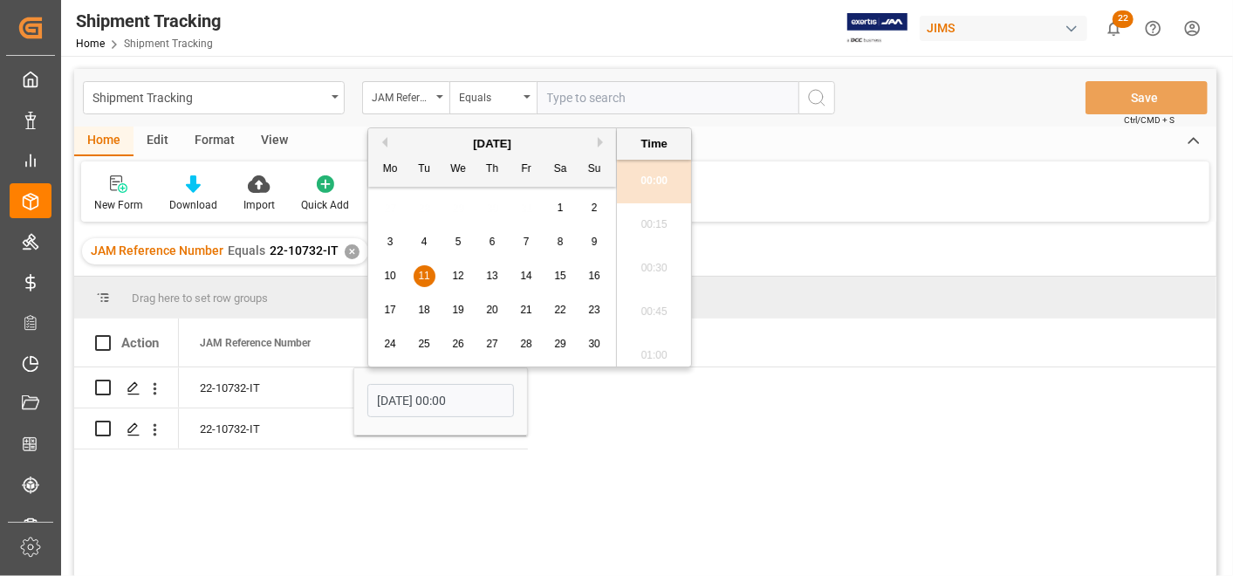
click at [464, 274] on div "12" at bounding box center [459, 276] width 22 height 21
type input "[DATE] 00:00"
click at [457, 277] on span "12" at bounding box center [457, 276] width 11 height 12
click at [647, 175] on li "00:00" at bounding box center [654, 182] width 74 height 44
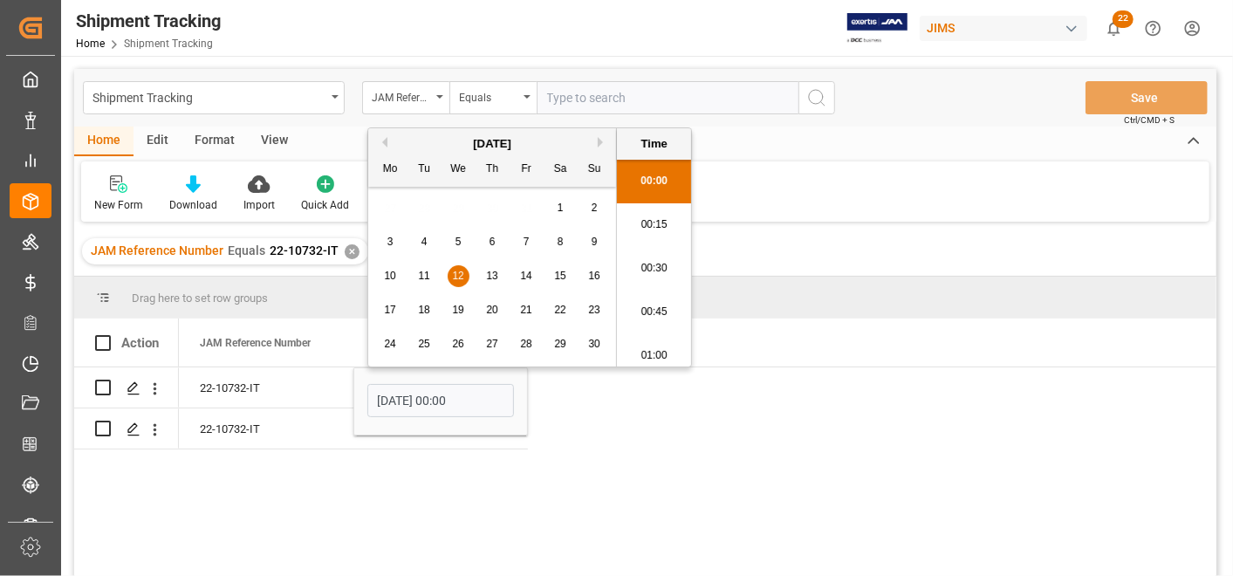
click at [647, 175] on div "New Form Download Import Quick Add Triggers File Browser" at bounding box center [645, 191] width 1129 height 60
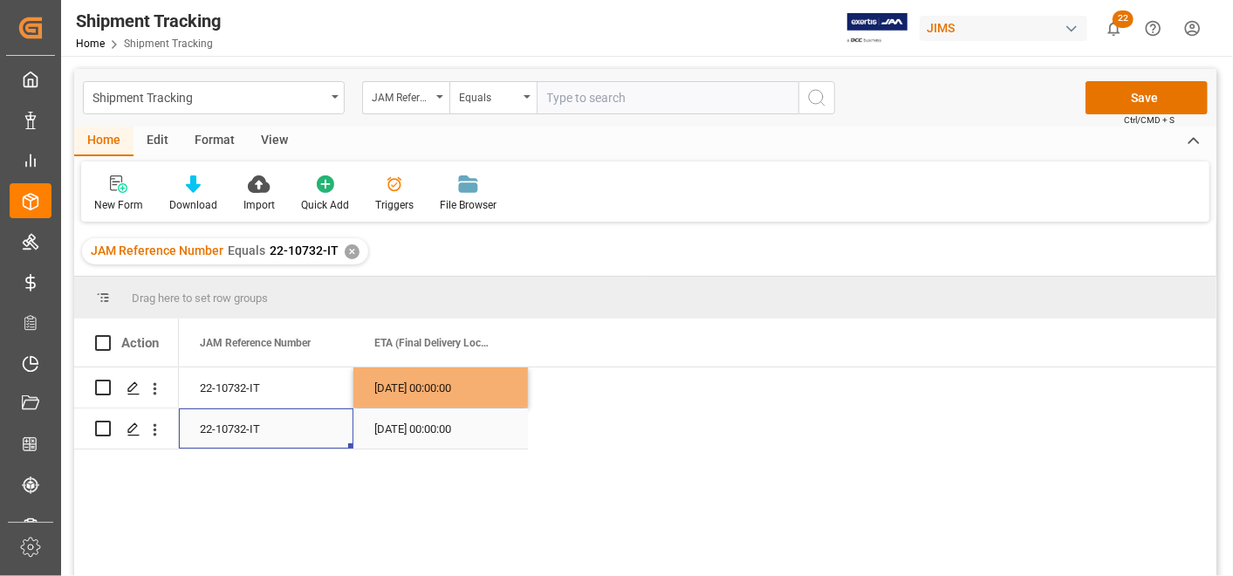
click at [323, 425] on div "22-10732-IT" at bounding box center [266, 429] width 175 height 40
click at [430, 393] on div "[DATE] 00:00:00" at bounding box center [441, 387] width 175 height 40
drag, startPoint x: 525, startPoint y: 405, endPoint x: 524, endPoint y: 429, distance: 24.5
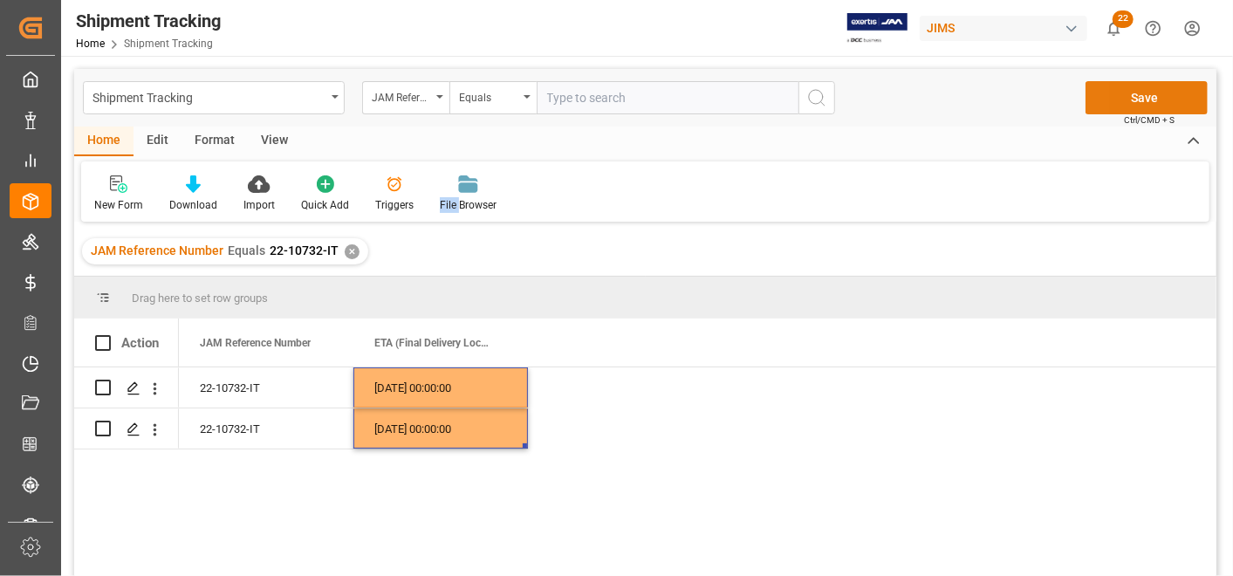
click at [1122, 97] on button "Save" at bounding box center [1147, 97] width 122 height 33
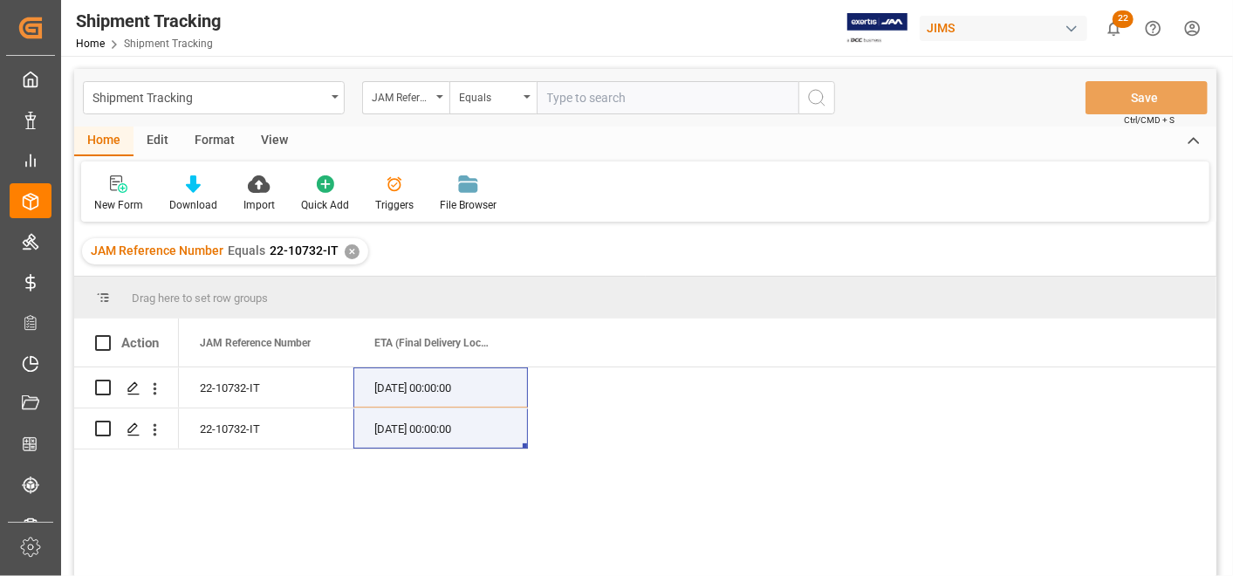
click at [345, 251] on div "✕" at bounding box center [352, 251] width 15 height 15
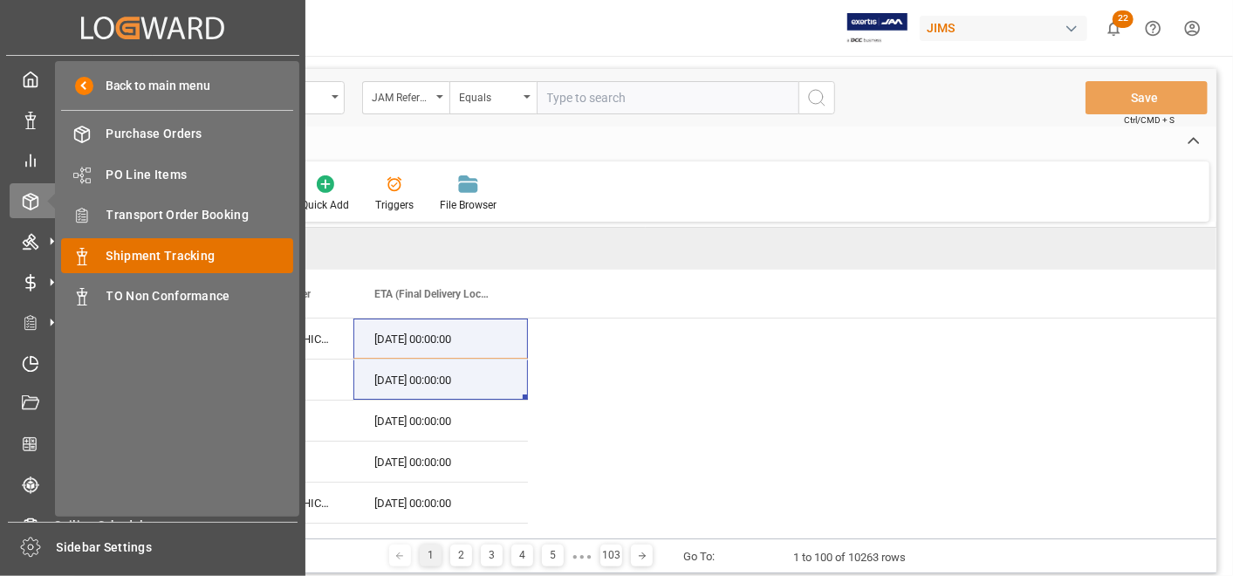
click at [171, 247] on span "Shipment Tracking" at bounding box center [200, 256] width 188 height 18
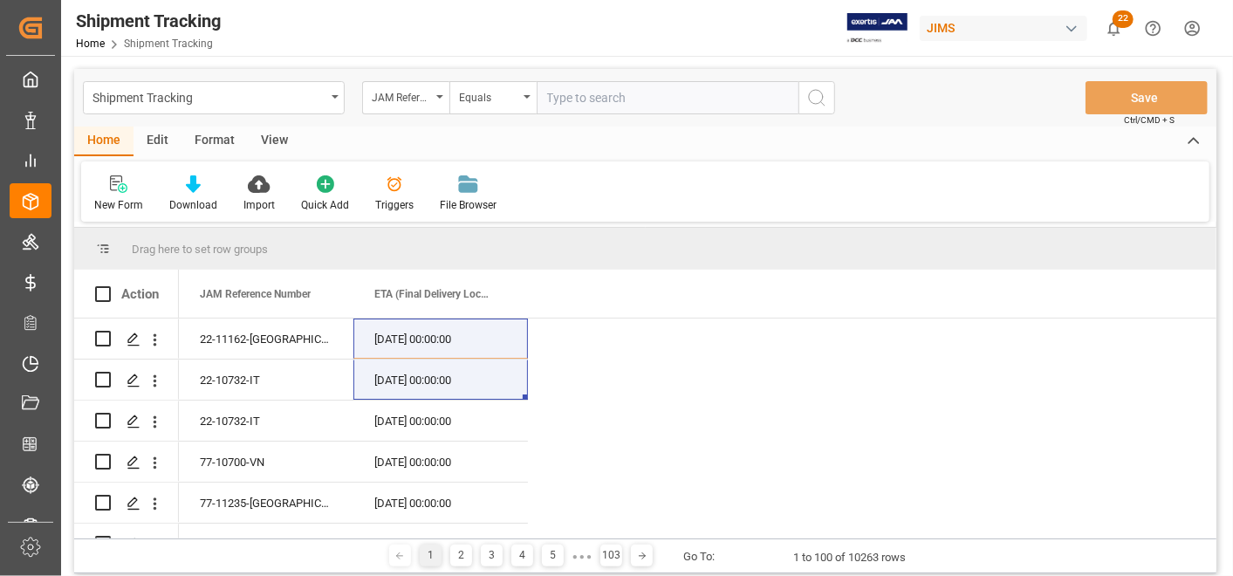
click at [725, 92] on input "text" at bounding box center [668, 97] width 262 height 33
paste input "22-10885-DE"
type input "22-10885-DE"
click at [822, 105] on icon "search button" at bounding box center [817, 97] width 21 height 21
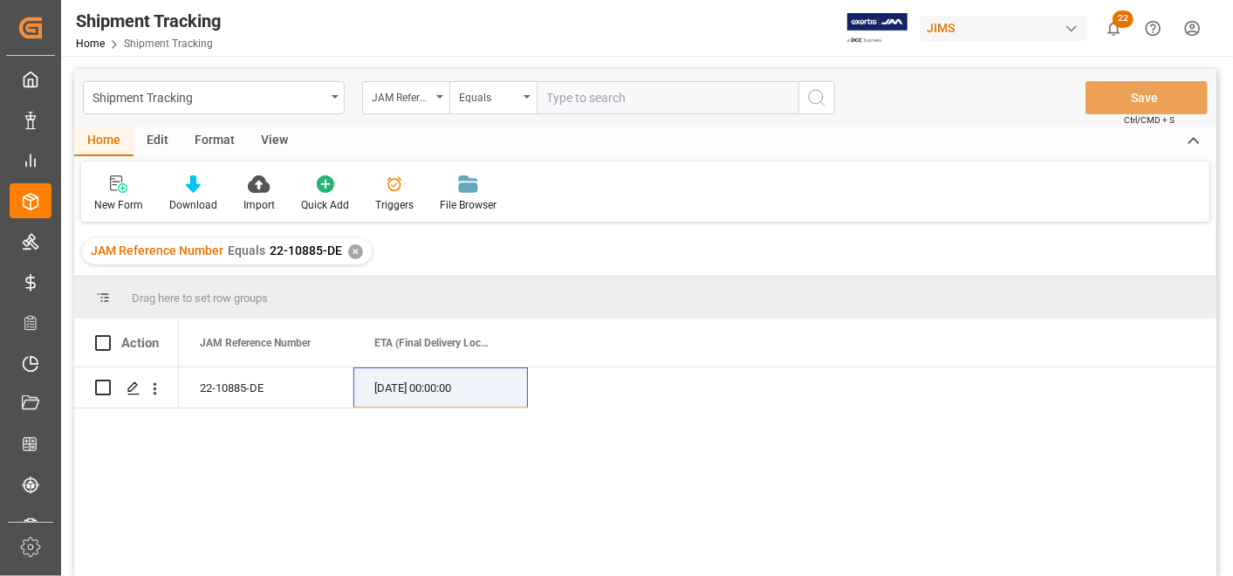
click at [355, 246] on div "✕" at bounding box center [355, 251] width 15 height 15
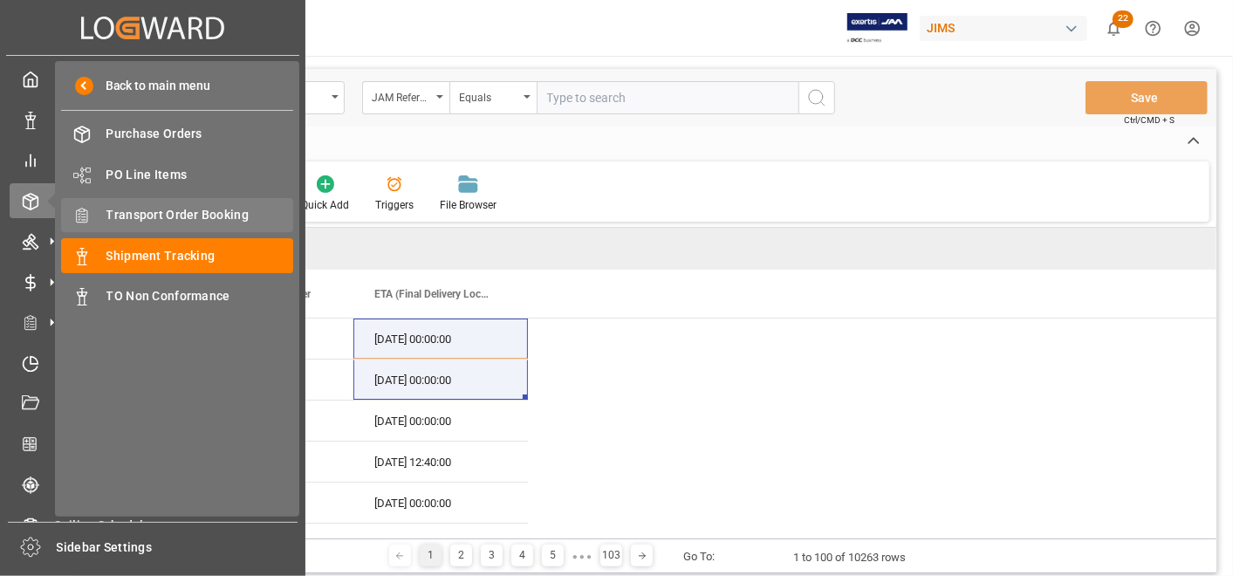
click at [170, 210] on span "Transport Order Booking" at bounding box center [200, 215] width 188 height 18
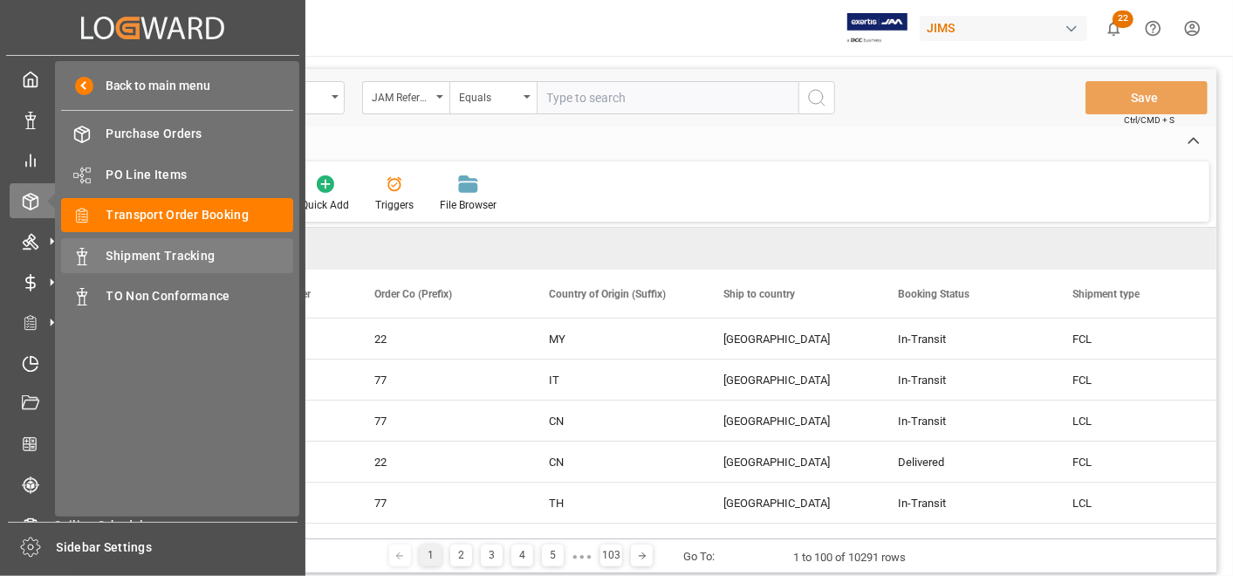
click at [128, 250] on span "Shipment Tracking" at bounding box center [200, 256] width 188 height 18
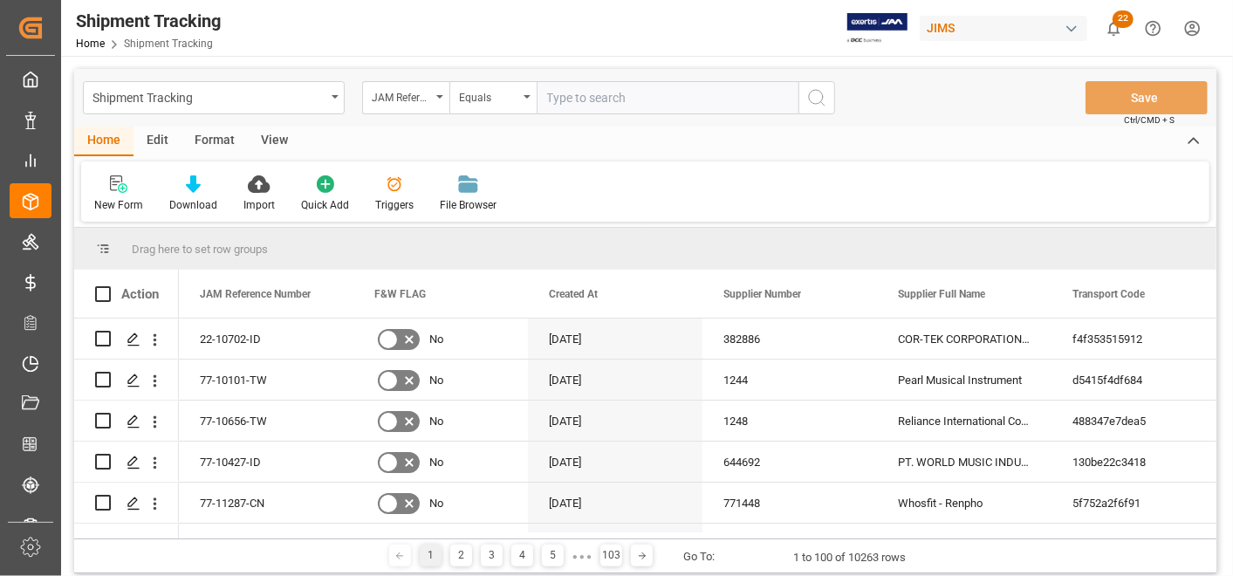
click at [711, 100] on input "text" at bounding box center [668, 97] width 262 height 33
paste input "22-10885-DE"
type input "22-10885-DE"
click at [828, 97] on button "search button" at bounding box center [817, 97] width 37 height 33
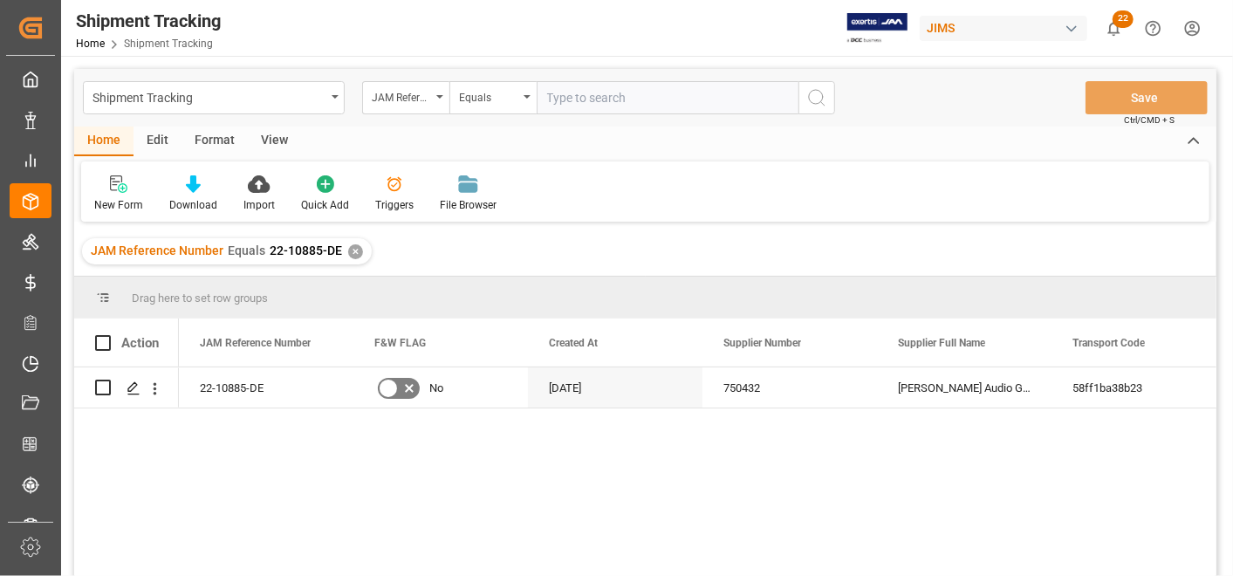
click at [274, 134] on div "View" at bounding box center [274, 142] width 53 height 30
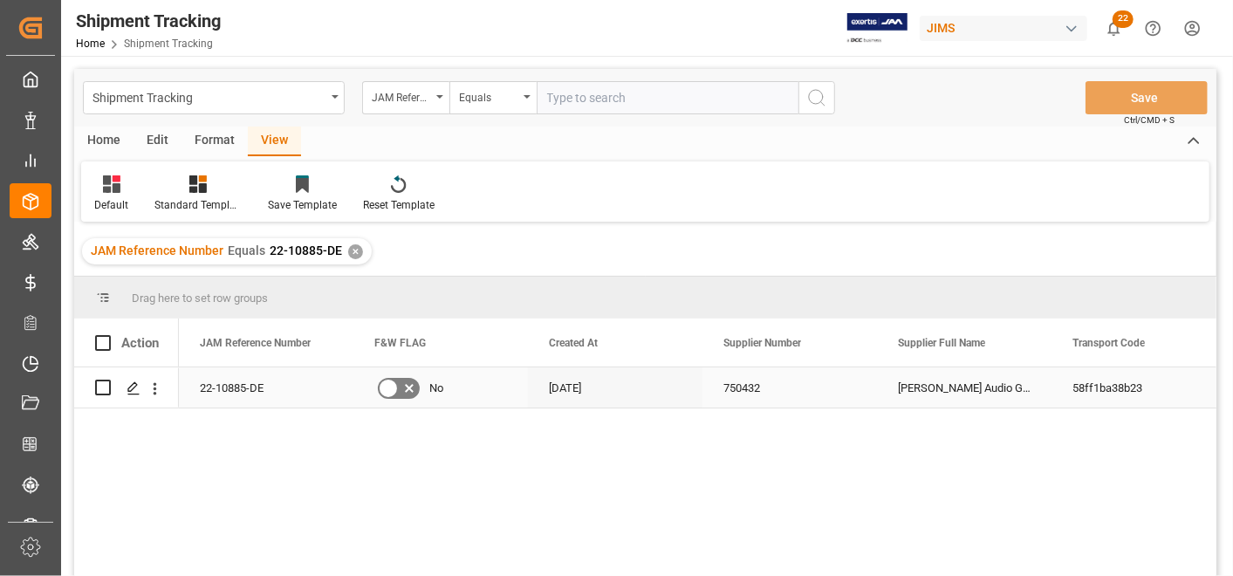
click at [780, 389] on div "750432" at bounding box center [790, 387] width 175 height 40
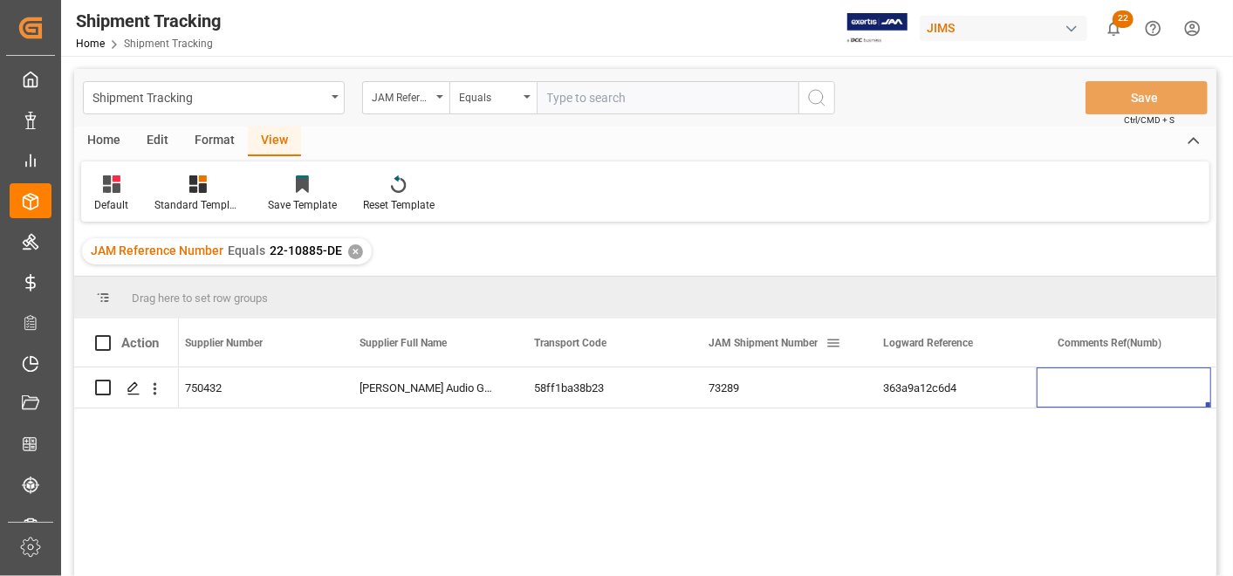
scroll to position [0, 713]
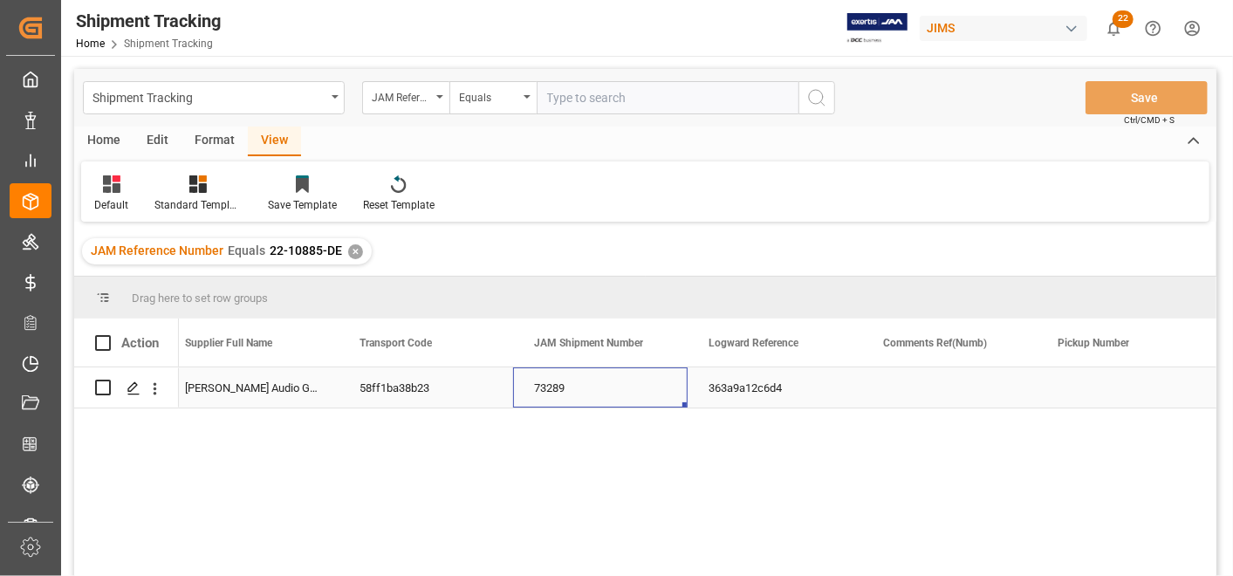
click at [583, 389] on div "73289" at bounding box center [600, 387] width 175 height 40
click at [650, 109] on input "text" at bounding box center [668, 97] width 262 height 33
paste input "22-10885-DE"
type input "22-10885-DE"
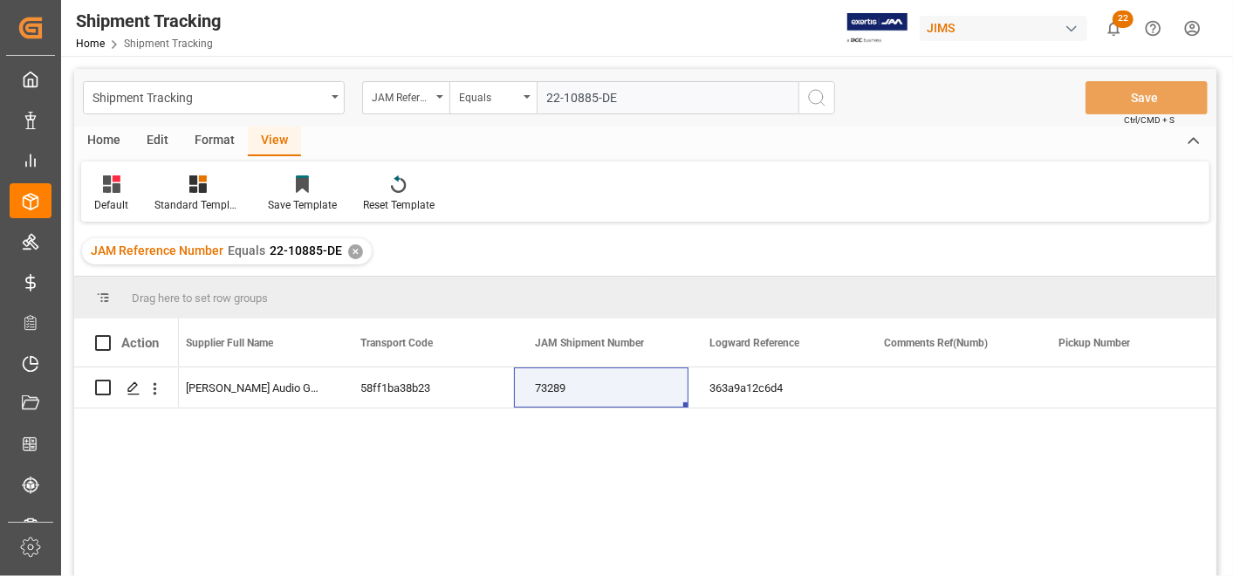
click at [348, 251] on div "✕" at bounding box center [355, 251] width 15 height 15
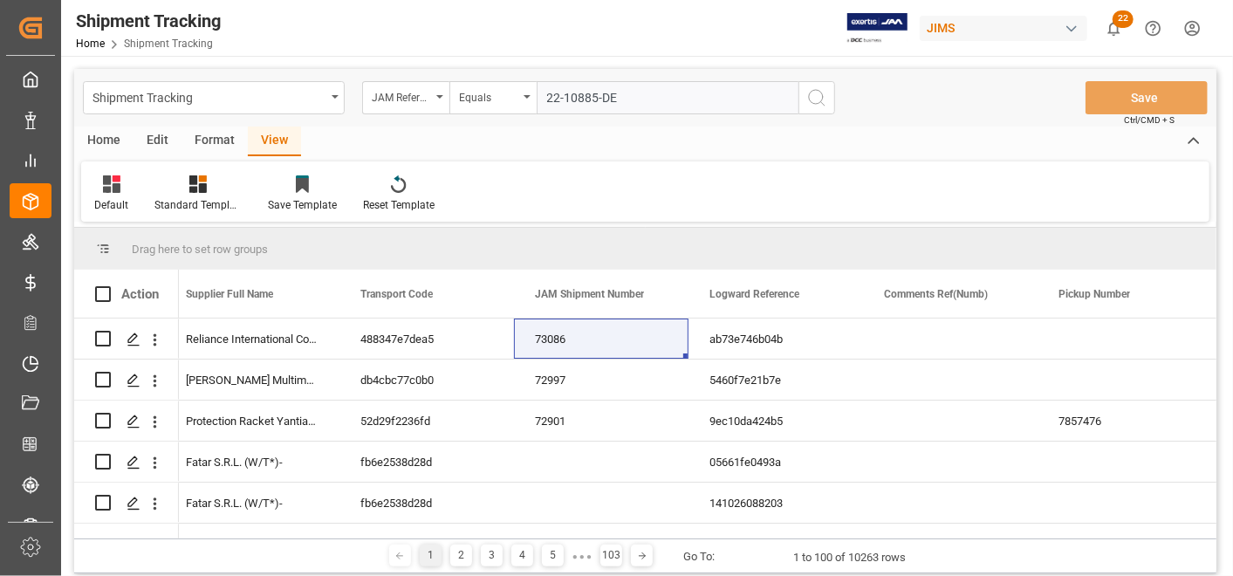
click at [827, 102] on icon "search button" at bounding box center [817, 97] width 21 height 21
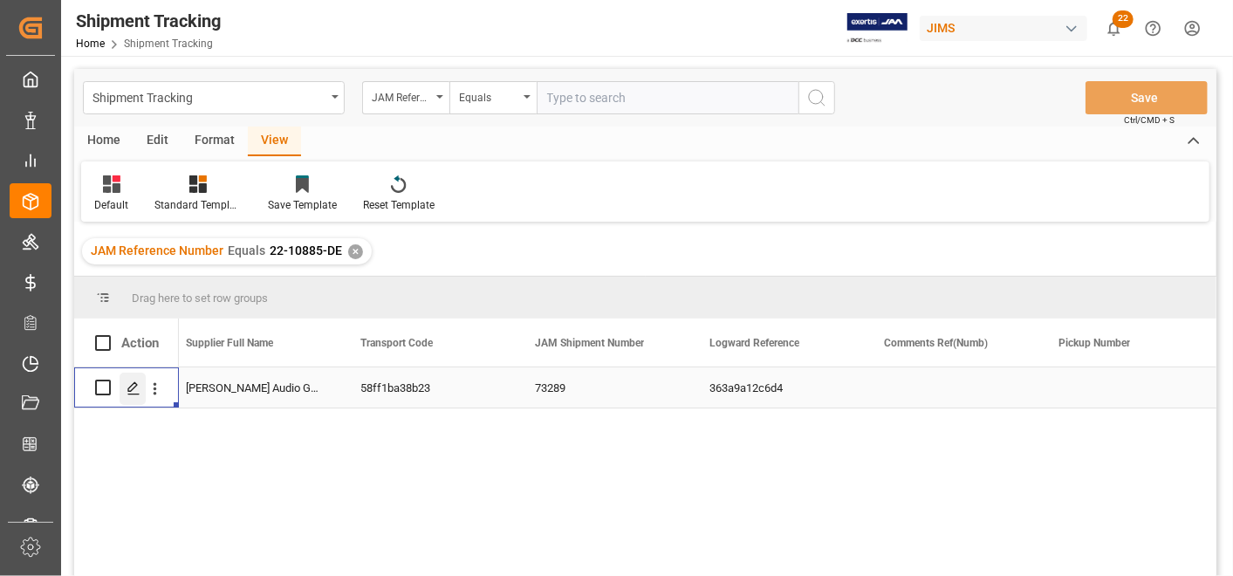
click at [137, 400] on div "Press SPACE to select this row." at bounding box center [133, 389] width 26 height 32
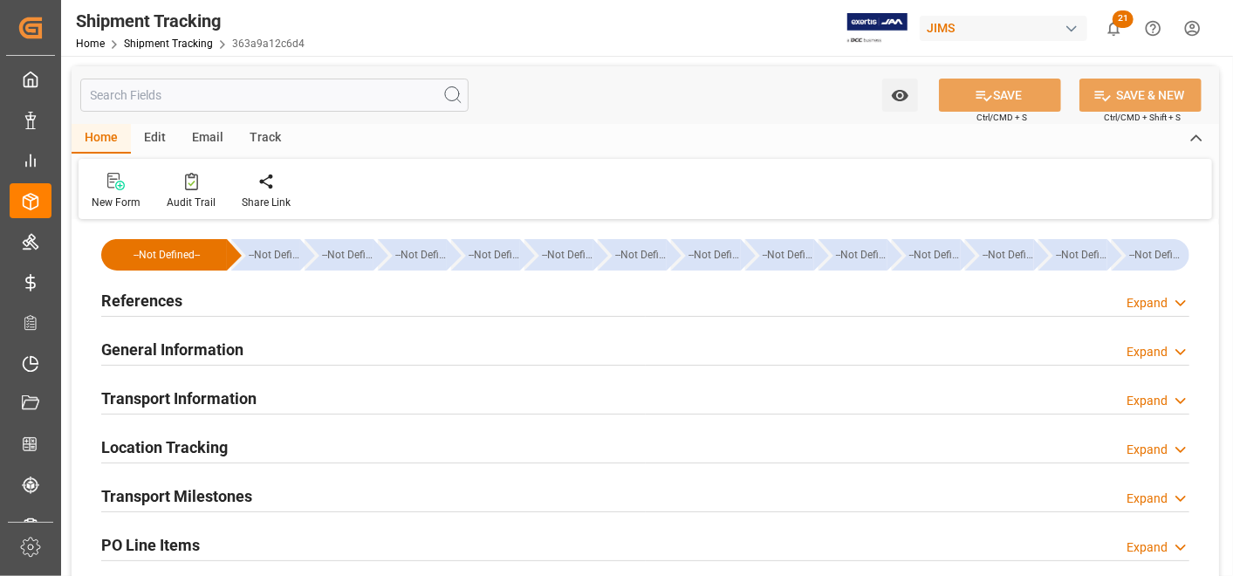
type input "[DATE] 00:00"
type input "[DATE]"
type input "[DATE] 00:00"
type input "[DATE]"
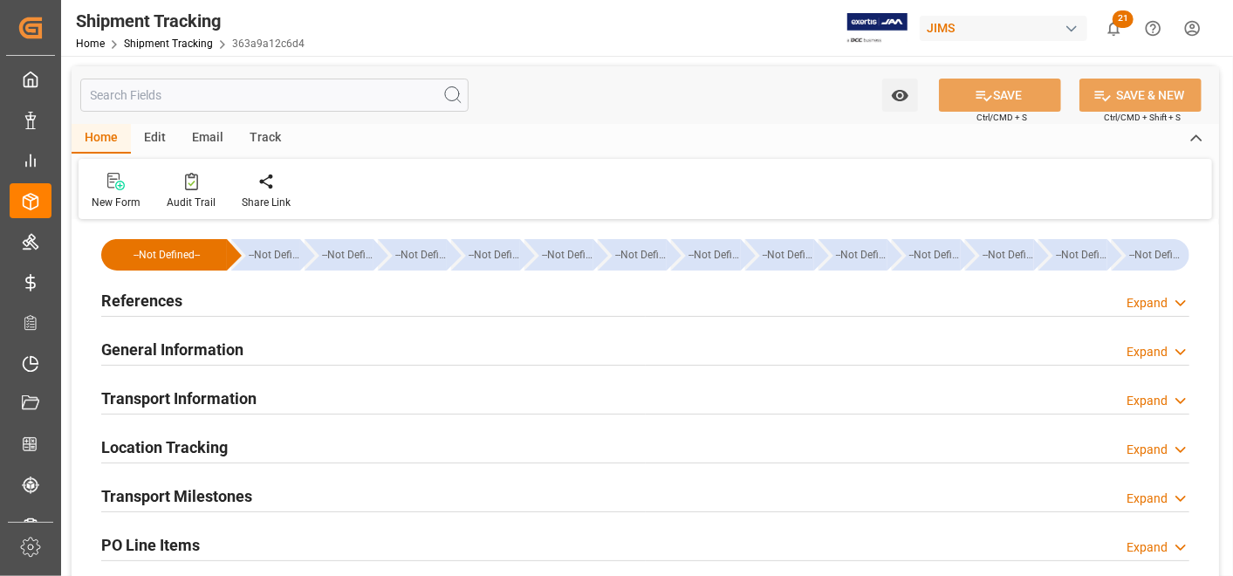
type input "[DATE] 00:00"
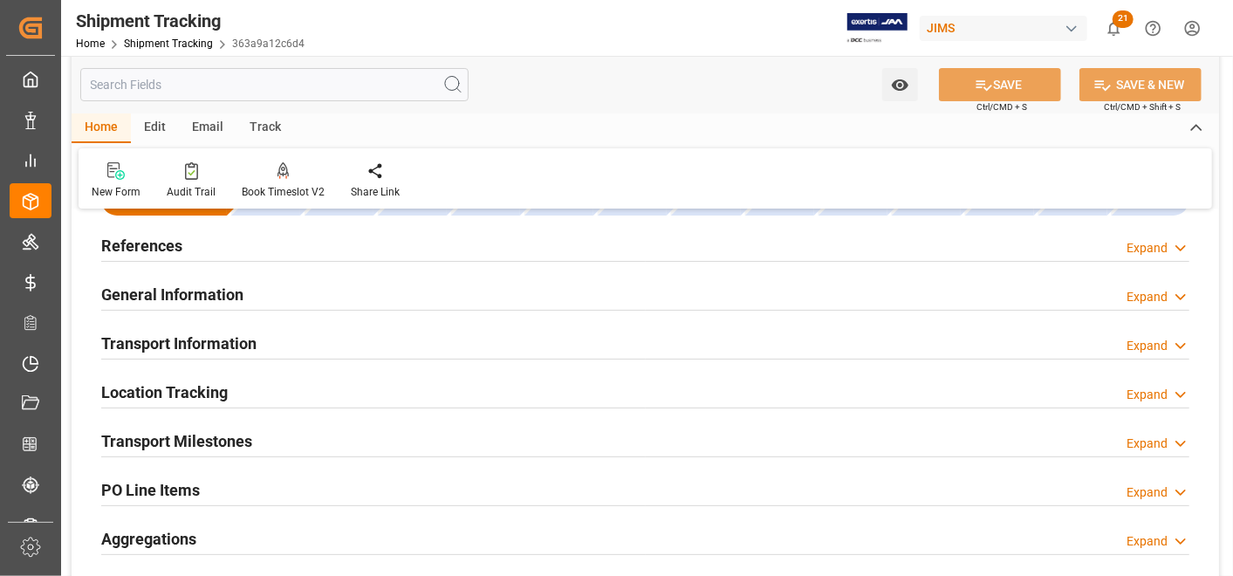
scroll to position [194, 0]
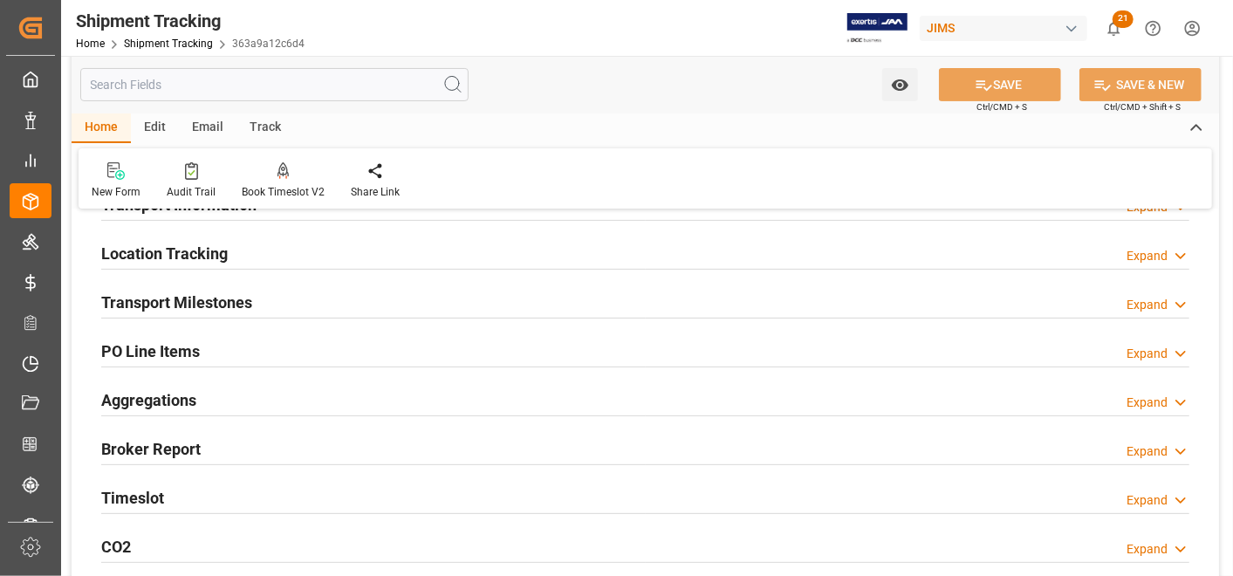
click at [235, 301] on h2 "Transport Milestones" at bounding box center [176, 303] width 151 height 24
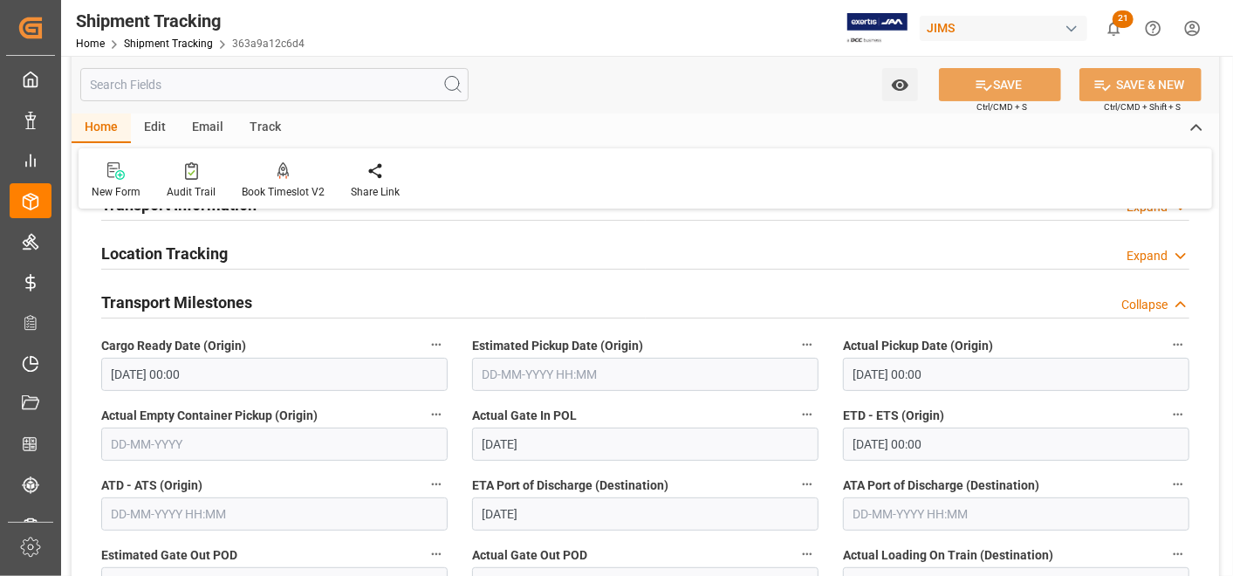
click at [235, 301] on h2 "Transport Milestones" at bounding box center [176, 303] width 151 height 24
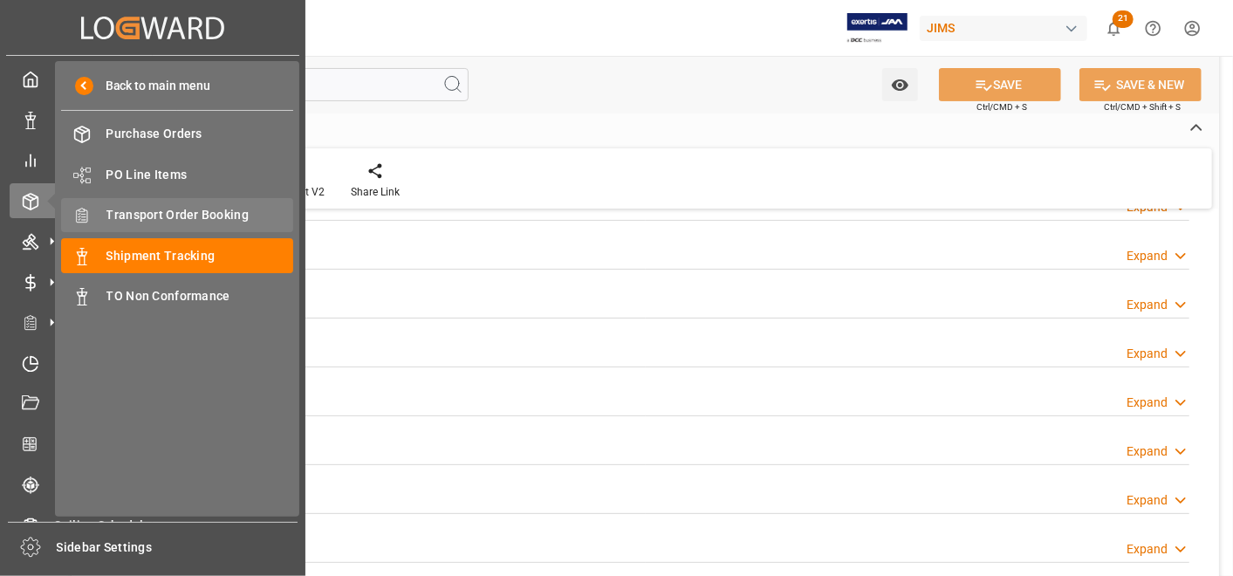
click at [184, 214] on span "Transport Order Booking" at bounding box center [200, 215] width 188 height 18
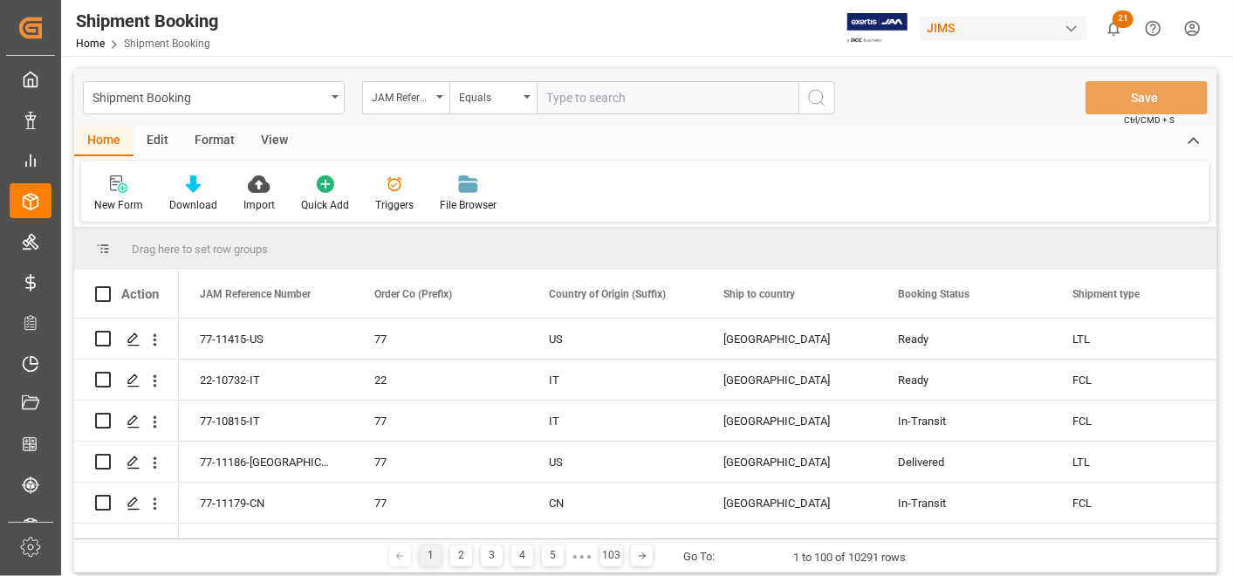
click at [628, 100] on input "text" at bounding box center [668, 97] width 262 height 33
type input "22-10885-DE"
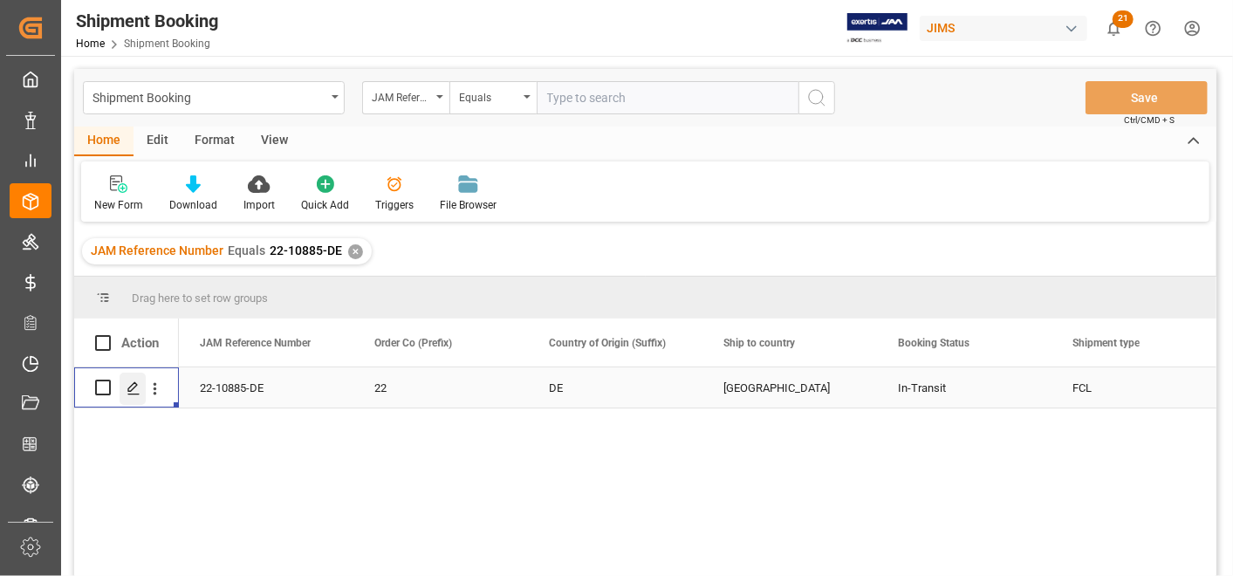
click at [138, 386] on icon "Press SPACE to select this row." at bounding box center [134, 388] width 14 height 14
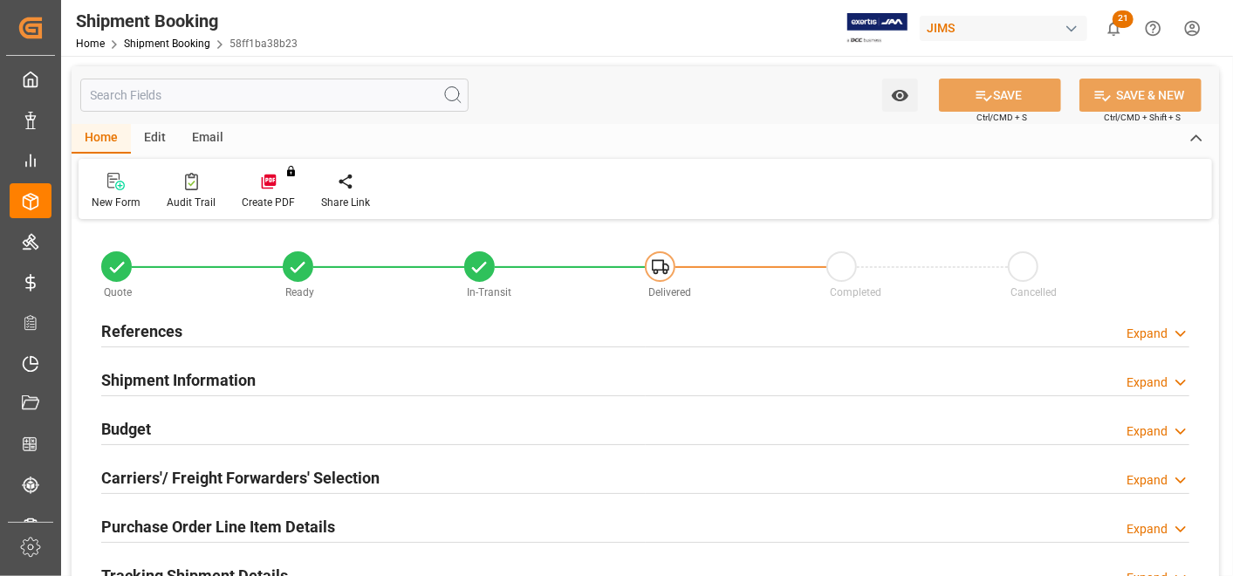
type input "1"
type input "73"
type input "[DATE]"
click at [171, 333] on h2 "References" at bounding box center [141, 331] width 81 height 24
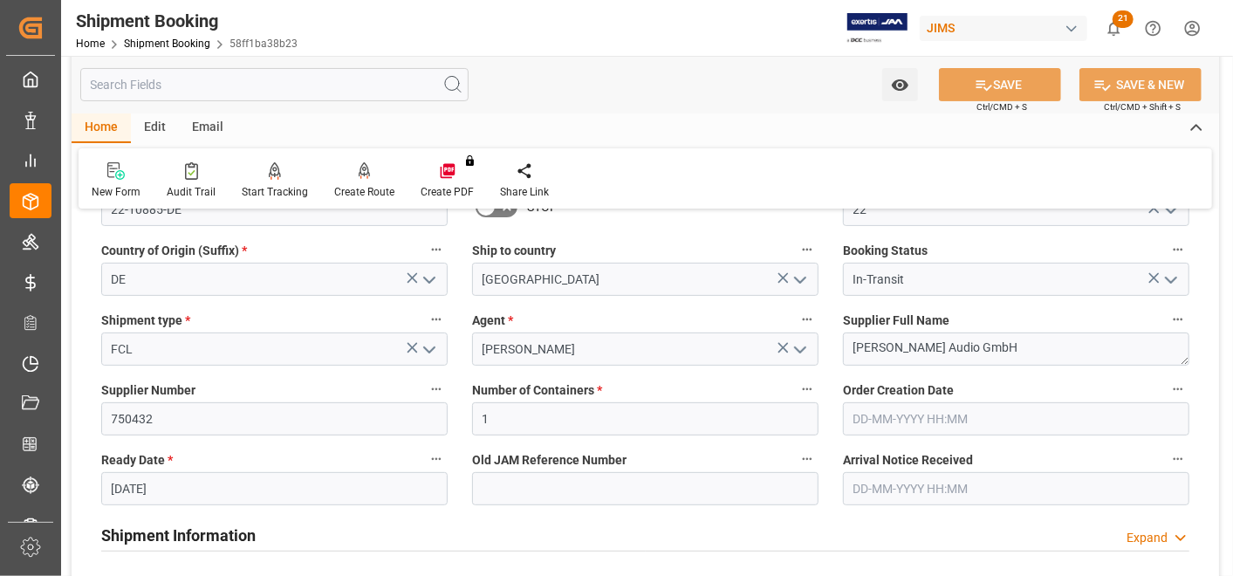
scroll to position [291, 0]
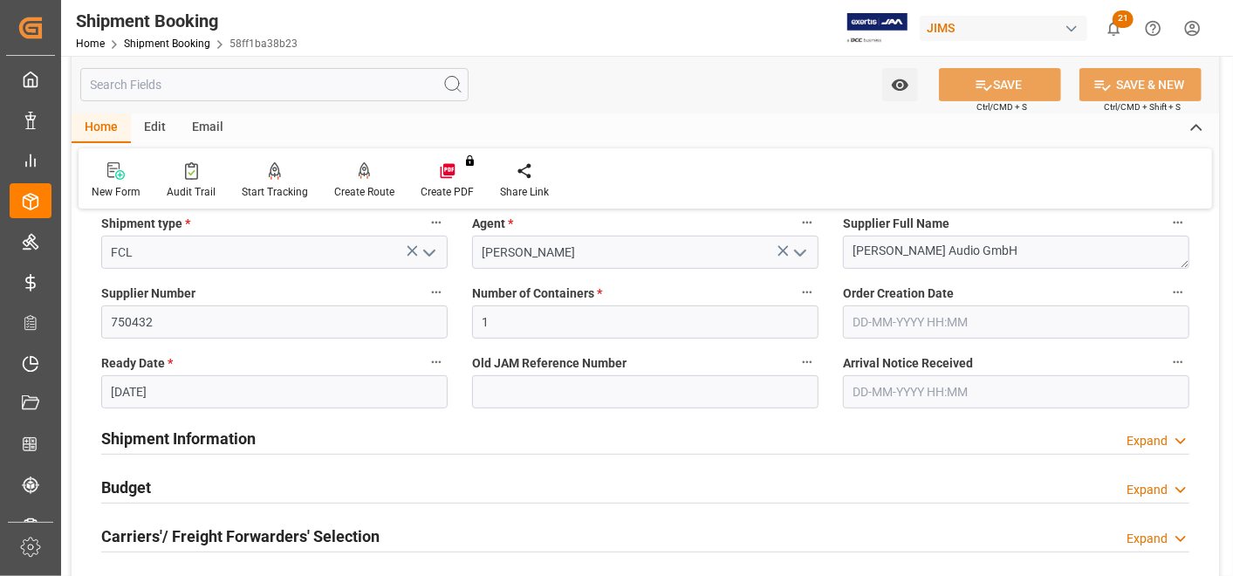
click at [203, 438] on h2 "Shipment Information" at bounding box center [178, 439] width 155 height 24
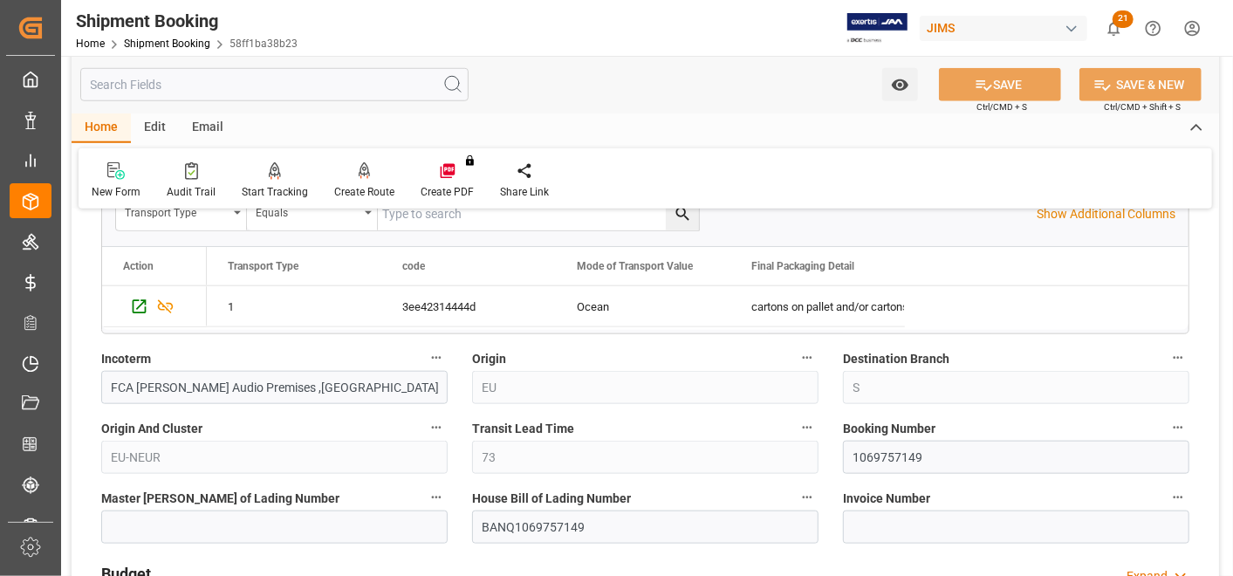
scroll to position [970, 0]
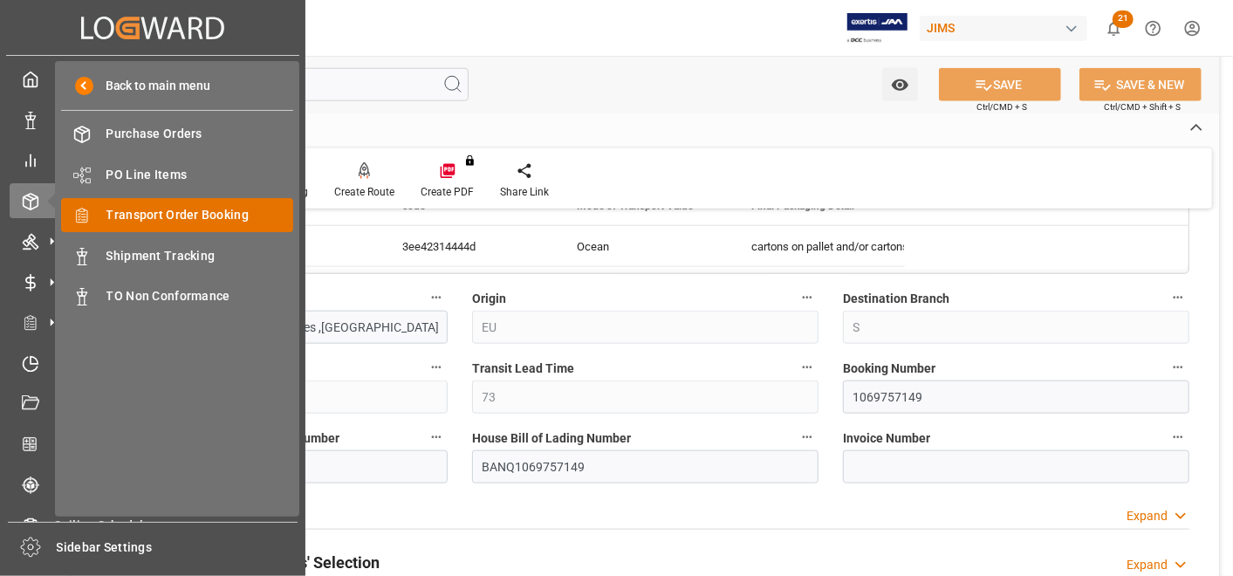
click at [161, 223] on span "Transport Order Booking" at bounding box center [200, 215] width 188 height 18
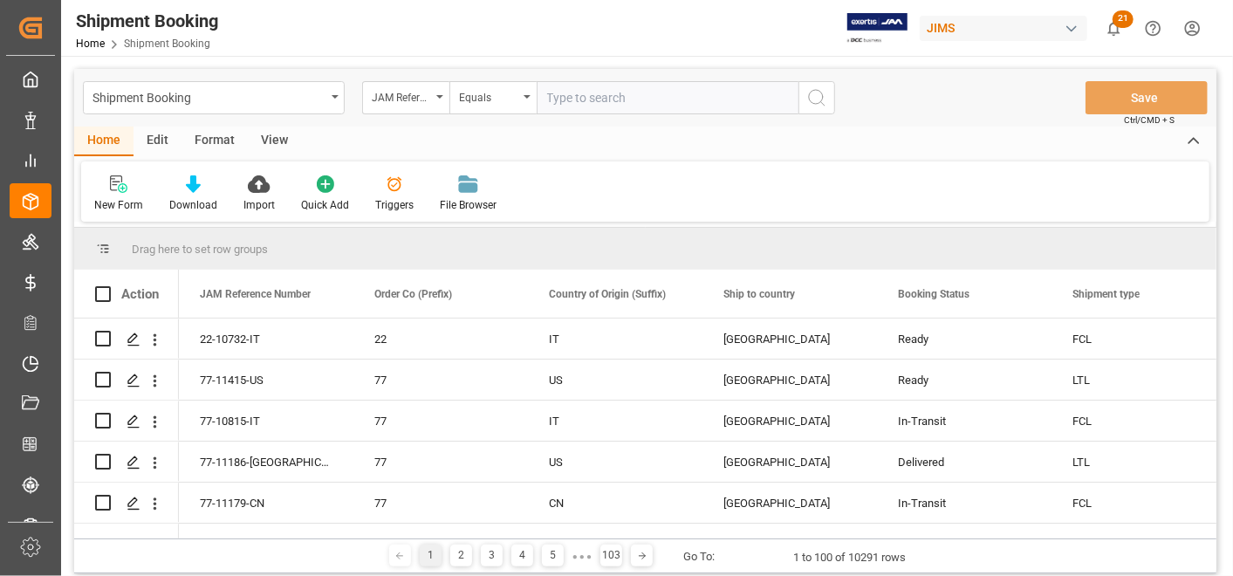
click at [637, 104] on input "text" at bounding box center [668, 97] width 262 height 33
type input "22-11222-CN"
click at [815, 97] on icon "search button" at bounding box center [817, 97] width 21 height 21
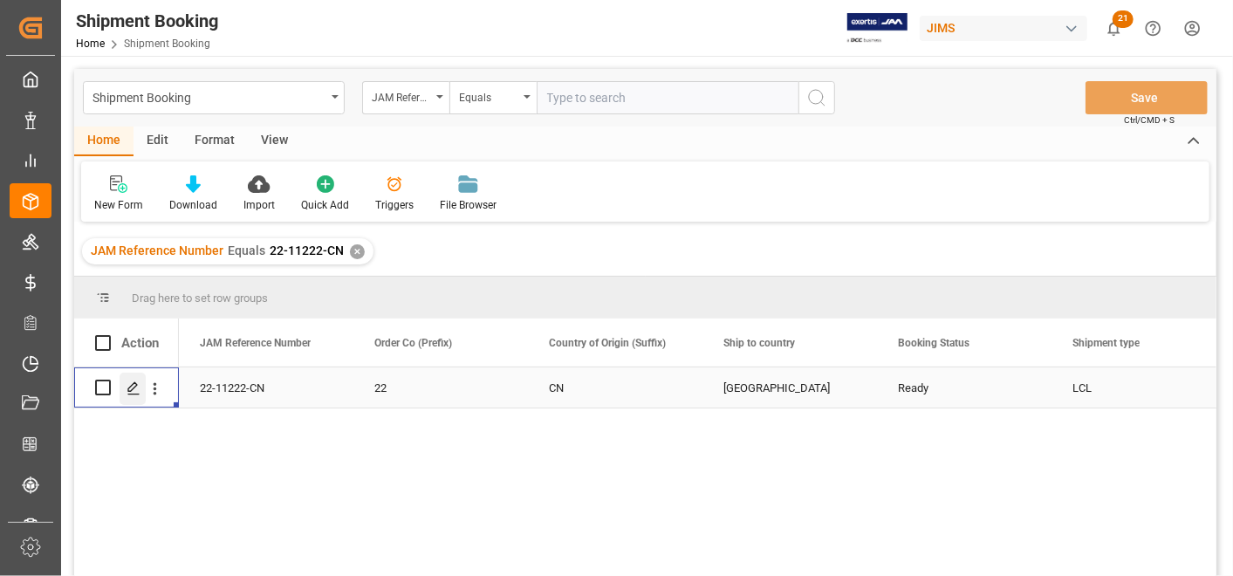
click at [137, 378] on div "Press SPACE to select this row." at bounding box center [133, 389] width 26 height 32
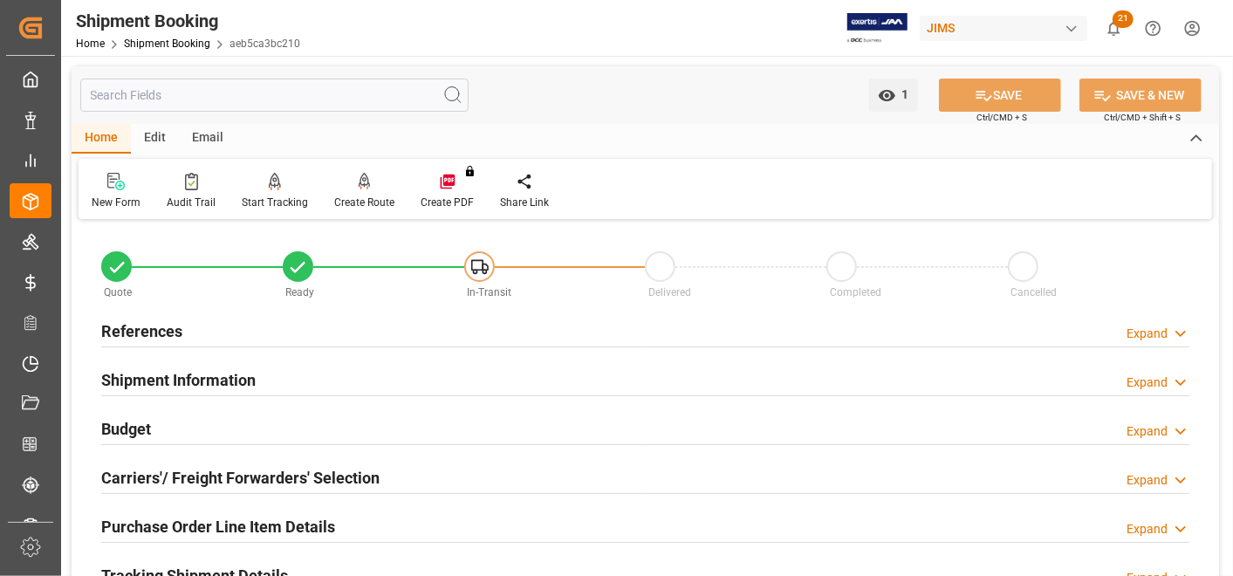
click at [199, 371] on h2 "Shipment Information" at bounding box center [178, 380] width 155 height 24
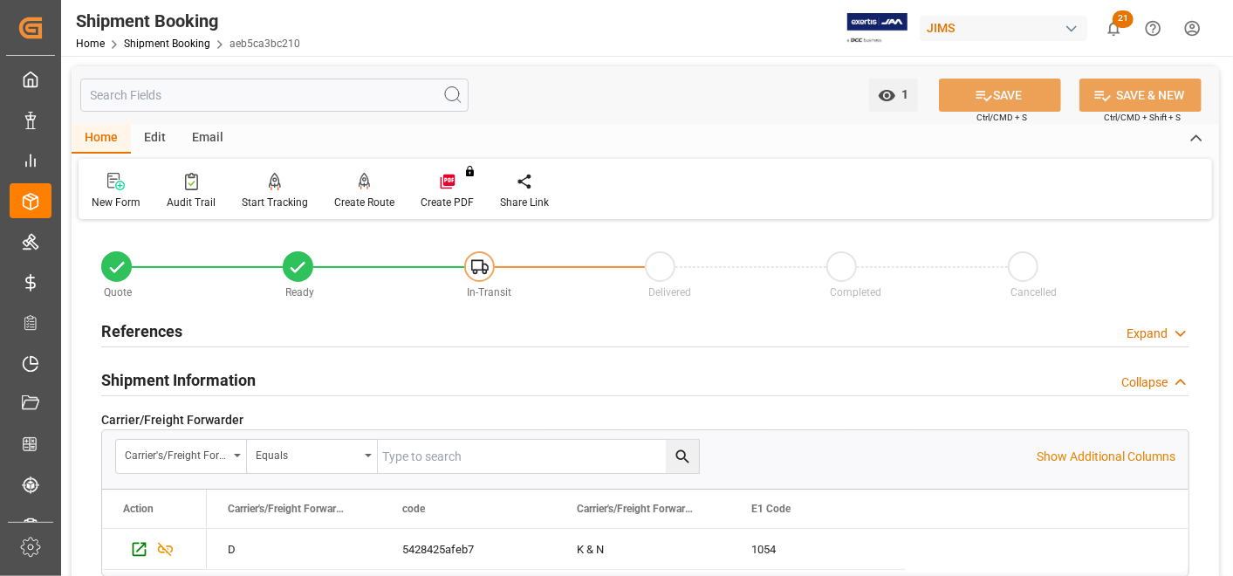
click at [130, 340] on h2 "References" at bounding box center [141, 331] width 81 height 24
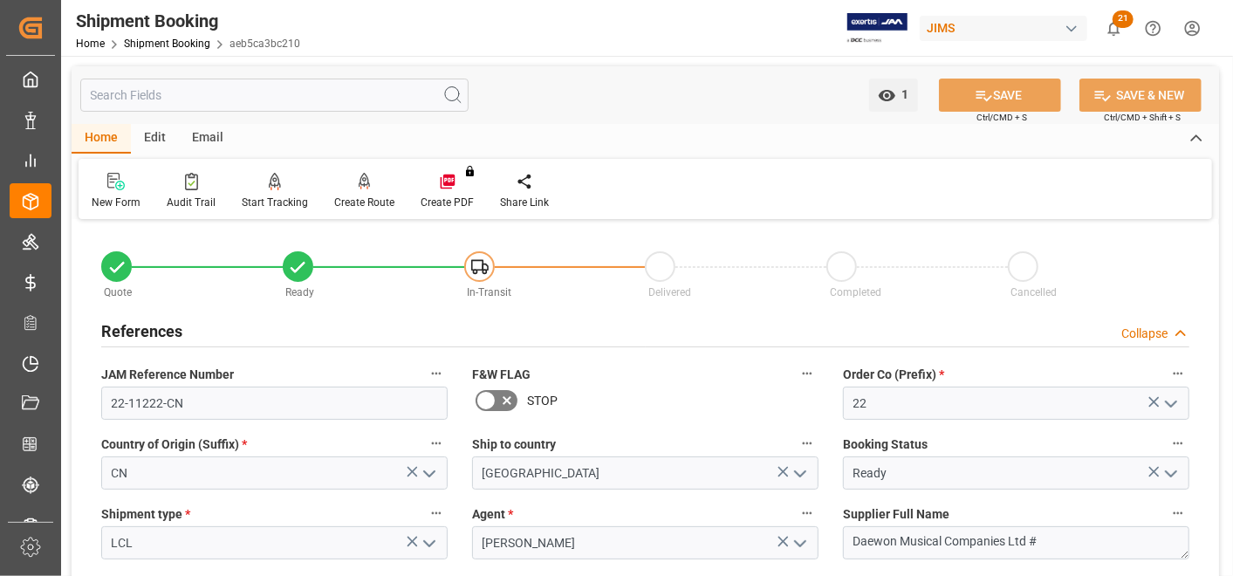
click at [130, 340] on h2 "References" at bounding box center [141, 331] width 81 height 24
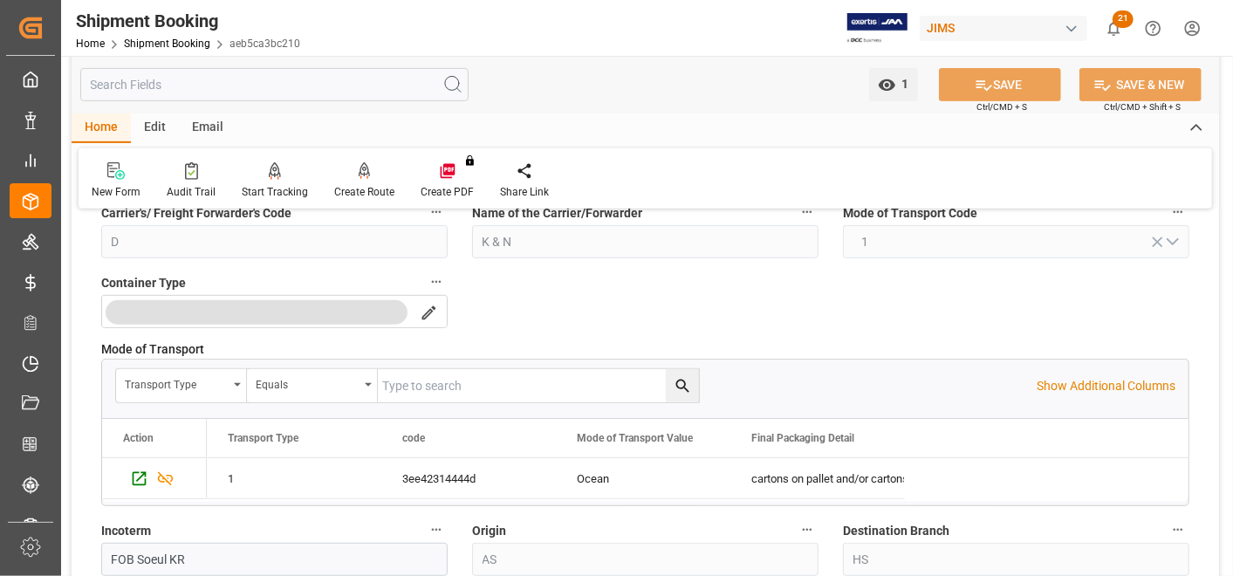
scroll to position [581, 0]
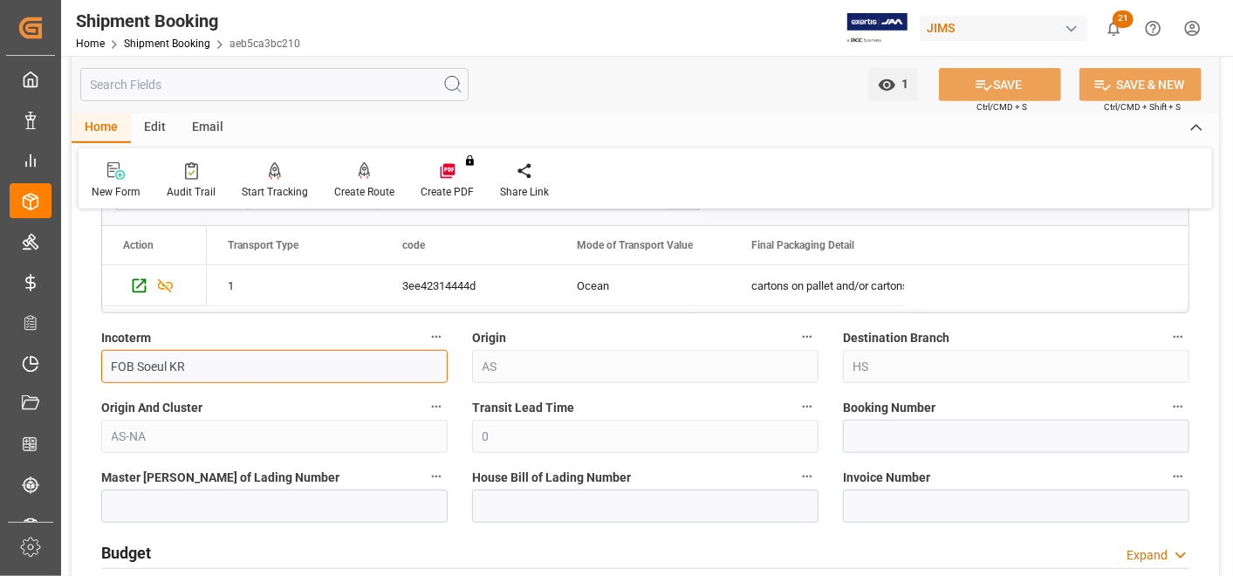
click at [417, 374] on input "FOB Soeul KR" at bounding box center [274, 366] width 347 height 33
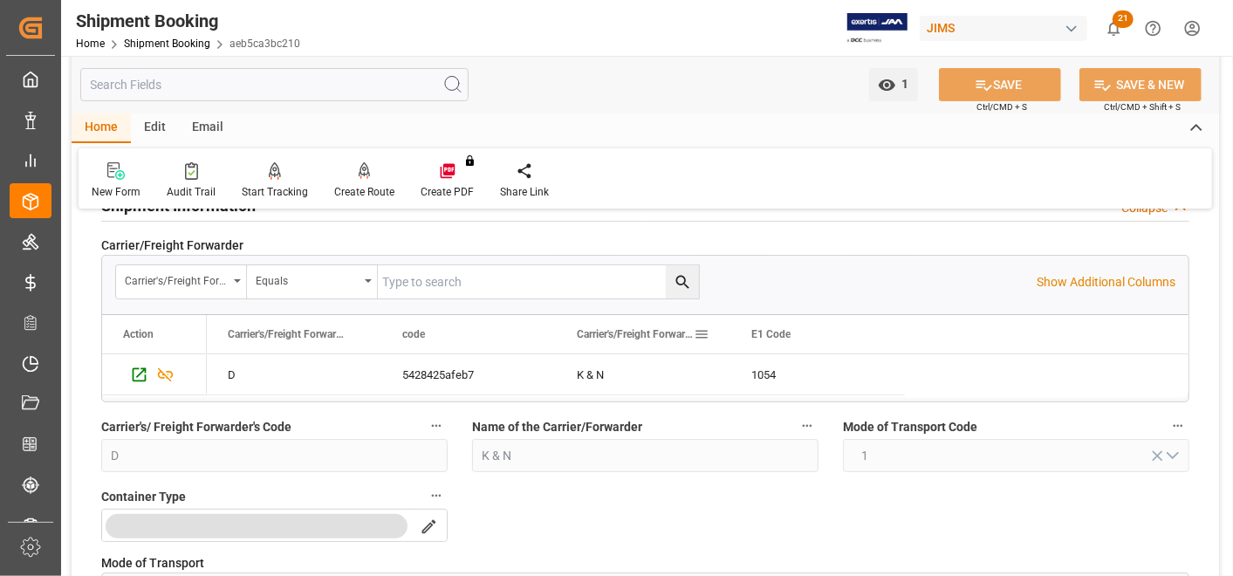
scroll to position [0, 0]
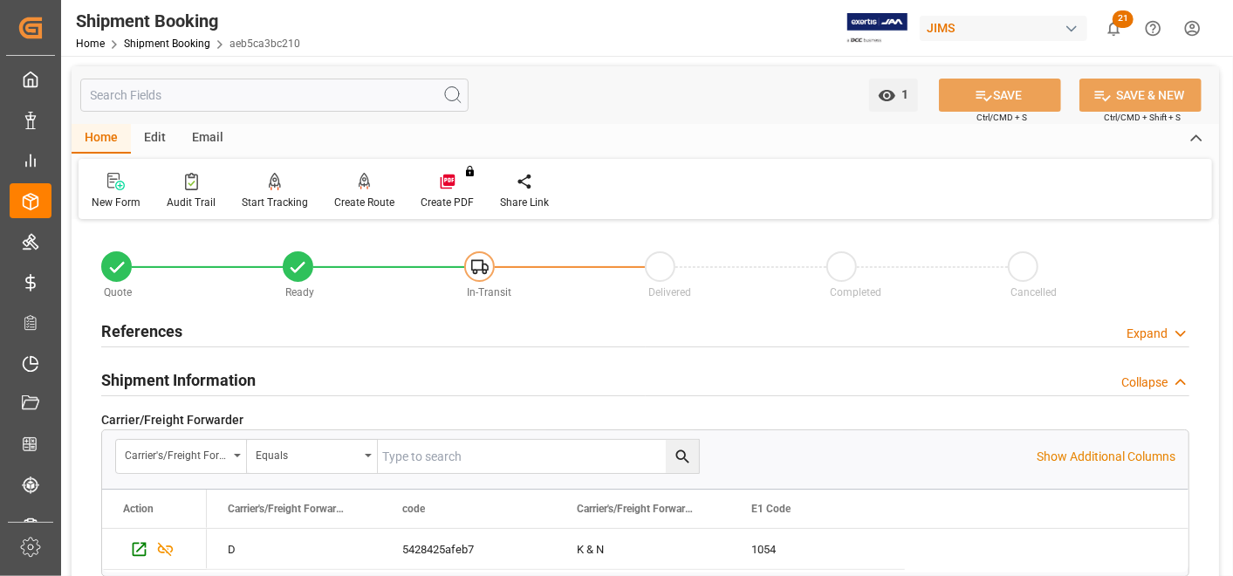
click at [171, 337] on h2 "References" at bounding box center [141, 331] width 81 height 24
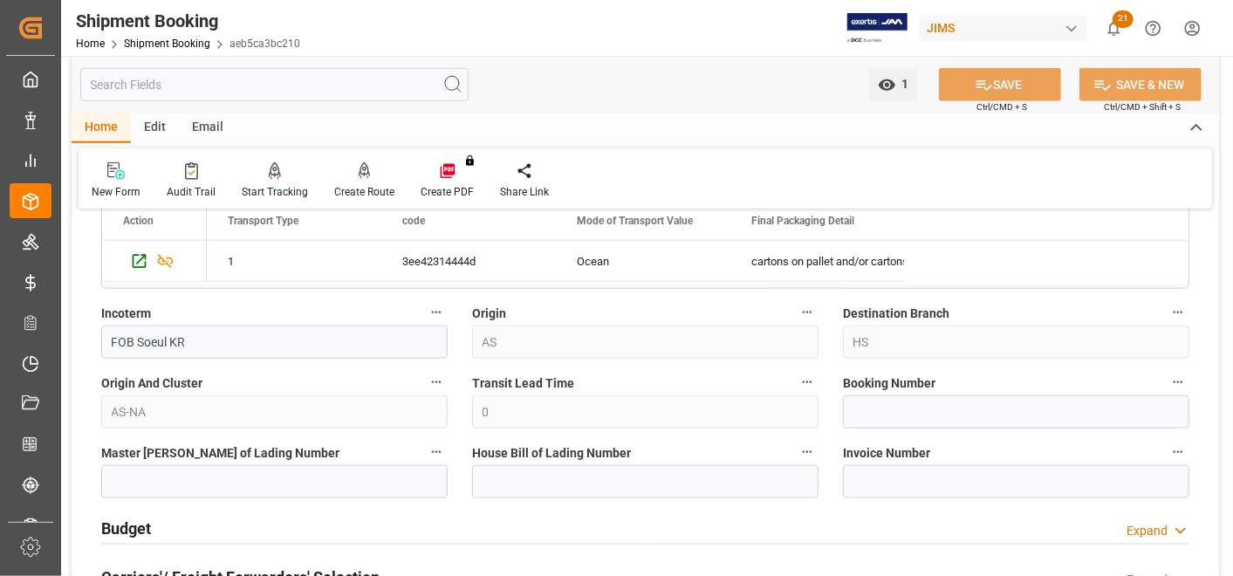
scroll to position [1067, 0]
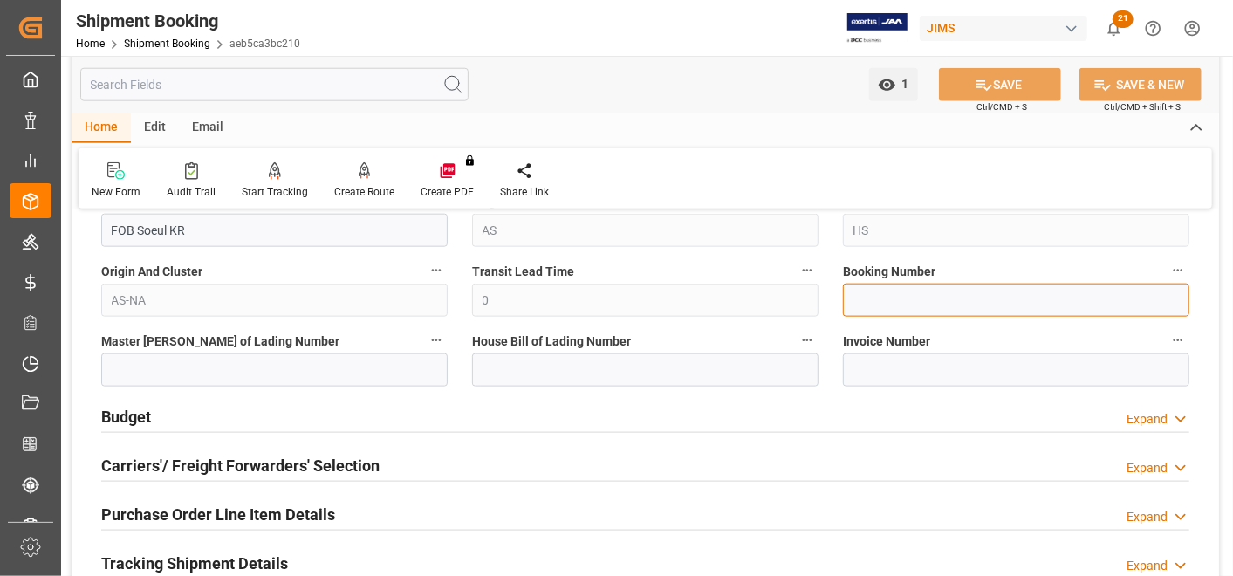
click at [905, 285] on input at bounding box center [1016, 300] width 347 height 33
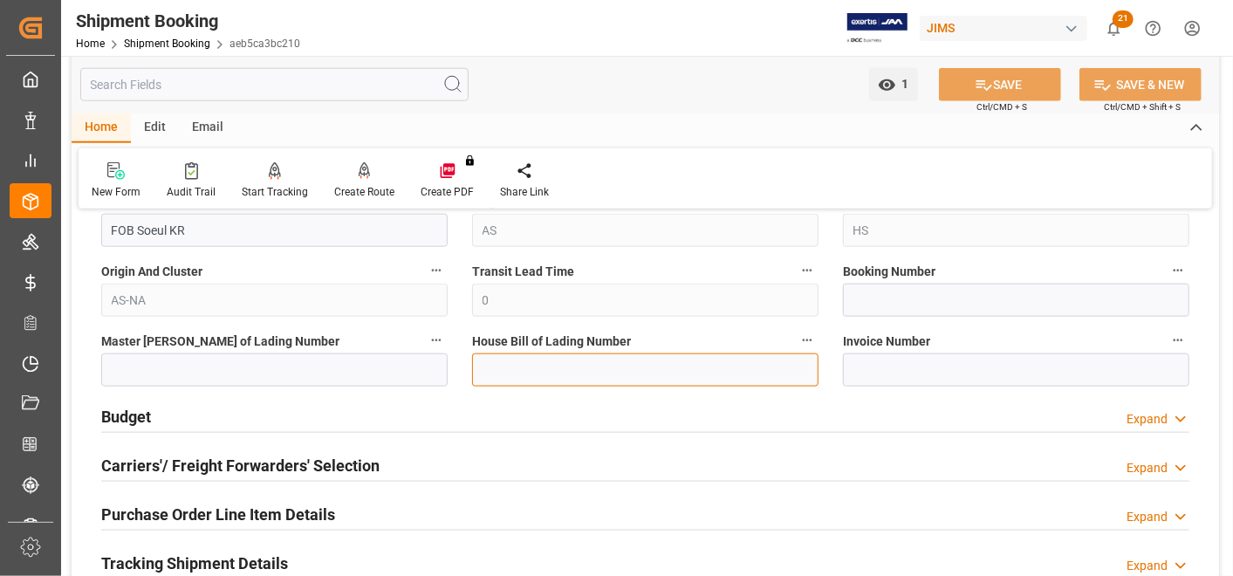
click at [675, 357] on input at bounding box center [645, 370] width 347 height 33
click at [576, 361] on input at bounding box center [645, 370] width 347 height 33
click at [780, 414] on div "Budget Expand" at bounding box center [645, 415] width 1089 height 33
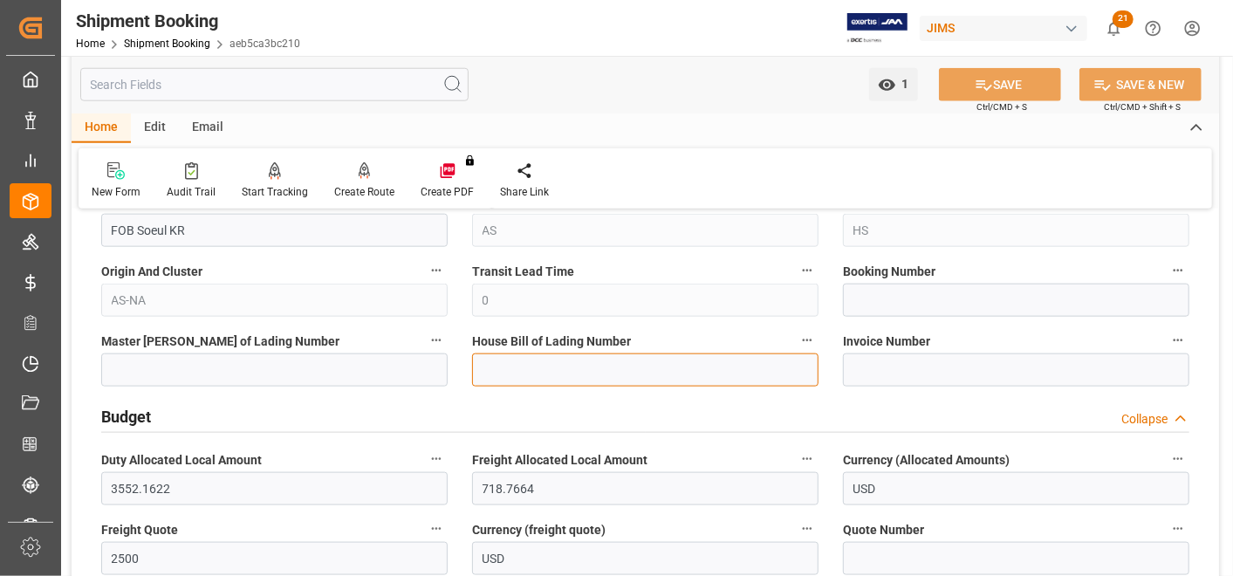
click at [699, 367] on input at bounding box center [645, 370] width 347 height 33
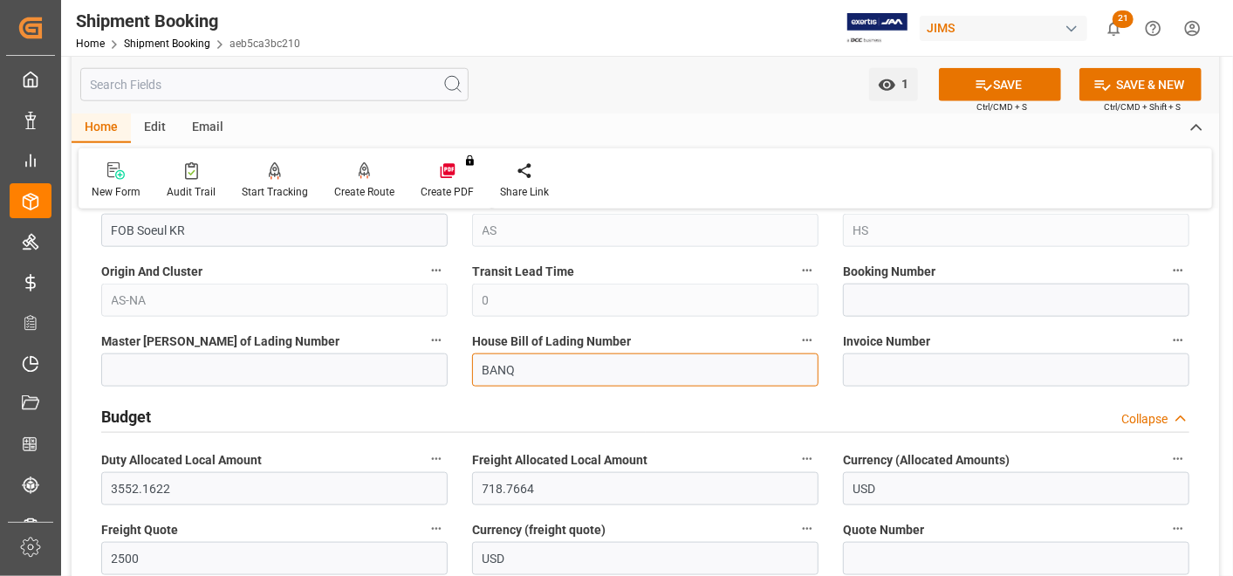
paste input "1070118329"
type input "BANQ1070118329"
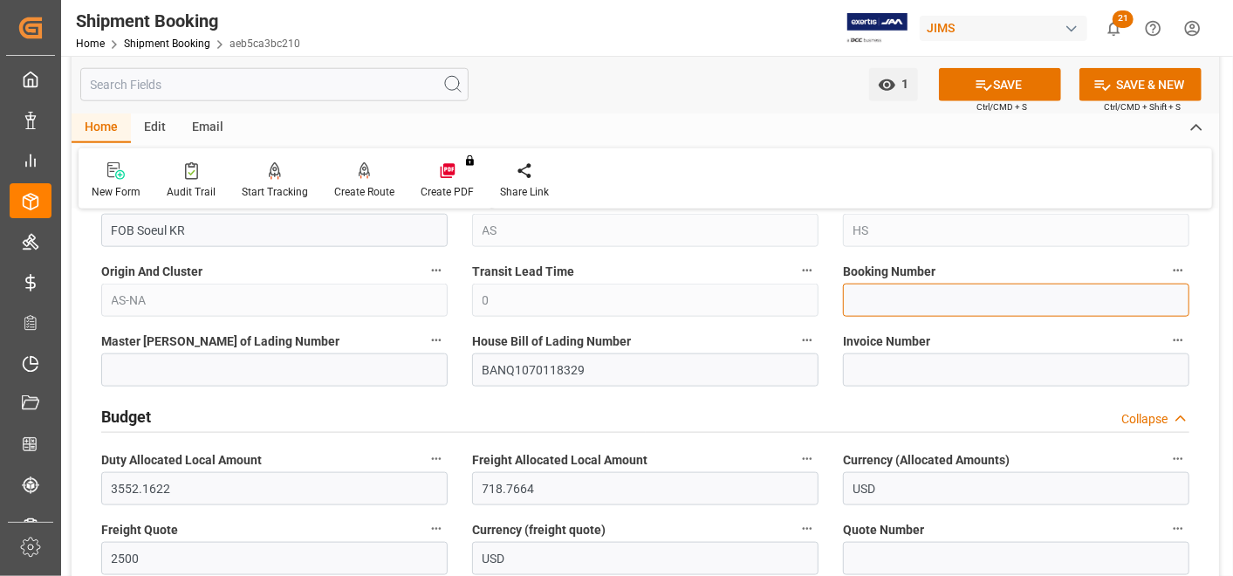
click at [928, 312] on input at bounding box center [1016, 300] width 347 height 33
paste input "1070118329"
type input "1070118329"
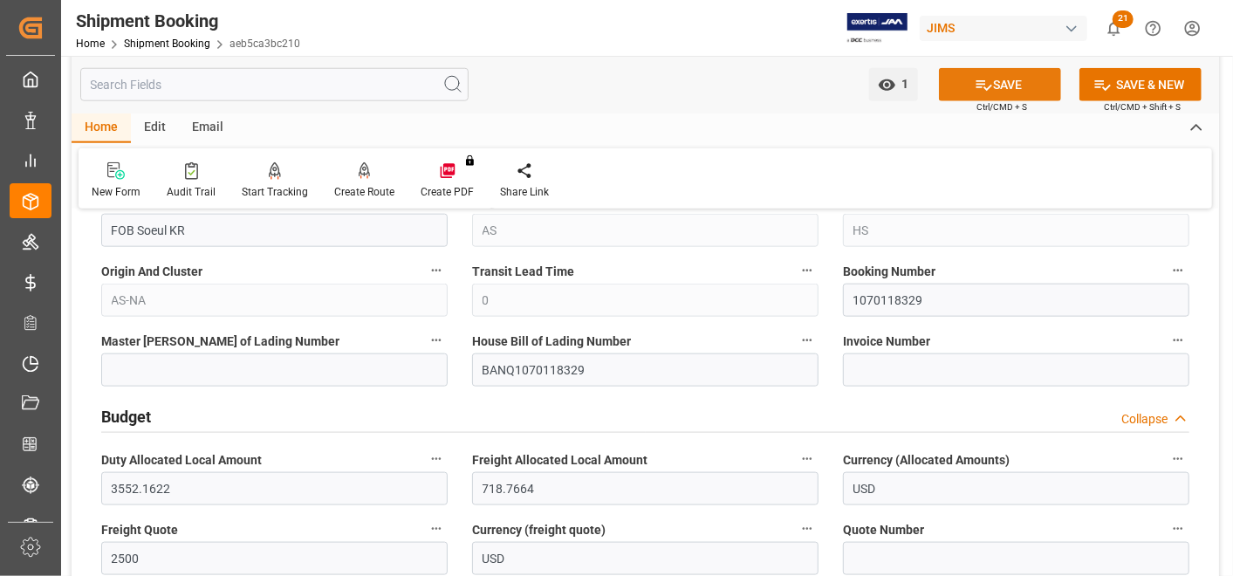
click at [1020, 83] on button "SAVE" at bounding box center [1000, 84] width 122 height 33
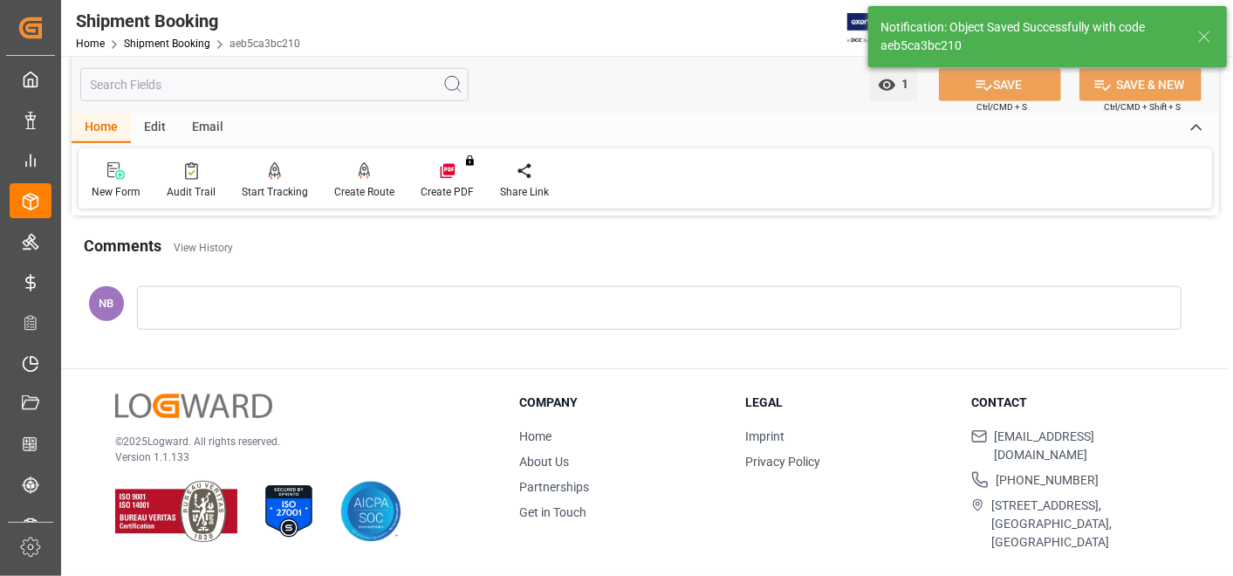
scroll to position [15, 0]
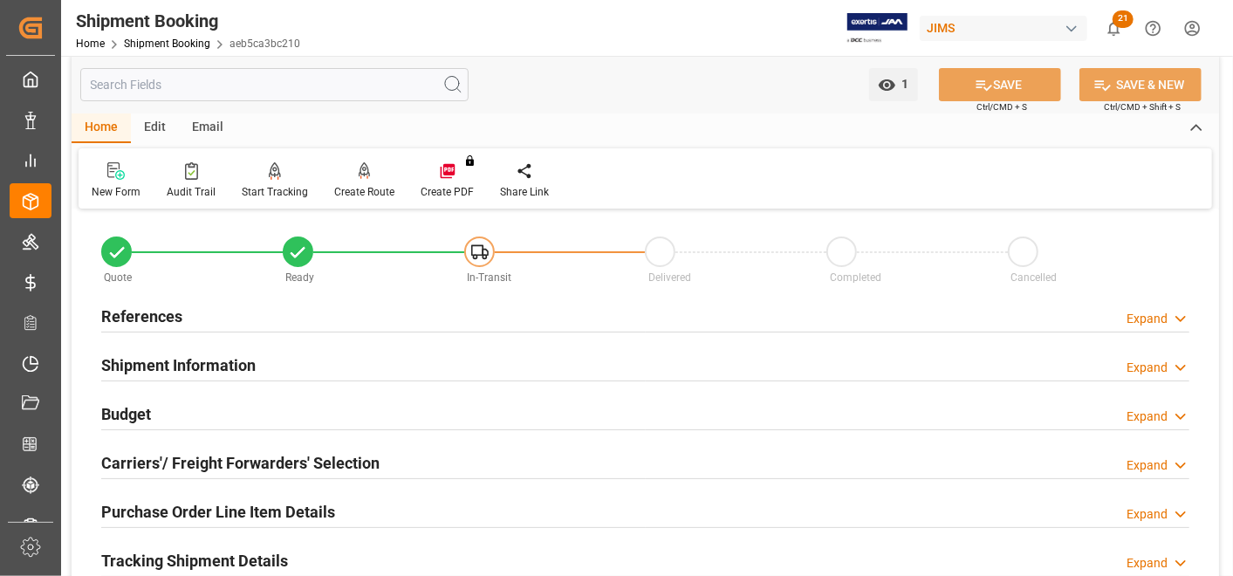
click at [182, 314] on div "References Expand" at bounding box center [645, 315] width 1089 height 33
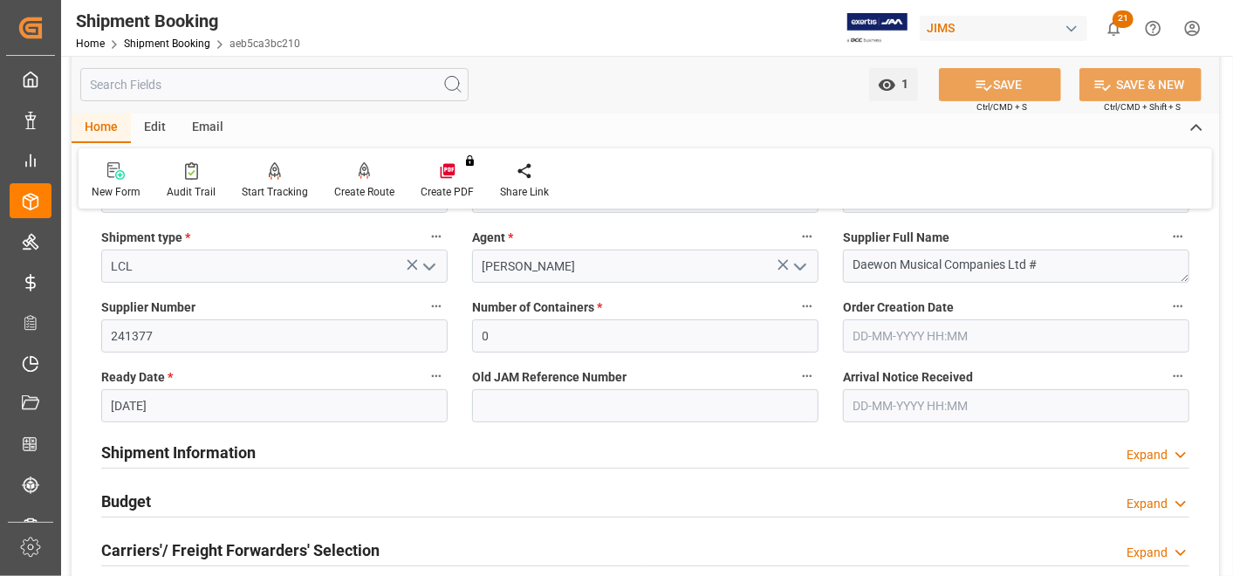
scroll to position [0, 0]
